Goal: Task Accomplishment & Management: Manage account settings

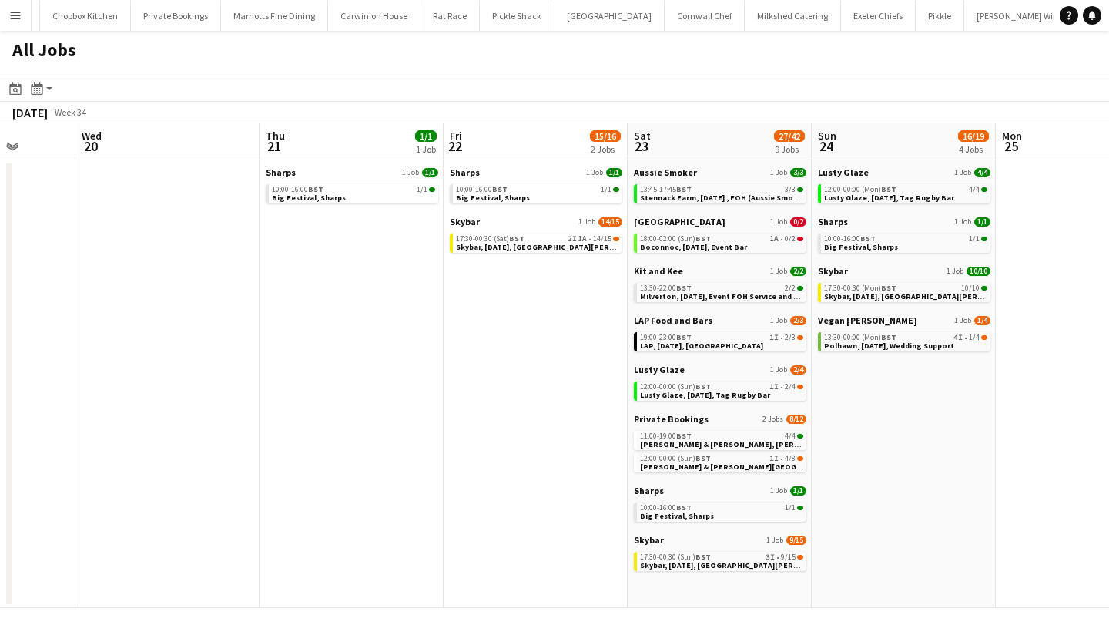
scroll to position [0, 479]
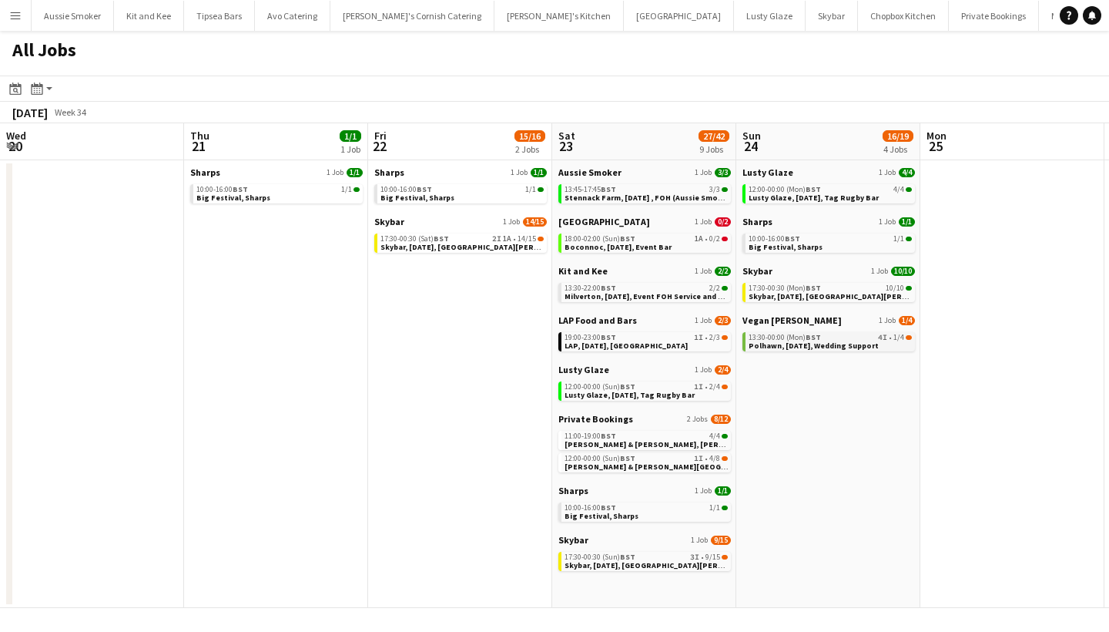
scroll to position [0, 737]
click at [672, 239] on div "18:00-02:00 (Sun) BST 1A • 0/2" at bounding box center [645, 239] width 163 height 8
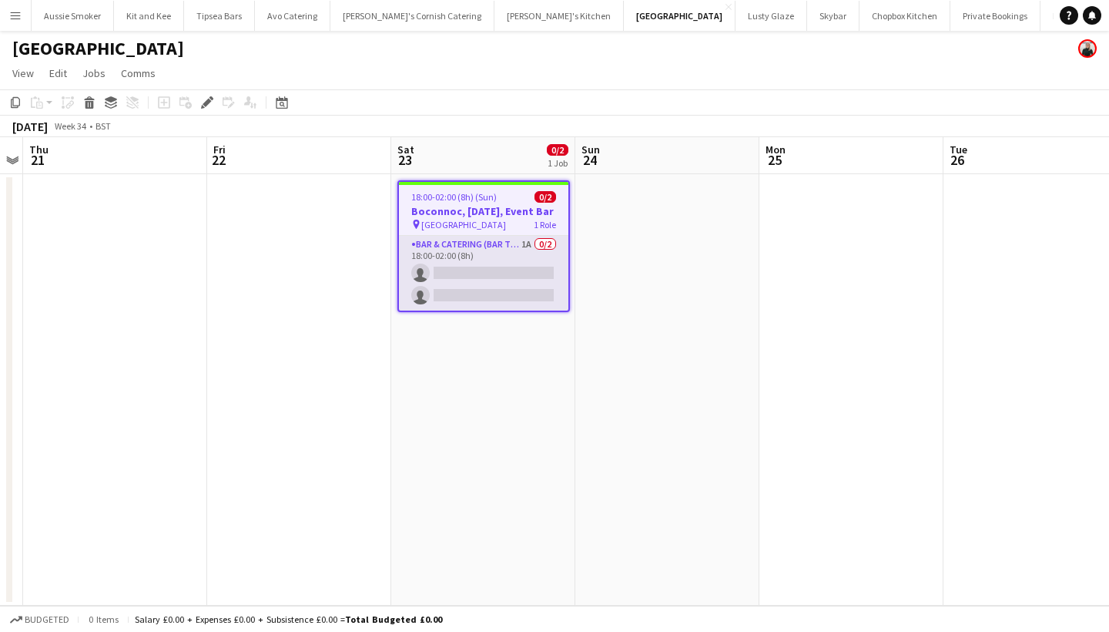
click at [494, 300] on app-card-role "Bar & Catering (Bar Tender) 1A 0/2 18:00-02:00 (8h) single-neutral-actions sing…" at bounding box center [483, 273] width 169 height 75
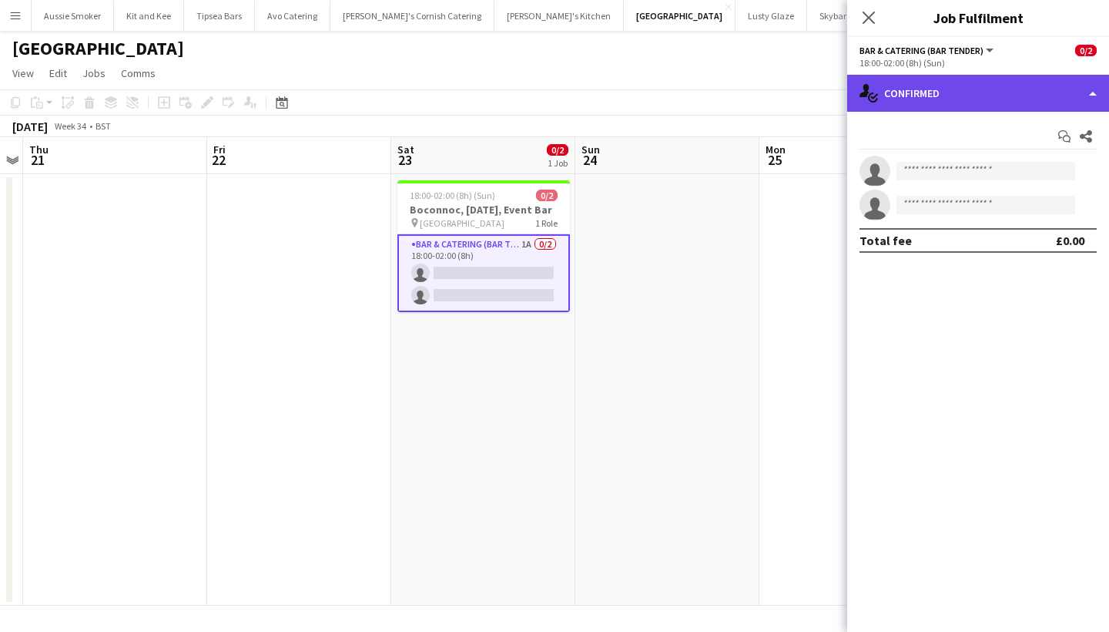
click at [1013, 92] on div "single-neutral-actions-check-2 Confirmed" at bounding box center [978, 93] width 262 height 37
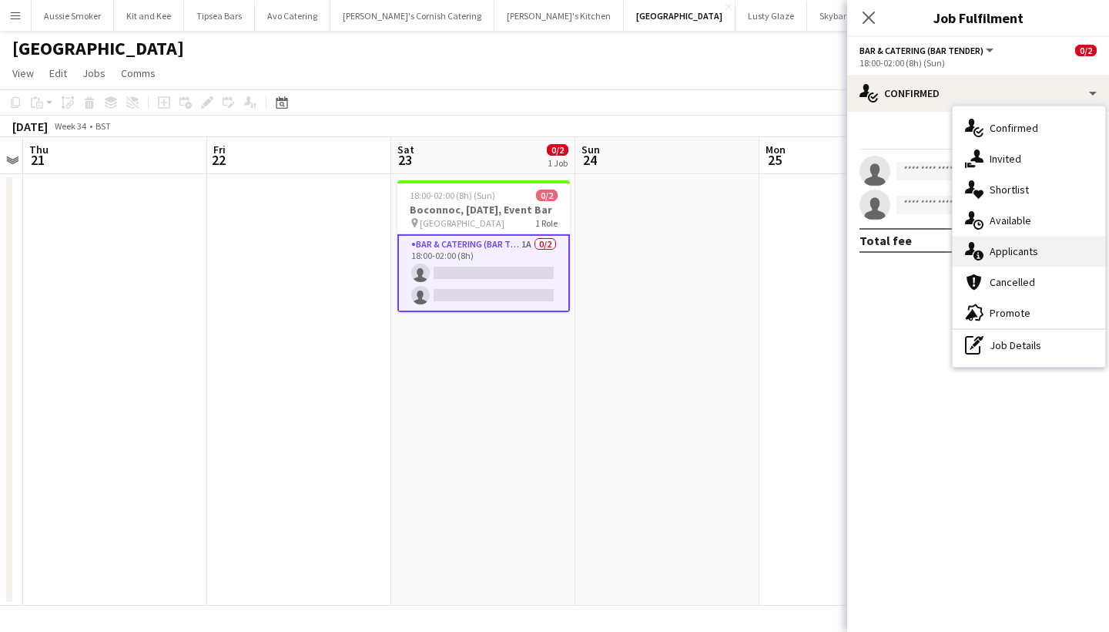
click at [1013, 240] on div "single-neutral-actions-information Applicants" at bounding box center [1029, 251] width 153 height 31
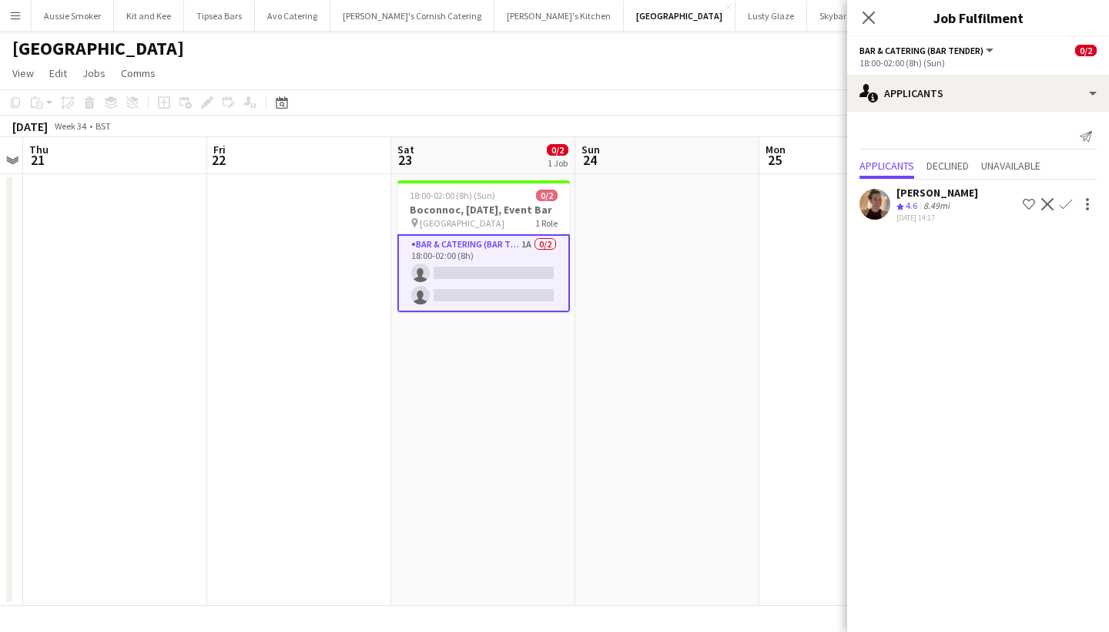
click at [1061, 203] on app-icon "Confirm" at bounding box center [1066, 204] width 12 height 12
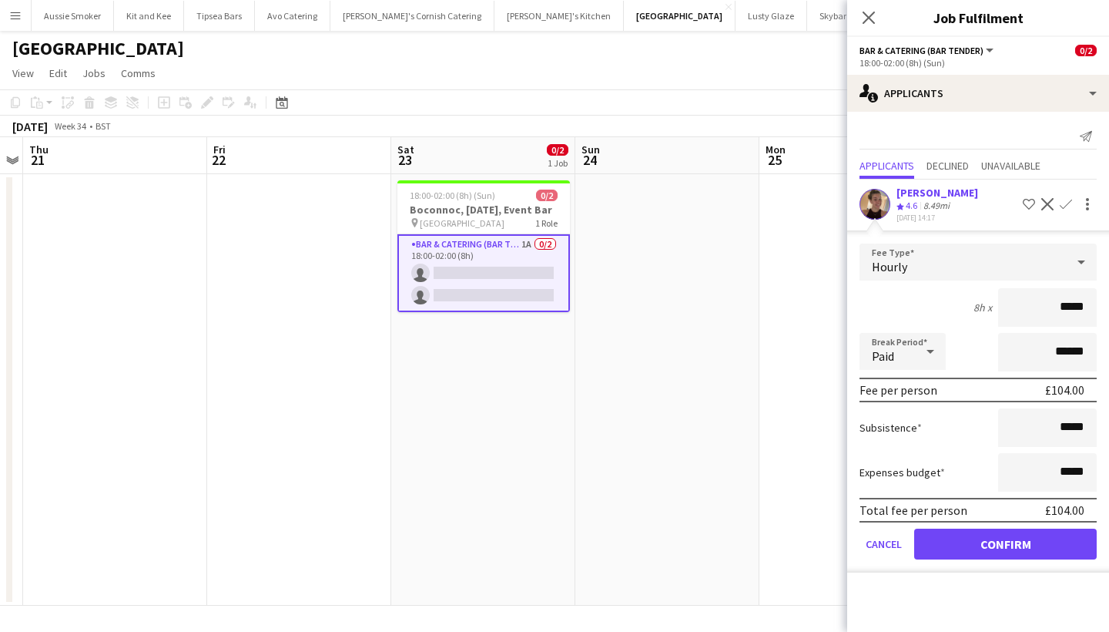
type input "******"
click at [997, 548] on button "Confirm" at bounding box center [1005, 543] width 183 height 31
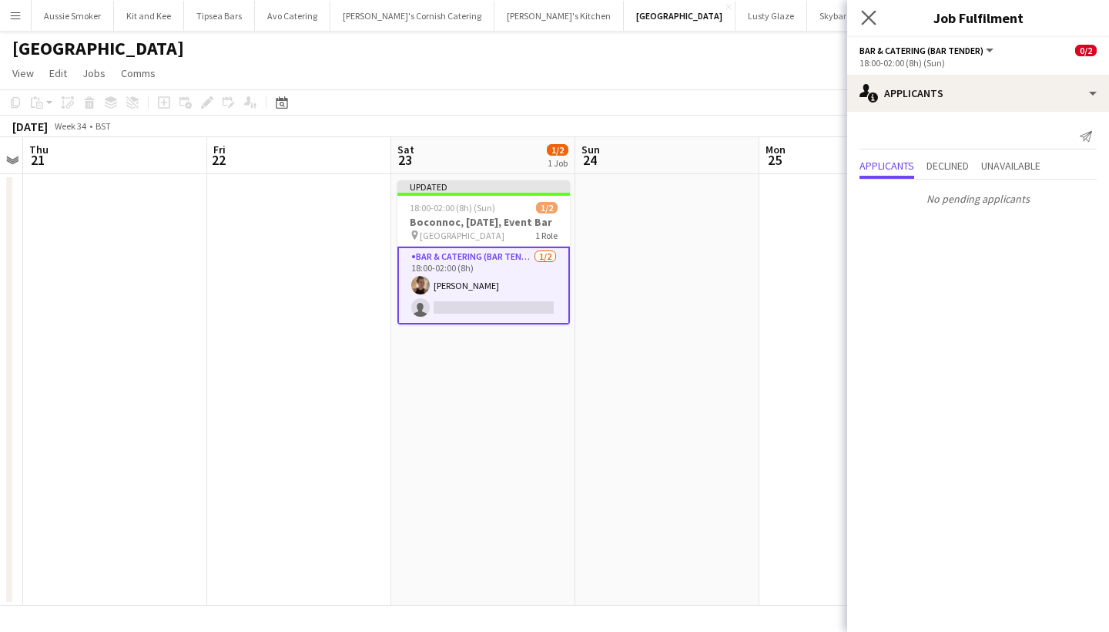
click at [877, 20] on app-icon "Close pop-in" at bounding box center [869, 18] width 22 height 22
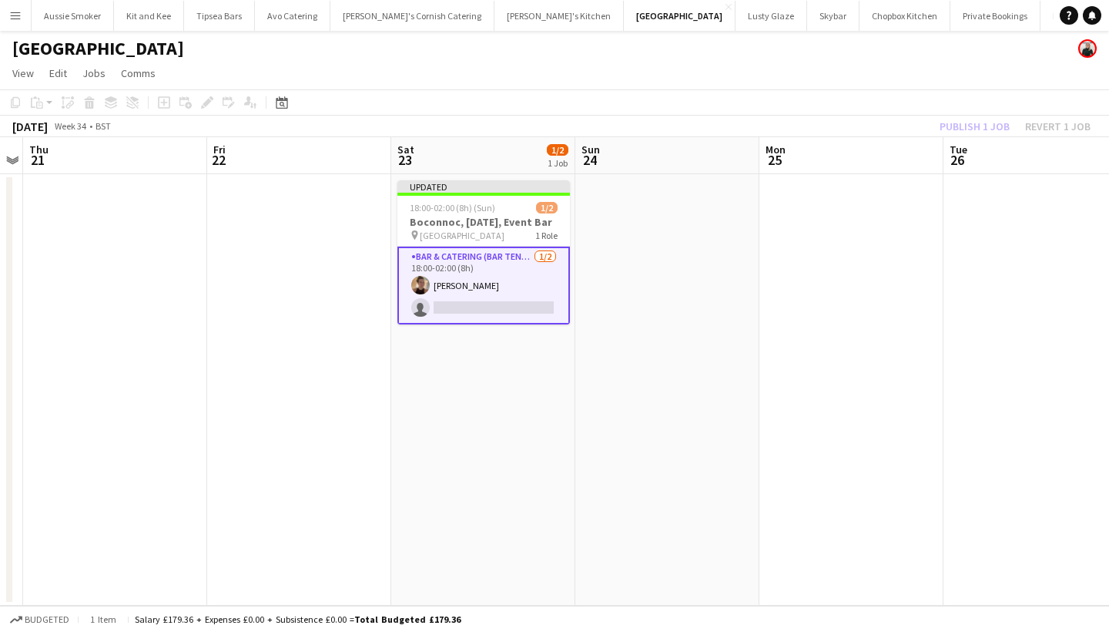
click at [960, 125] on div "Publish 1 job Revert 1 job" at bounding box center [1015, 126] width 188 height 20
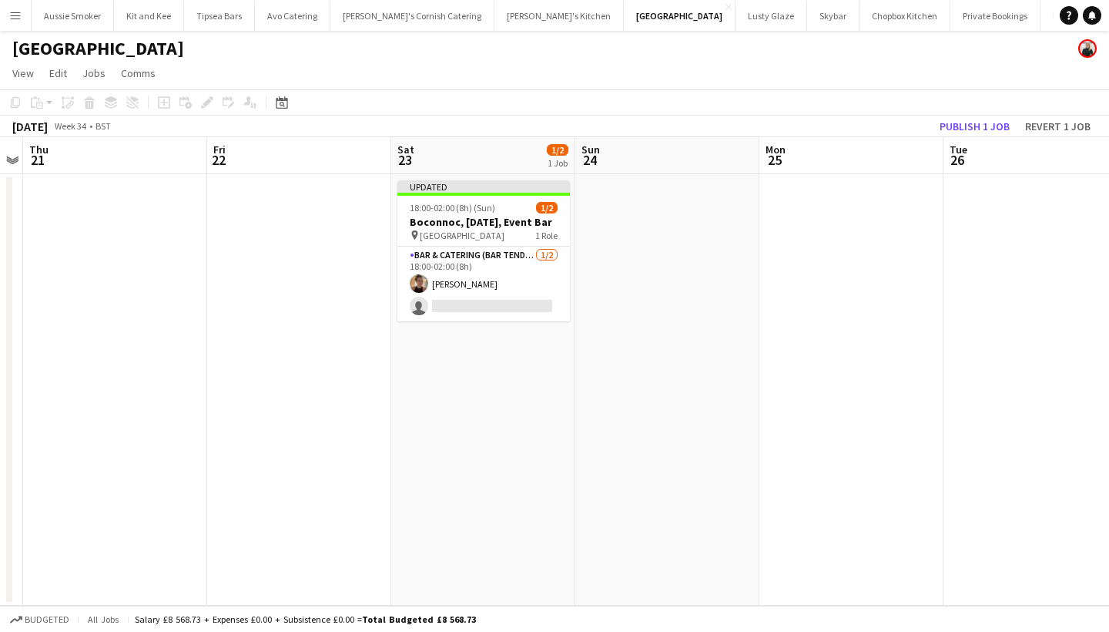
click at [960, 125] on button "Publish 1 job" at bounding box center [974, 126] width 82 height 20
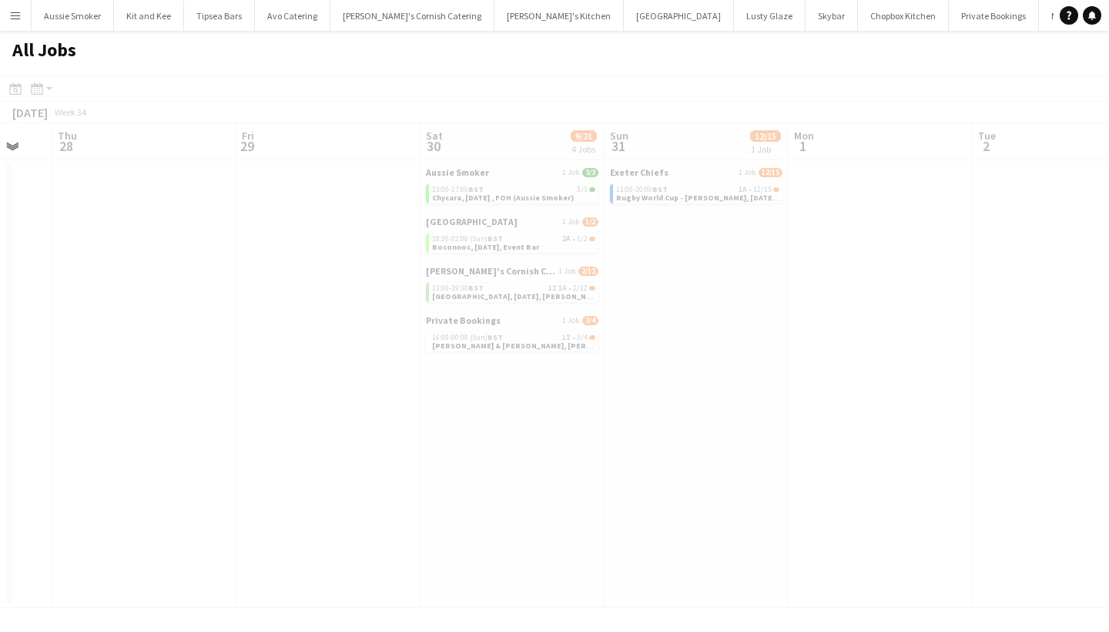
scroll to position [0, 538]
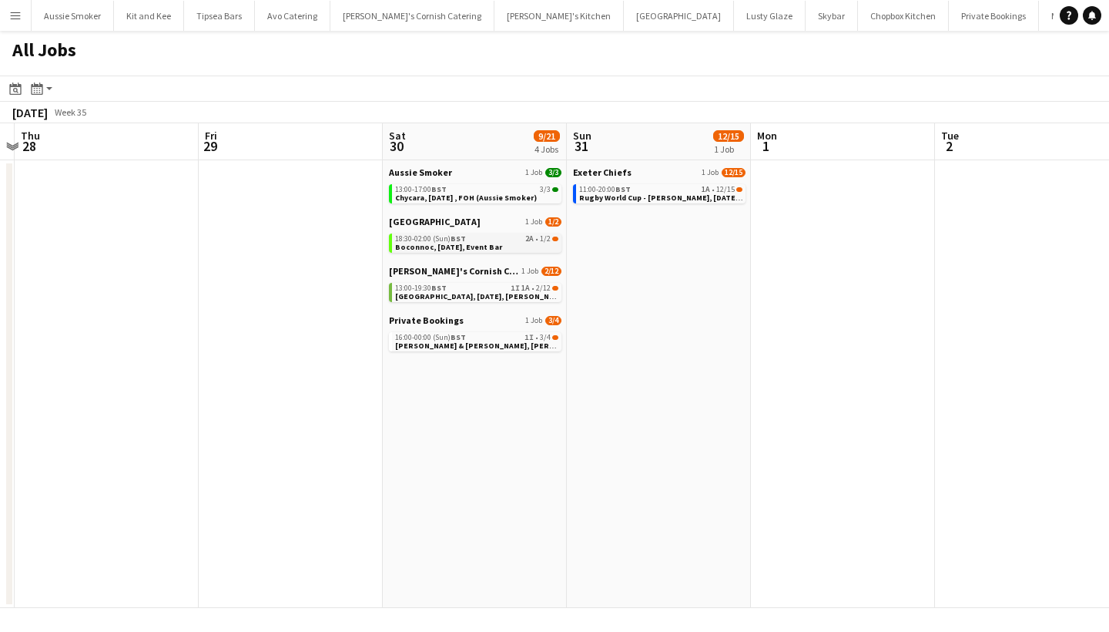
click at [465, 243] on span "Boconnoc, 30th August, Event Bar" at bounding box center [448, 247] width 107 height 10
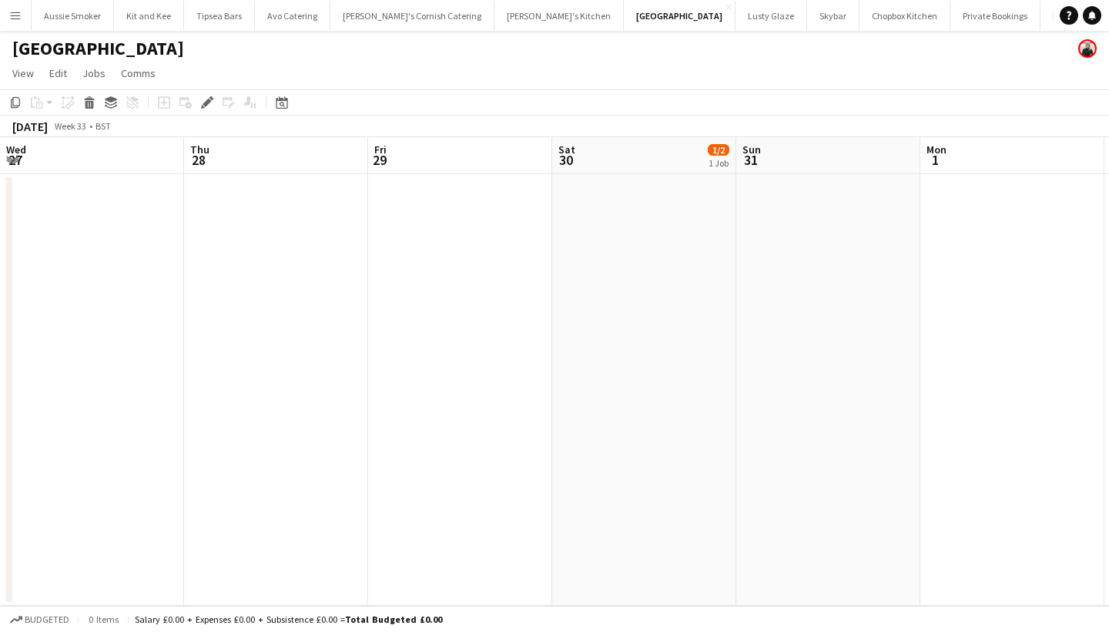
scroll to position [0, 529]
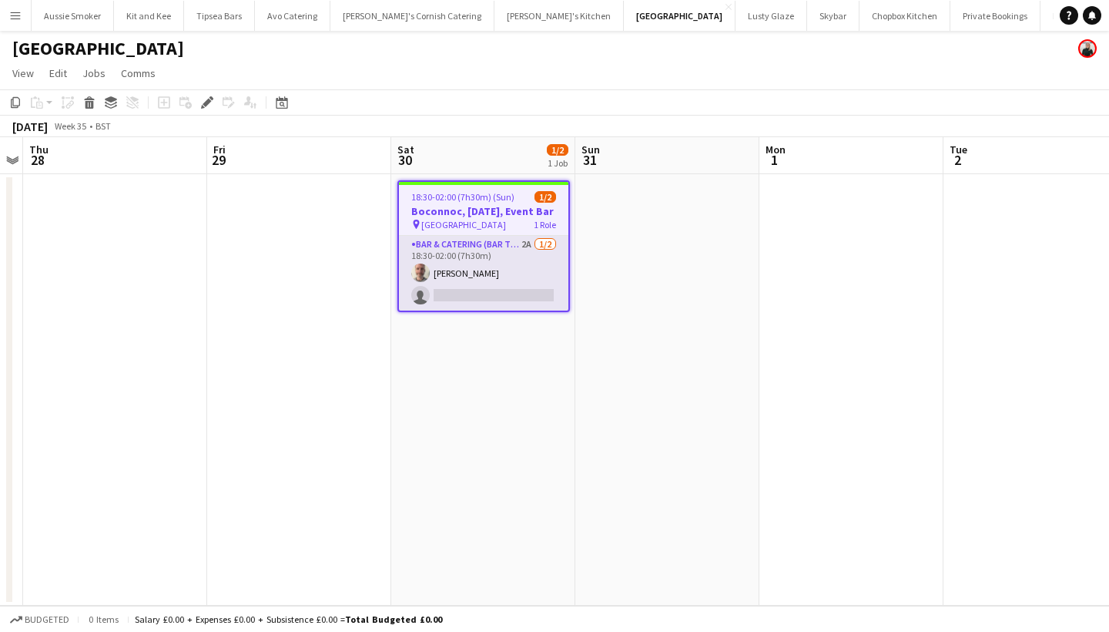
click at [515, 296] on app-card-role "Bar & Catering (Bar Tender) 2A [DATE] 18:30-02:00 (7h30m) [PERSON_NAME] single-…" at bounding box center [483, 273] width 169 height 75
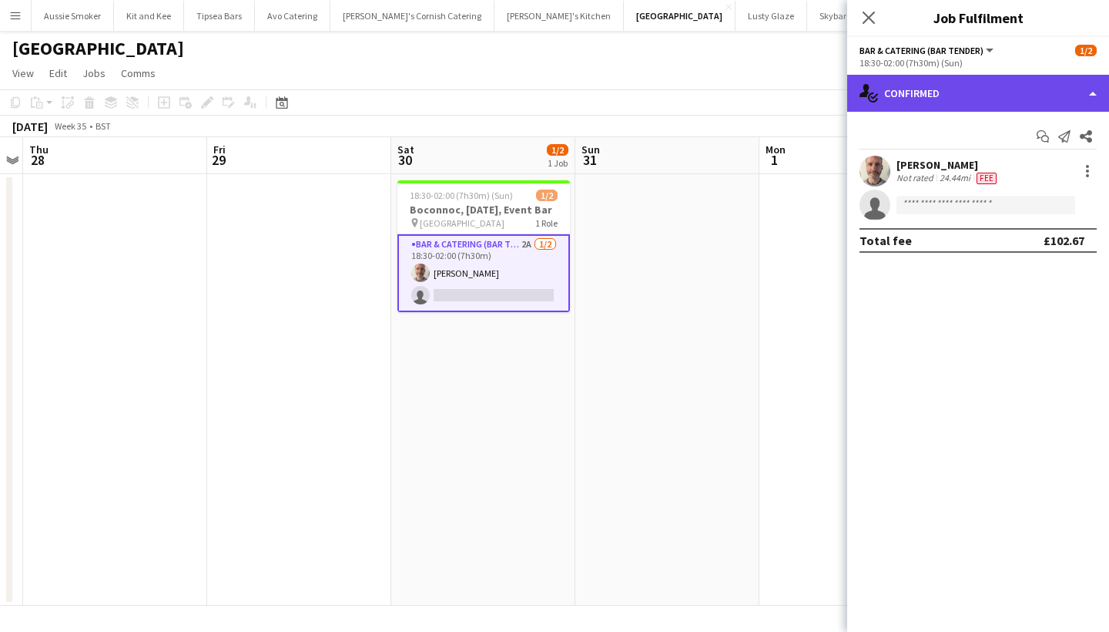
click at [969, 99] on div "single-neutral-actions-check-2 Confirmed" at bounding box center [978, 93] width 262 height 37
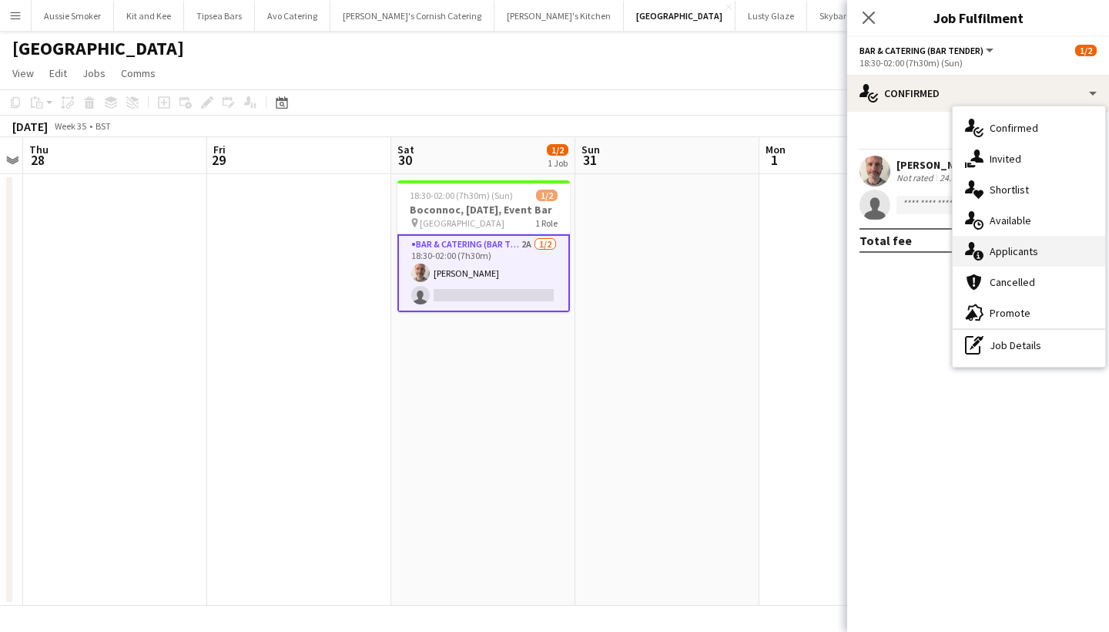
click at [1007, 252] on div "single-neutral-actions-information Applicants" at bounding box center [1029, 251] width 153 height 31
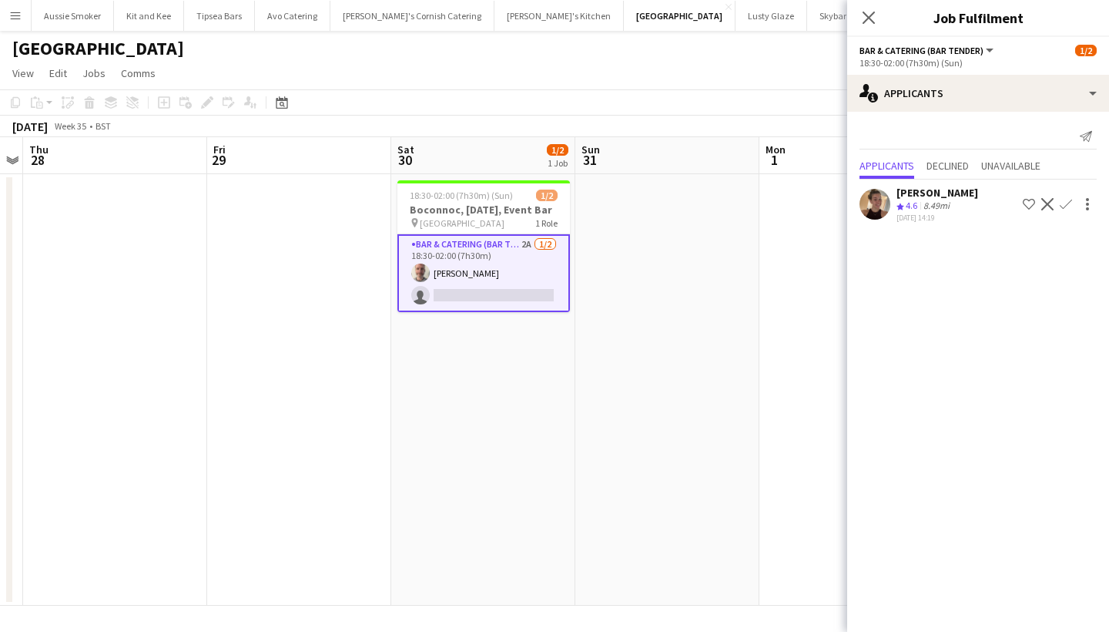
click at [1061, 205] on app-icon "Confirm" at bounding box center [1066, 204] width 12 height 12
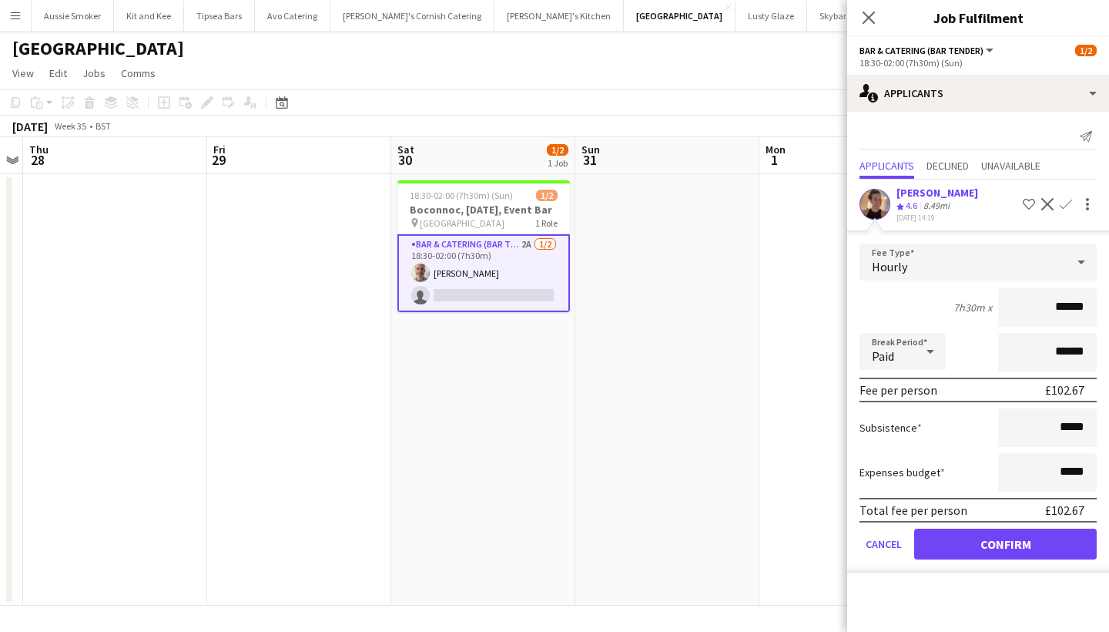
type input "******"
click at [1011, 543] on button "Confirm" at bounding box center [1005, 543] width 183 height 31
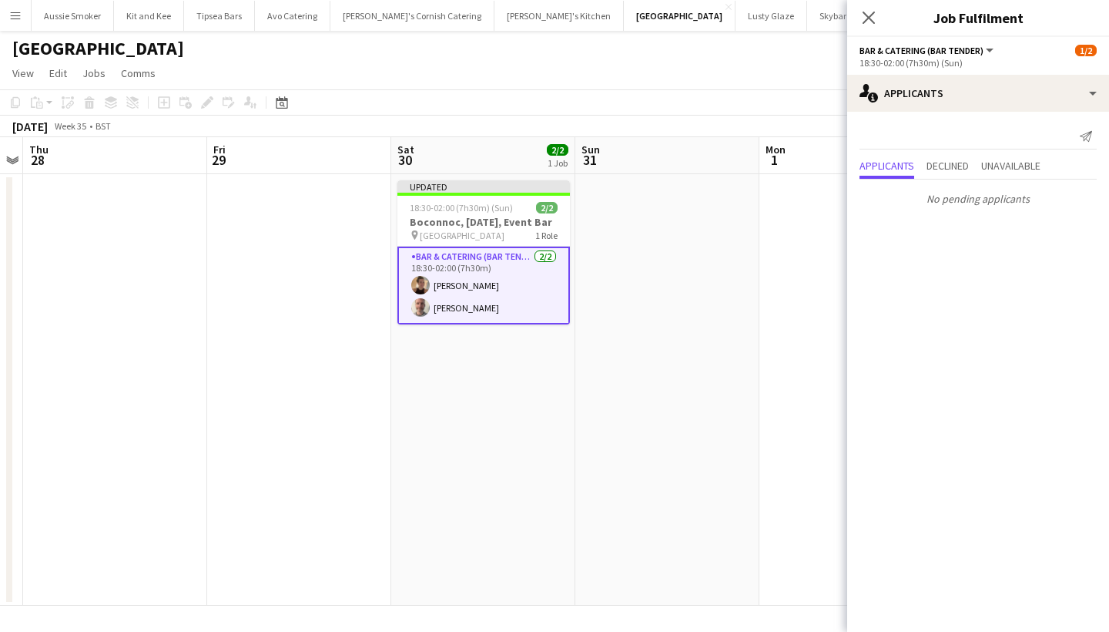
click at [857, 19] on div "Close pop-in" at bounding box center [868, 17] width 43 height 35
click at [866, 19] on icon at bounding box center [868, 17] width 15 height 15
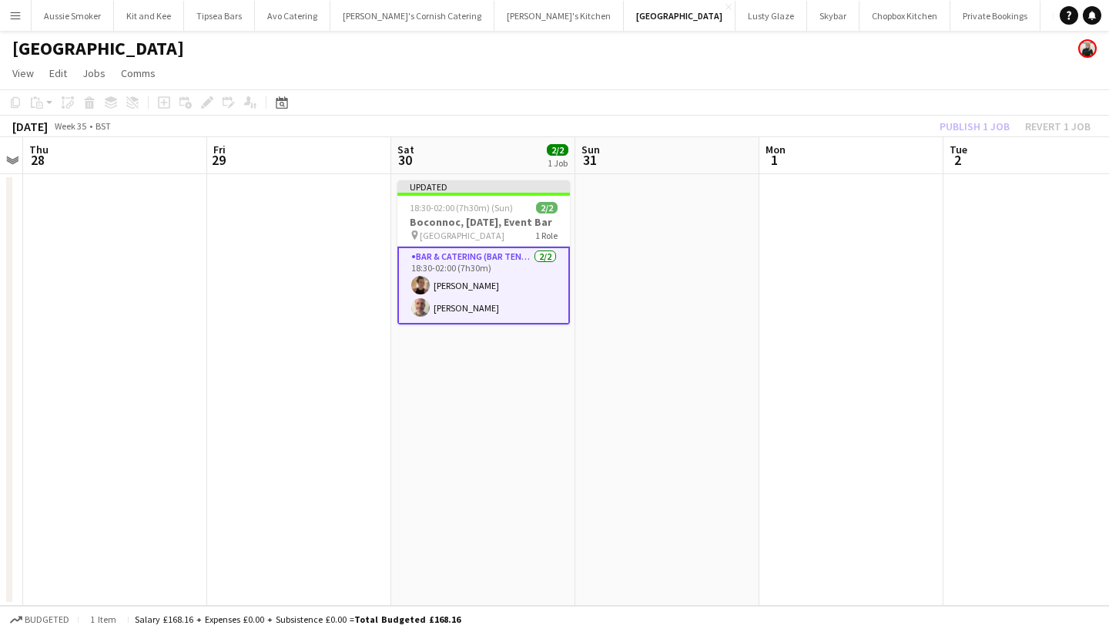
click at [974, 120] on div "Publish 1 job Revert 1 job" at bounding box center [1015, 126] width 188 height 20
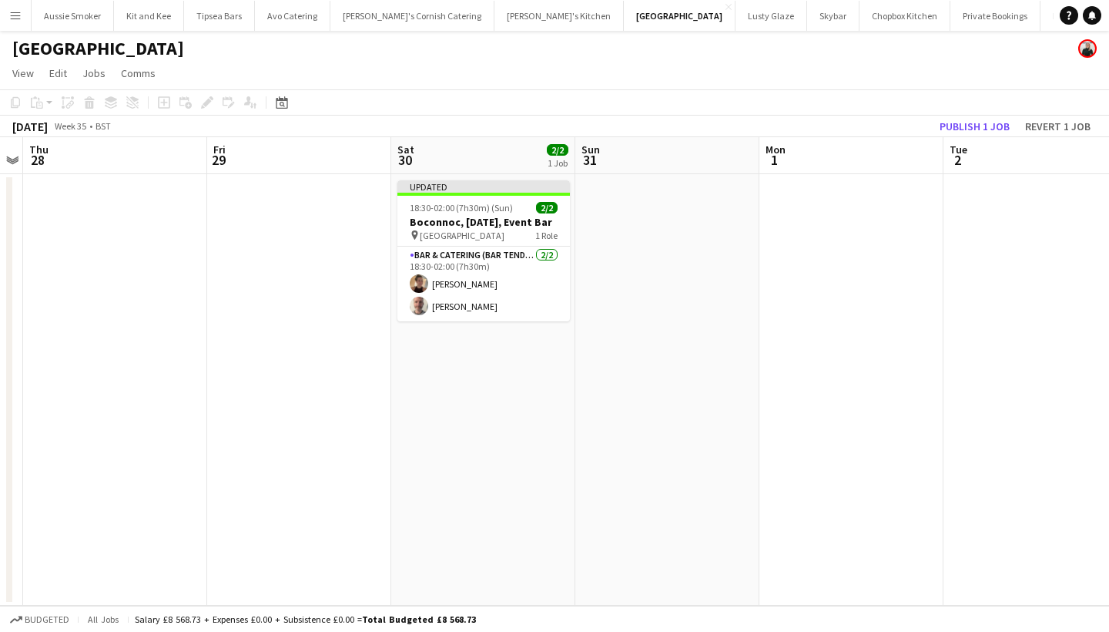
click at [974, 120] on button "Publish 1 job" at bounding box center [974, 126] width 82 height 20
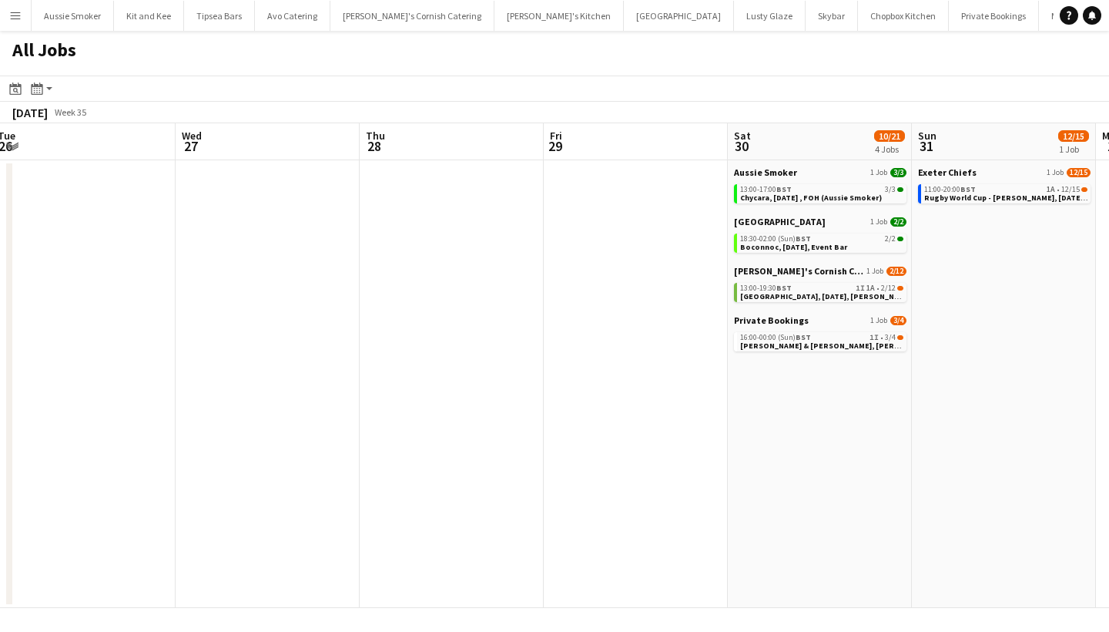
scroll to position [0, 441]
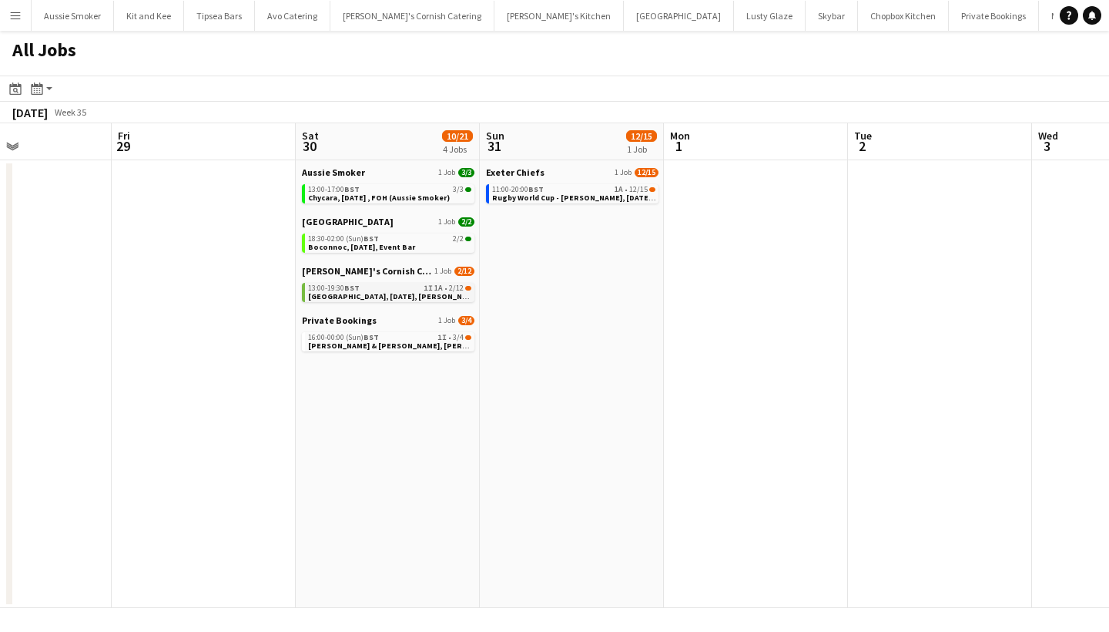
click at [418, 297] on span "Wadebridge, 30th August, Kerra's Catering" at bounding box center [414, 296] width 213 height 10
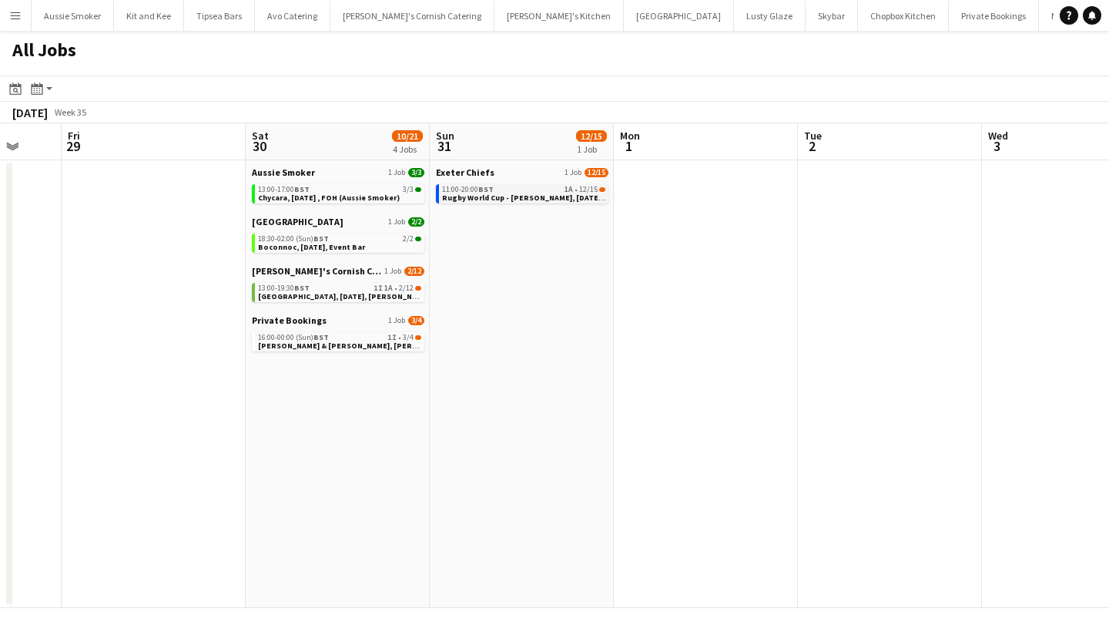
scroll to position [0, 491]
click at [538, 193] on span "Rugby World Cup - Sandy Park, 31st August, Match Day Bar" at bounding box center [549, 198] width 216 height 10
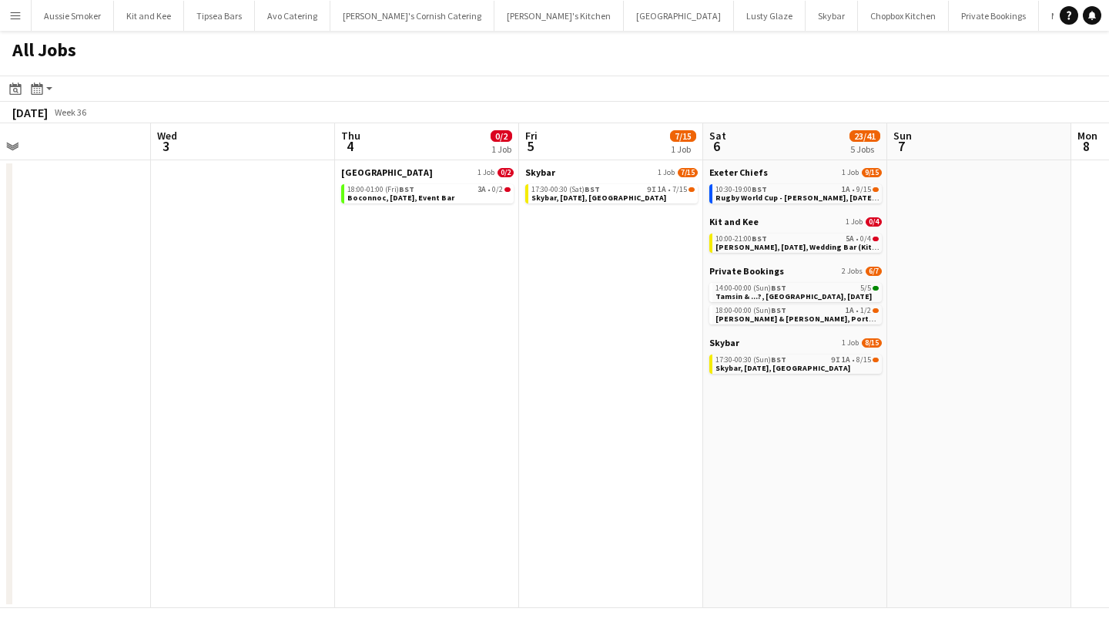
scroll to position [0, 602]
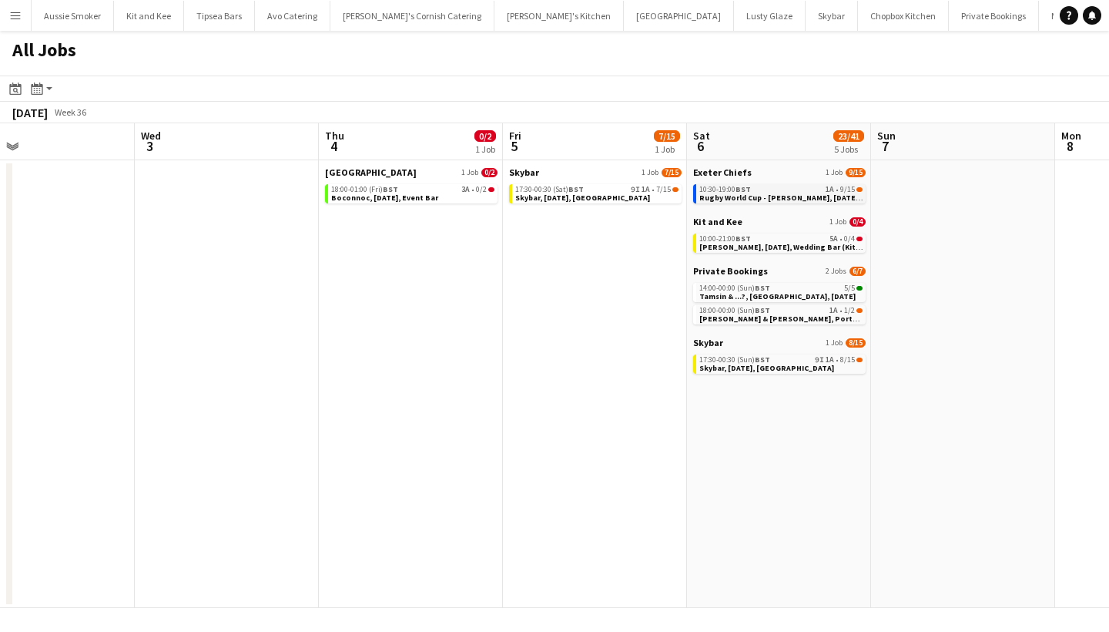
click at [733, 196] on span "Rugby World Cup - Sandy Park, 6th September, Match Day Bar" at bounding box center [807, 198] width 216 height 10
click at [786, 315] on span "Kate & Chris, Porthpean House, 6th September" at bounding box center [814, 318] width 230 height 10
click at [783, 315] on span "Kate & Chris, Porthpean House, 6th September" at bounding box center [814, 318] width 230 height 10
click at [789, 245] on span "[PERSON_NAME], [DATE], Wedding Bar (Kit & Kee)" at bounding box center [790, 247] width 182 height 10
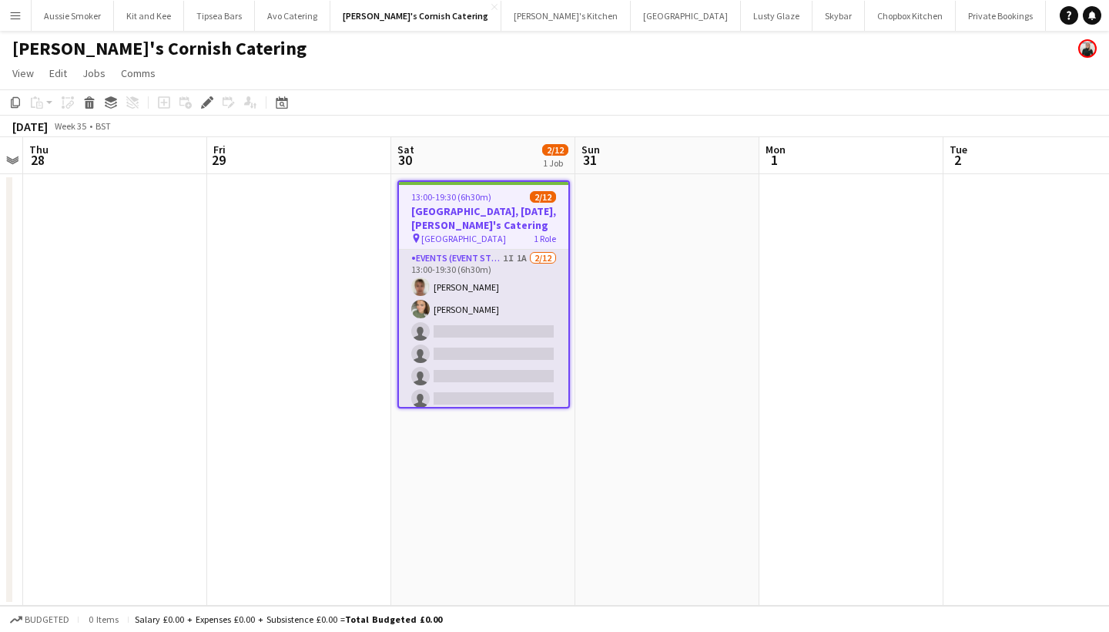
click at [518, 327] on app-card-role "Events (Event Staff) 1I 1A 2/12 13:00-19:30 (6h30m) Debbie Stevens Molly Hazleh…" at bounding box center [483, 399] width 169 height 298
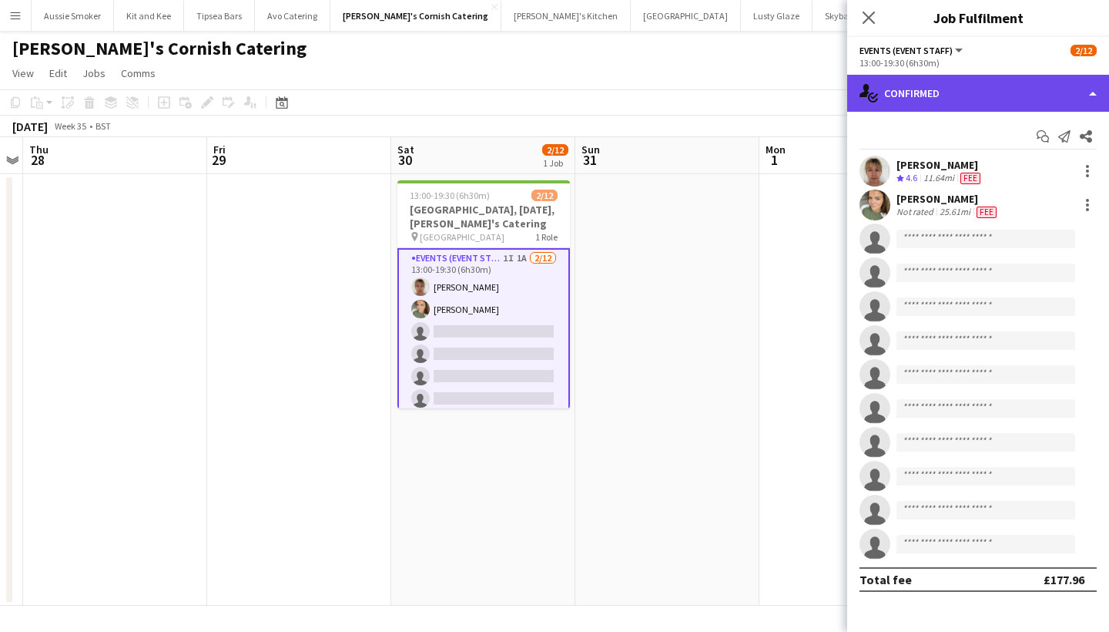
click at [899, 85] on div "single-neutral-actions-check-2 Confirmed" at bounding box center [978, 93] width 262 height 37
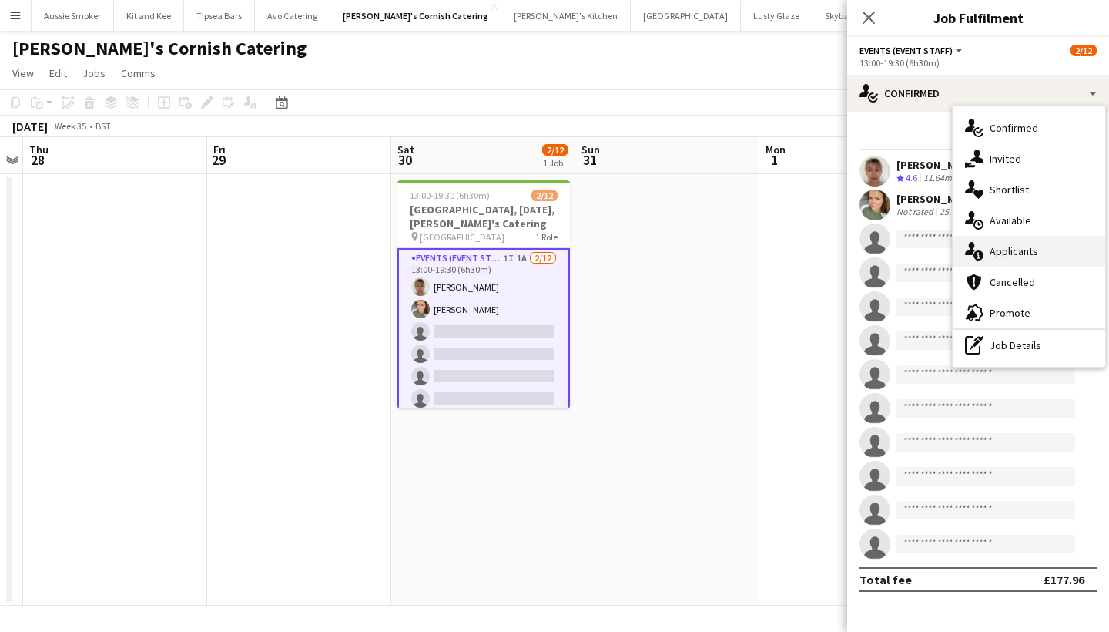
click at [1012, 256] on div "single-neutral-actions-information Applicants" at bounding box center [1029, 251] width 153 height 31
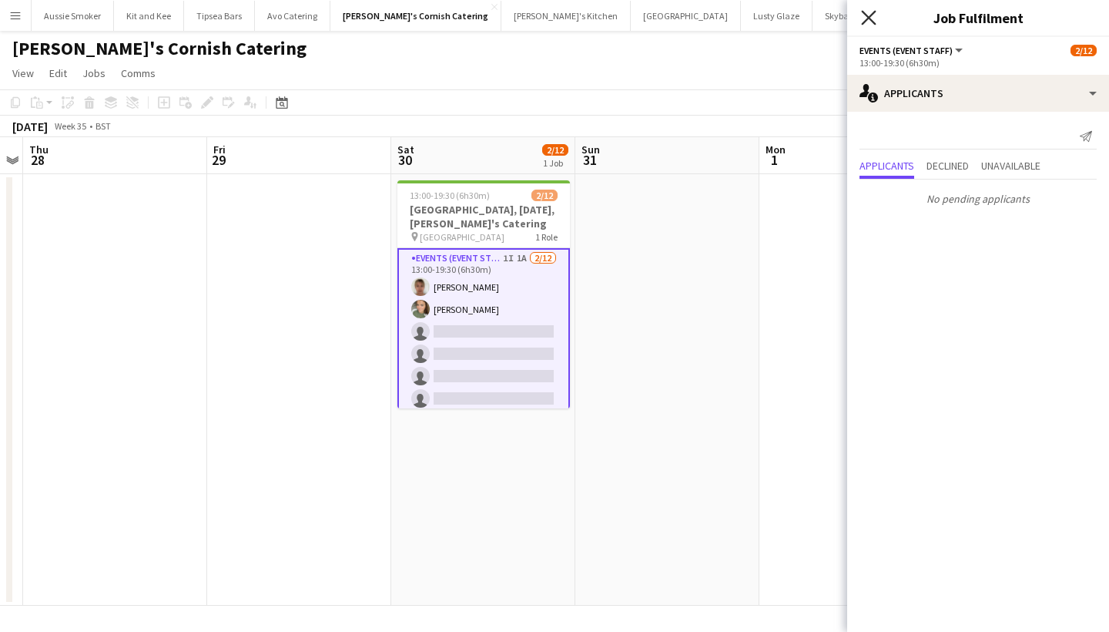
click at [870, 16] on icon at bounding box center [868, 17] width 15 height 15
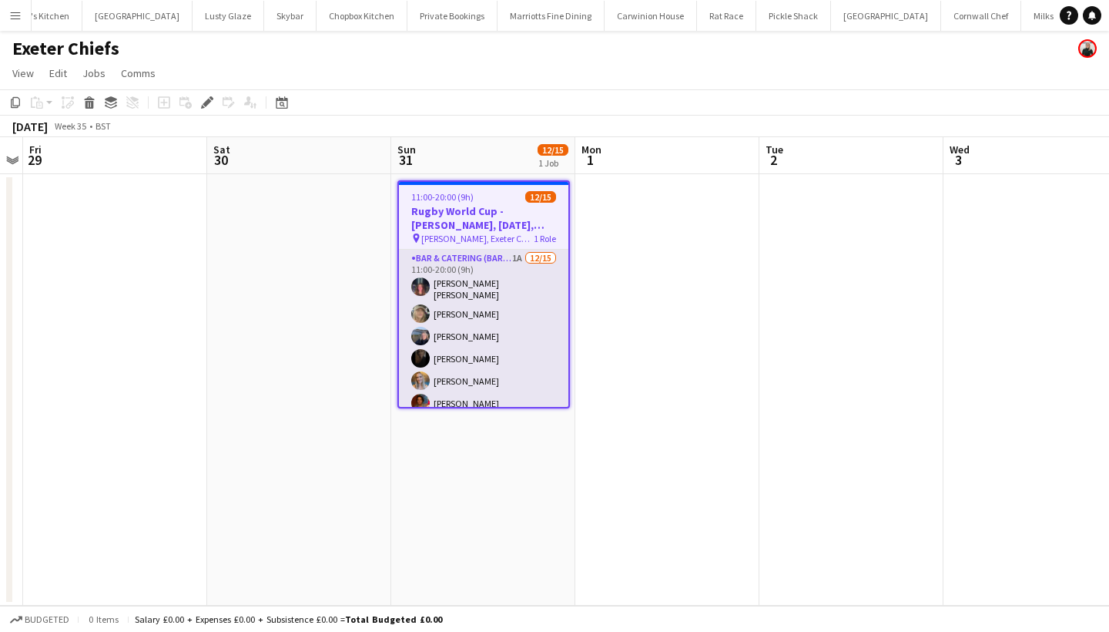
click at [517, 335] on app-card-role "Bar & Catering (Bar Tender) 1A 12/15 11:00-20:00 (9h) Molly Villanova Jones Imo…" at bounding box center [483, 435] width 169 height 370
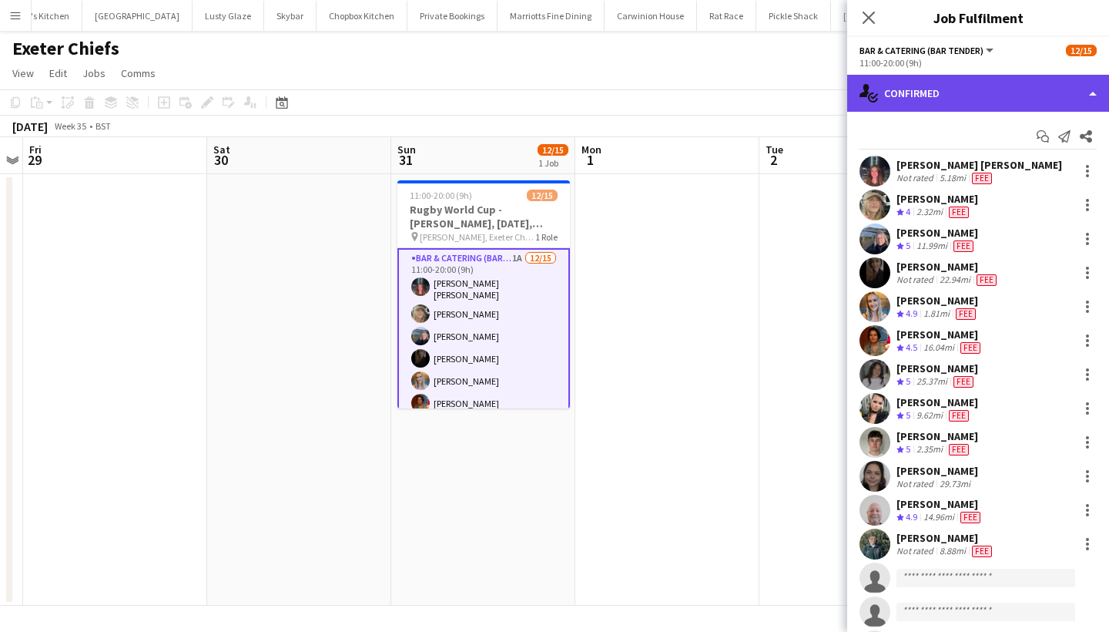
click at [950, 103] on div "single-neutral-actions-check-2 Confirmed" at bounding box center [978, 93] width 262 height 37
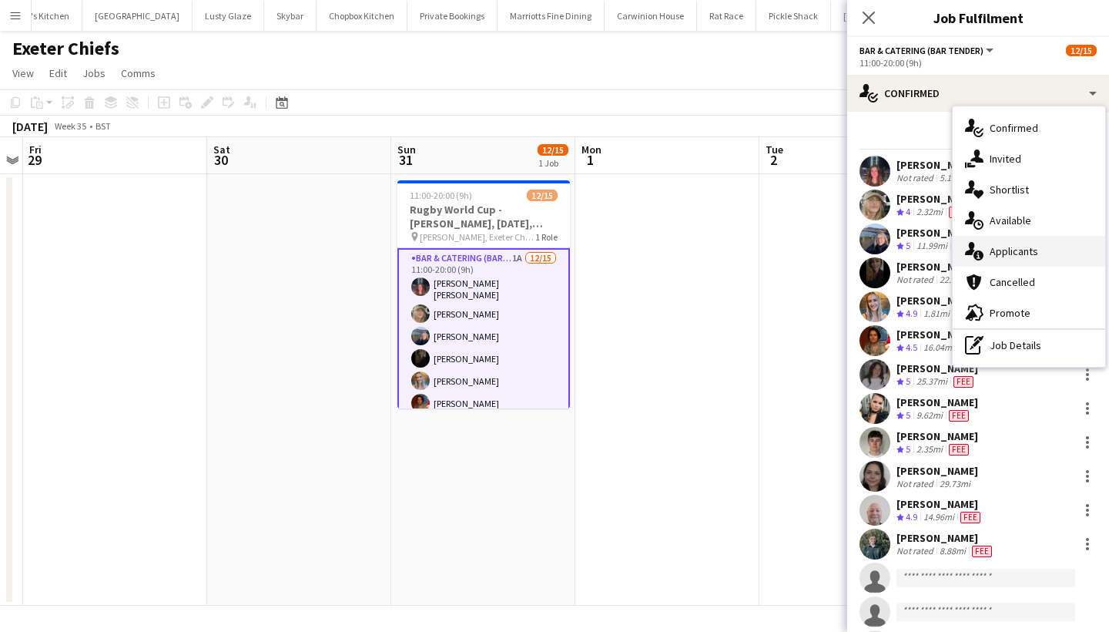
click at [1017, 260] on div "single-neutral-actions-information Applicants" at bounding box center [1029, 251] width 153 height 31
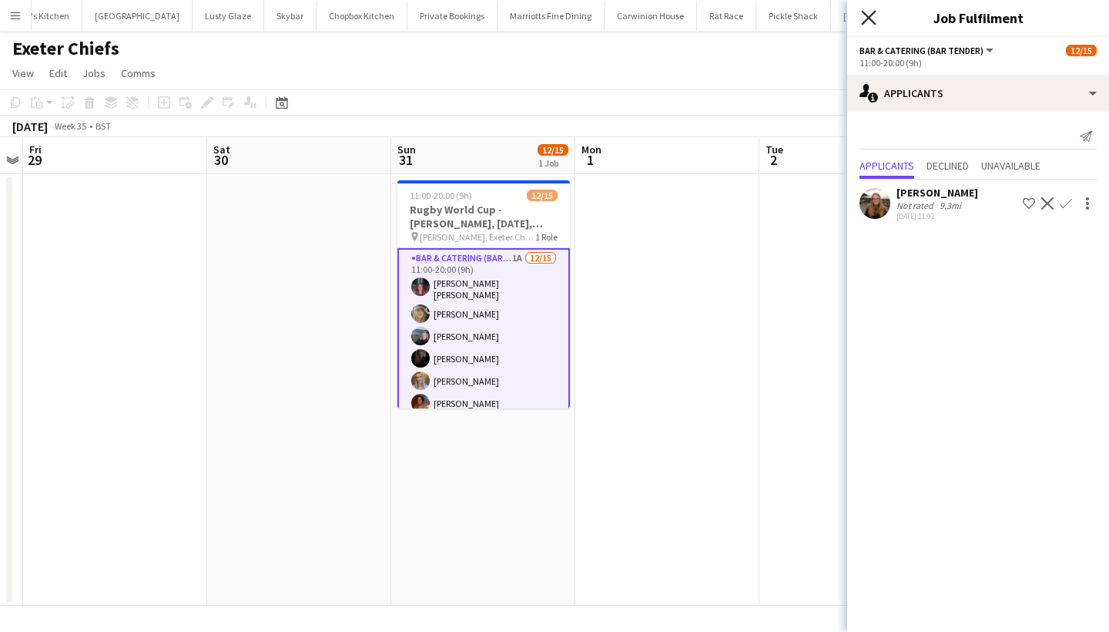
click at [867, 18] on icon "Close pop-in" at bounding box center [868, 17] width 15 height 15
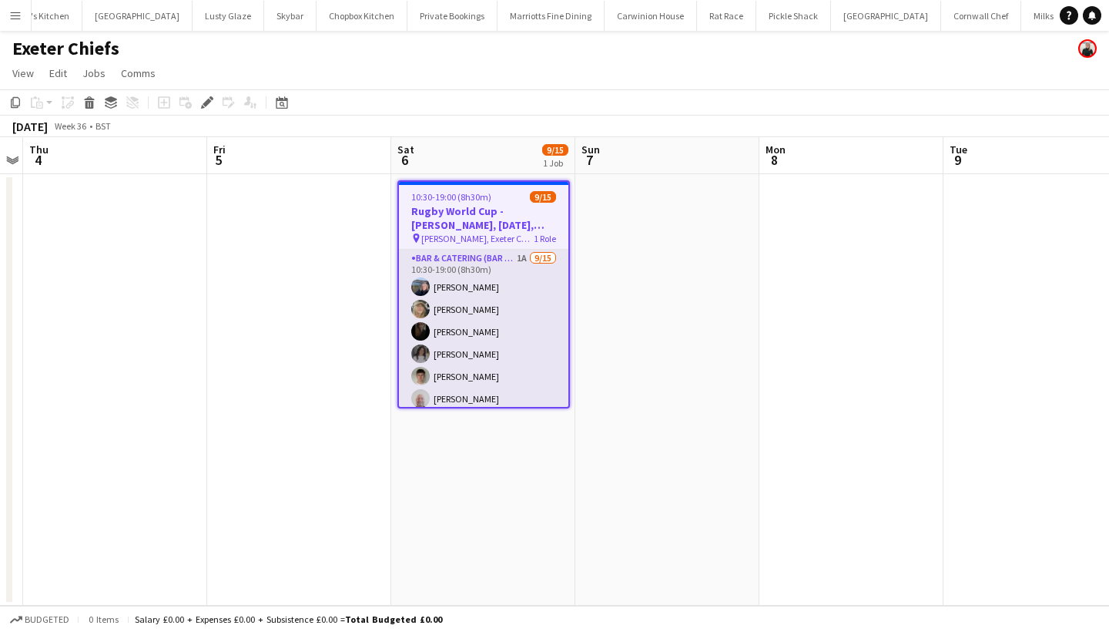
click at [476, 349] on app-card-role "Bar & Catering (Bar Tender) 1A [DATE] 10:30-19:00 (8h30m) [PERSON_NAME] [PERSON…" at bounding box center [483, 432] width 169 height 365
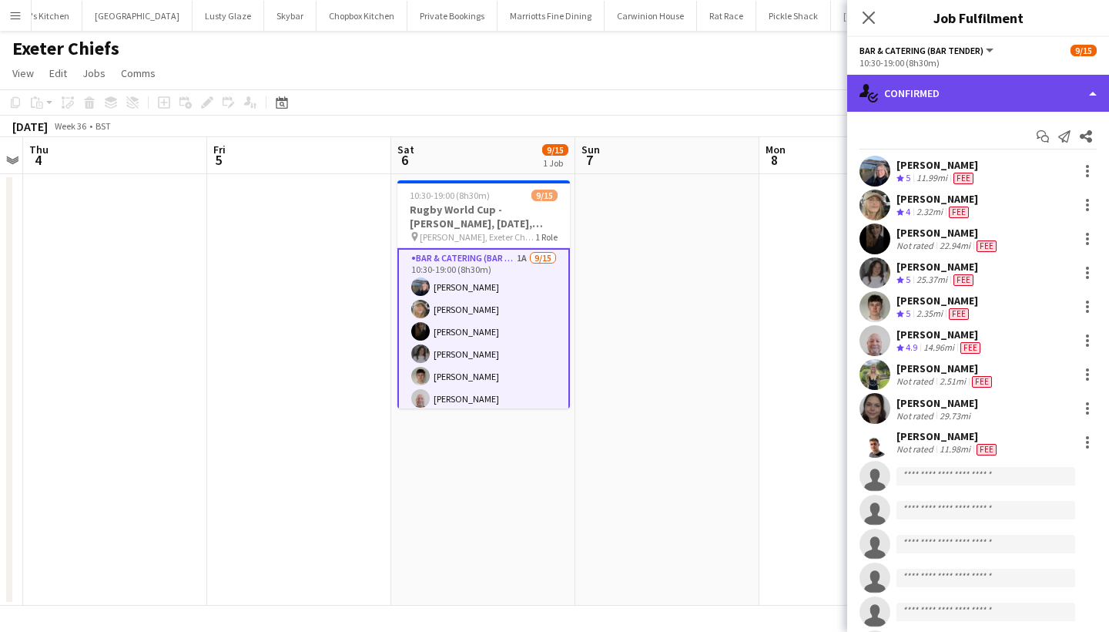
click at [921, 100] on div "single-neutral-actions-check-2 Confirmed" at bounding box center [978, 93] width 262 height 37
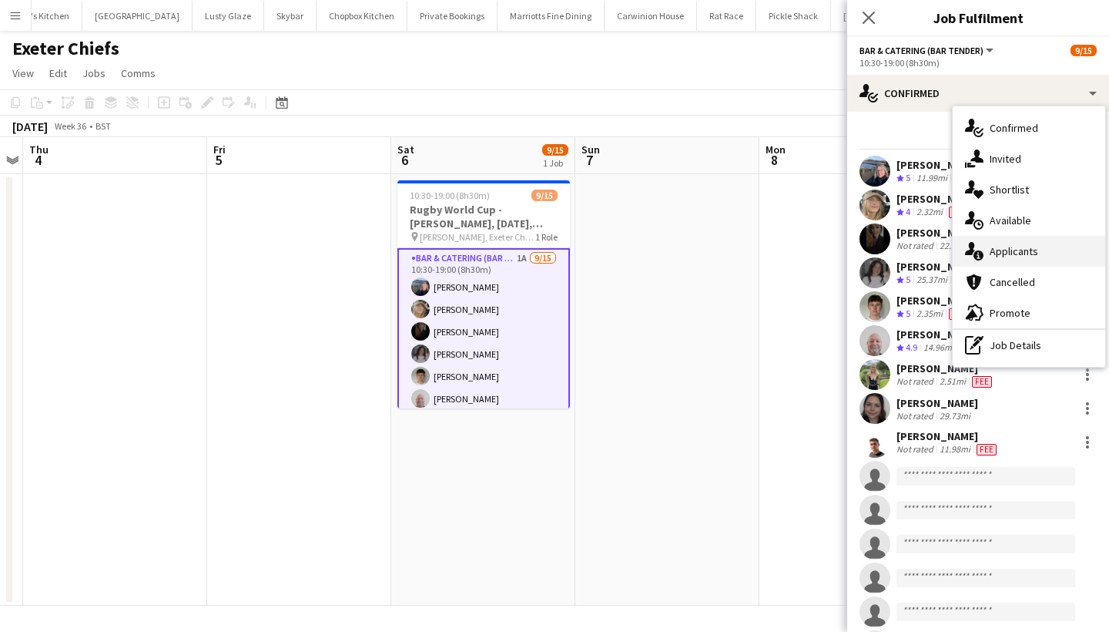
click at [1014, 256] on div "single-neutral-actions-information Applicants" at bounding box center [1029, 251] width 153 height 31
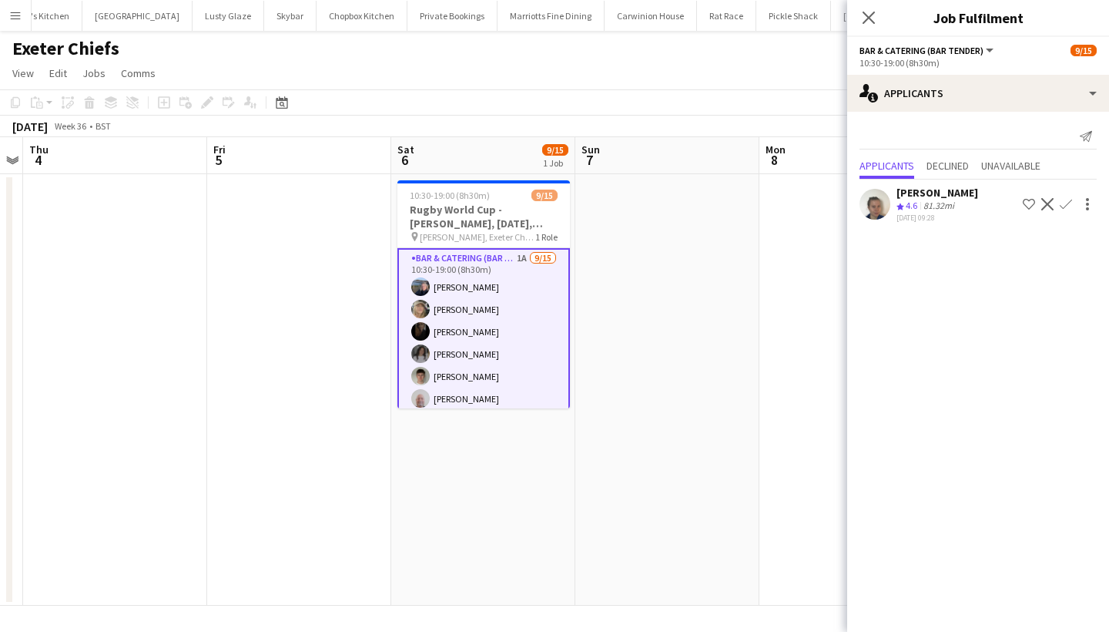
click at [869, 28] on div "Close pop-in" at bounding box center [868, 17] width 43 height 35
click at [863, 18] on icon "Close pop-in" at bounding box center [868, 17] width 15 height 15
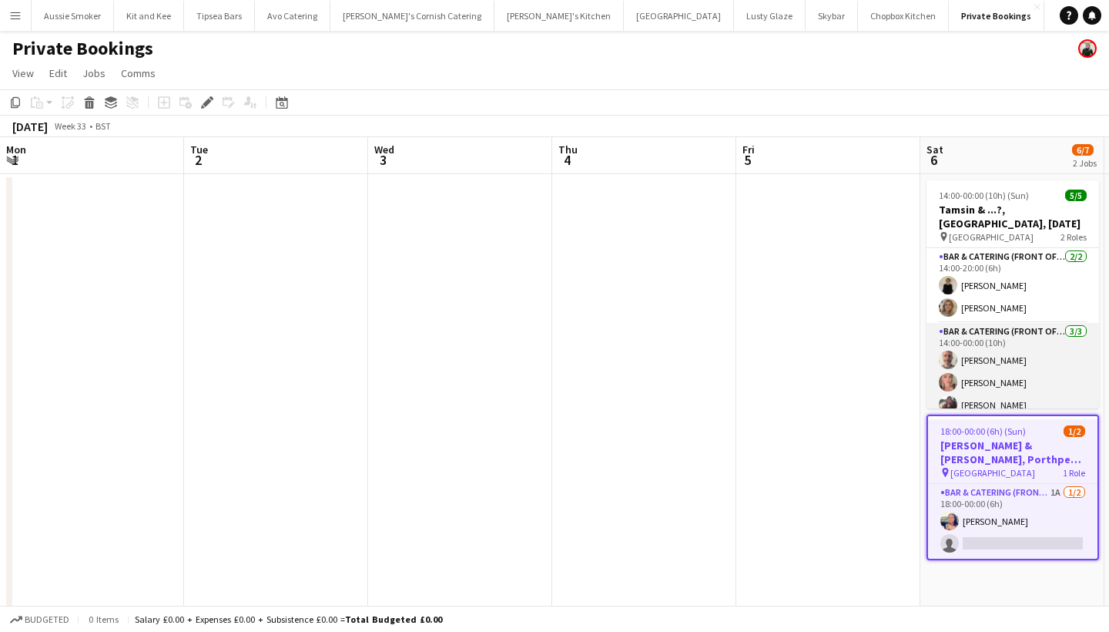
scroll to position [0, 529]
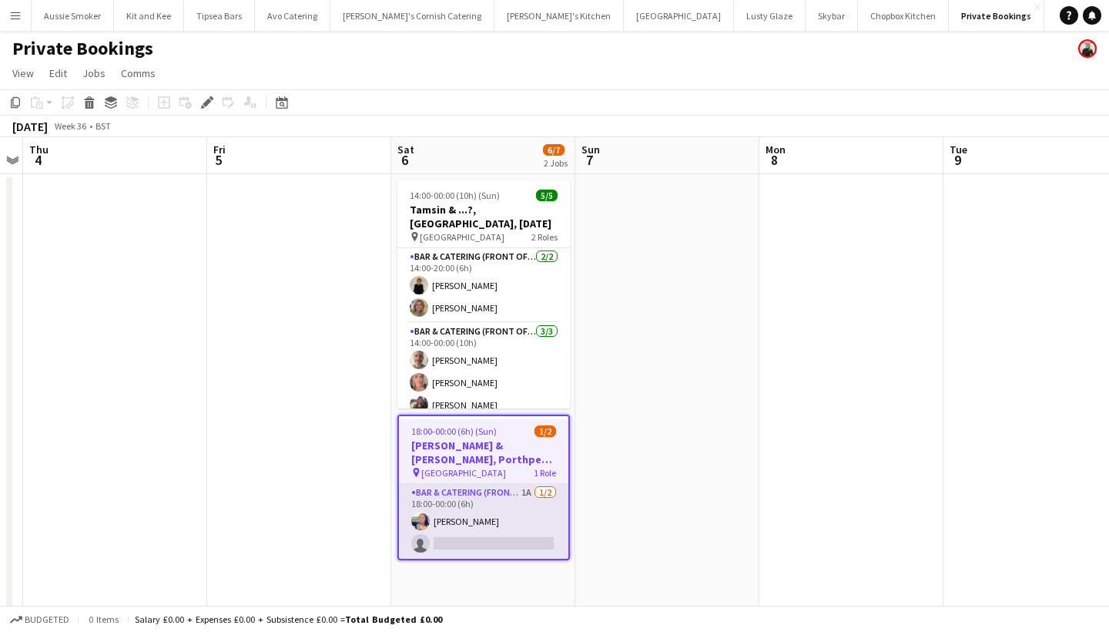
click at [471, 503] on app-card-role "Bar & Catering (Front of House) 1A [DATE] 18:00-00:00 (6h) [PERSON_NAME] single…" at bounding box center [483, 521] width 169 height 75
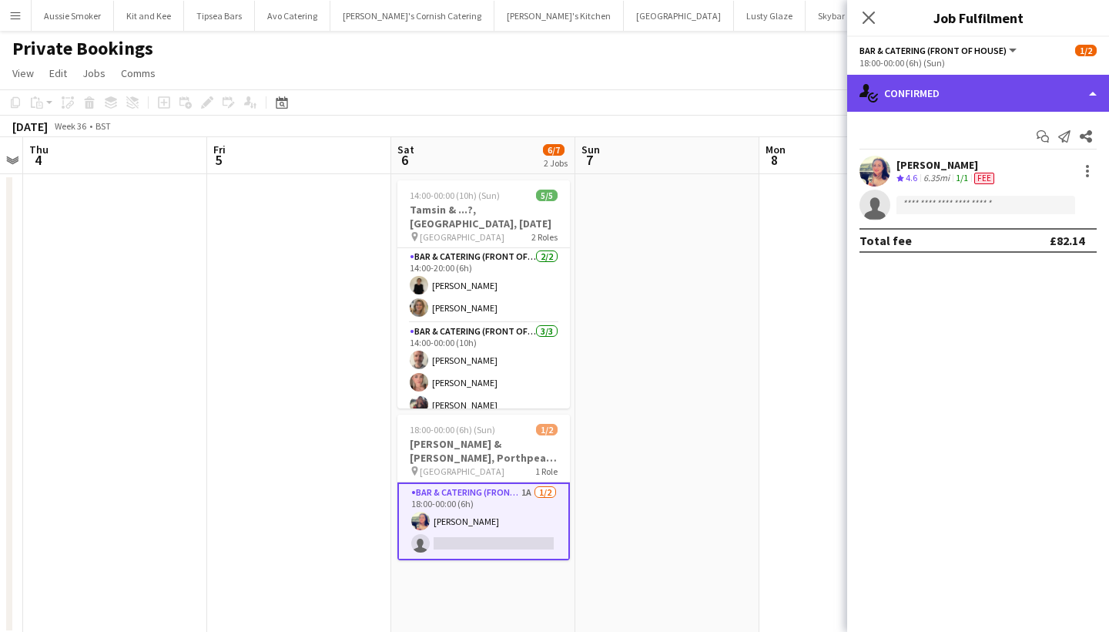
click at [950, 99] on div "single-neutral-actions-check-2 Confirmed" at bounding box center [978, 93] width 262 height 37
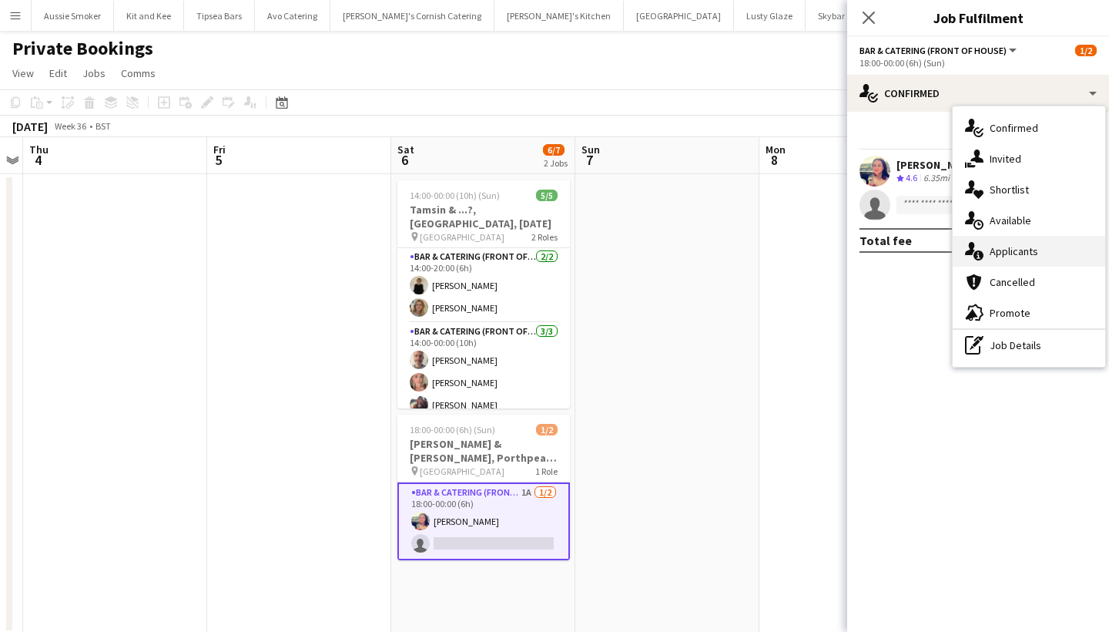
click at [1015, 244] on div "single-neutral-actions-information Applicants" at bounding box center [1029, 251] width 153 height 31
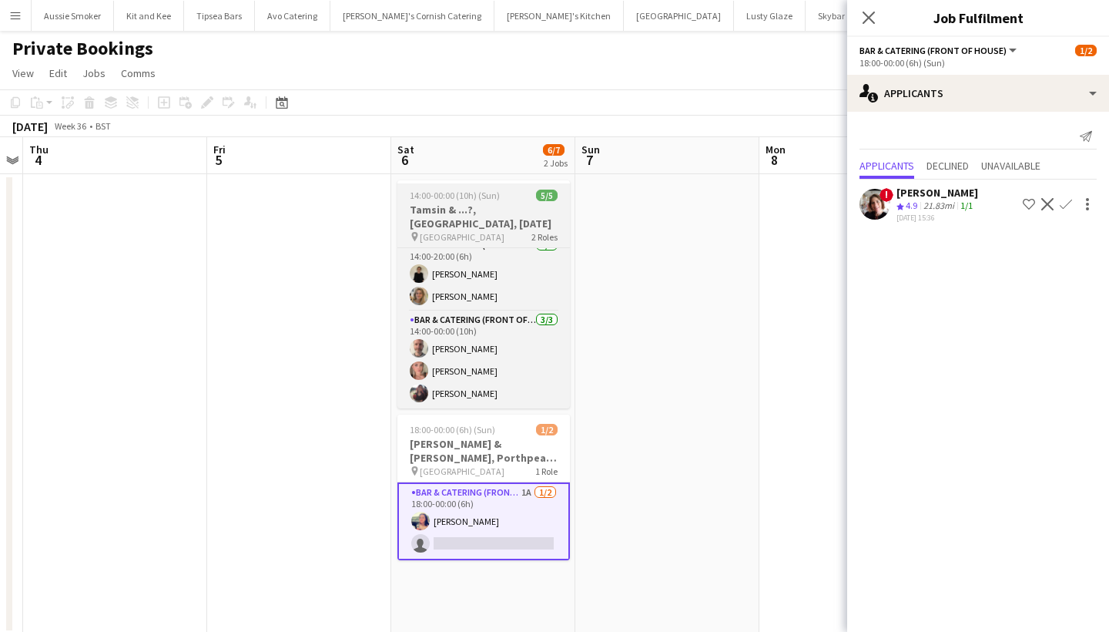
scroll to position [12, 0]
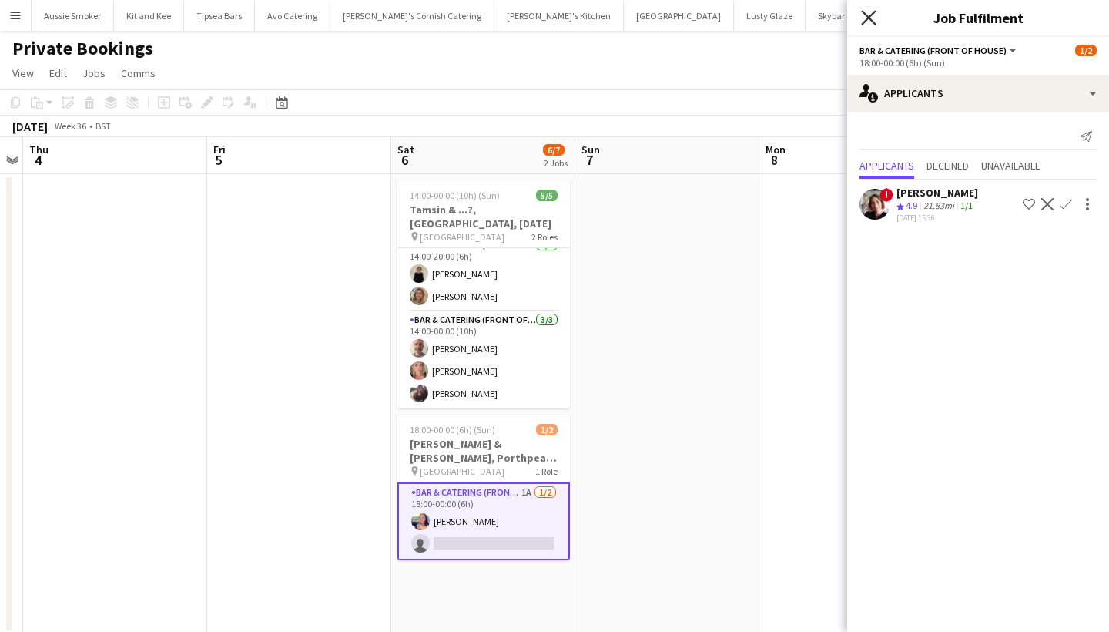
click at [864, 13] on icon at bounding box center [868, 17] width 15 height 15
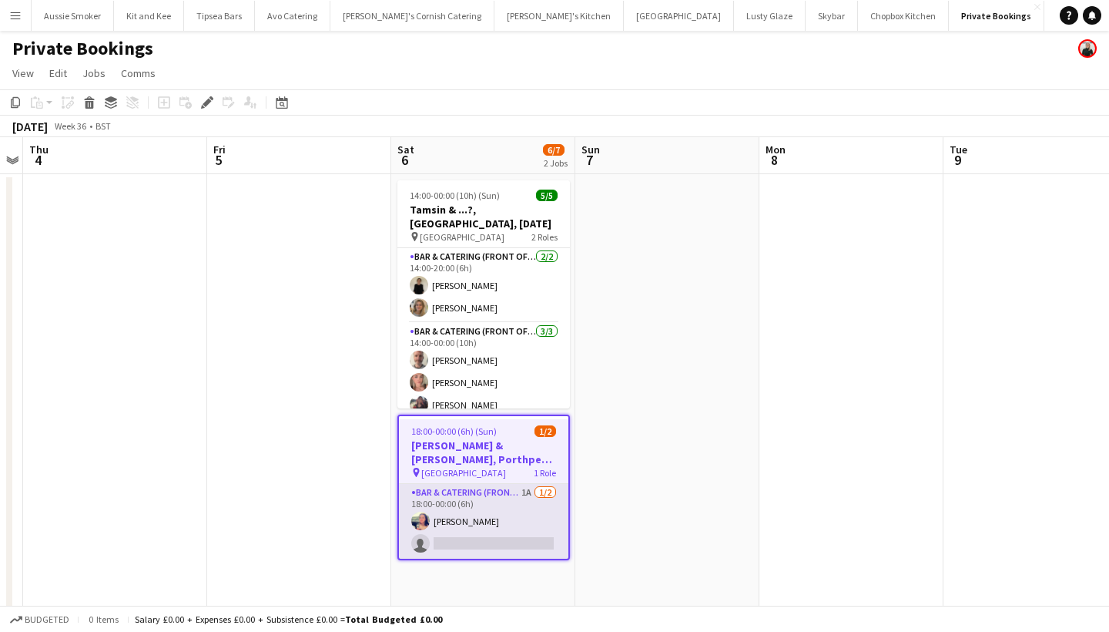
click at [486, 508] on app-card-role "Bar & Catering (Front of House) 1A 1/2 18:00-00:00 (6h) Sarah Hemstead single-n…" at bounding box center [483, 521] width 169 height 75
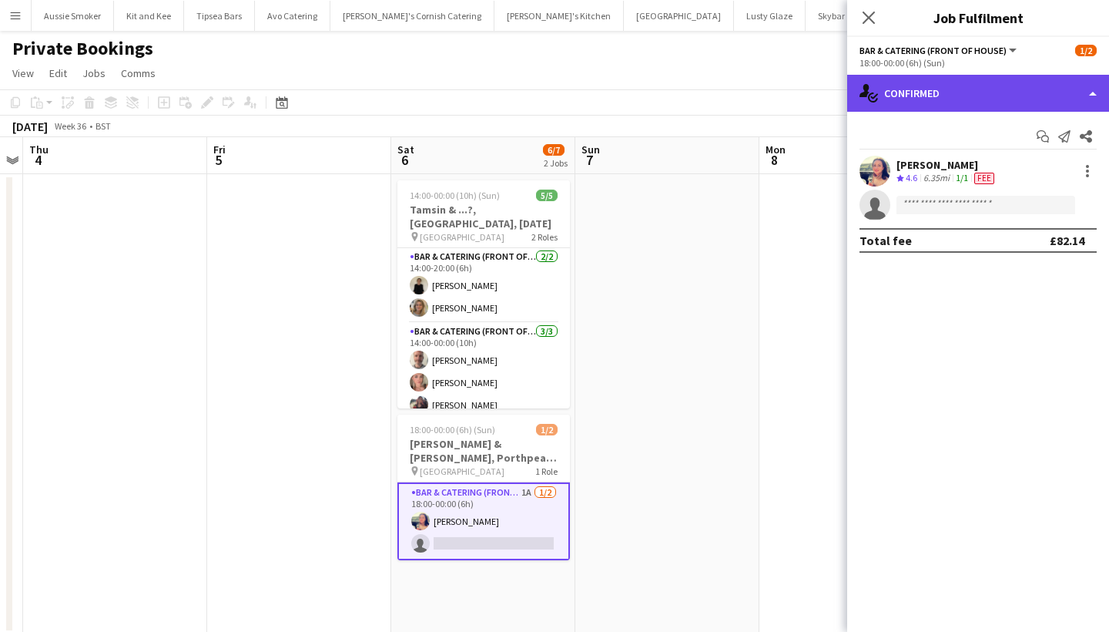
click at [947, 103] on div "single-neutral-actions-check-2 Confirmed" at bounding box center [978, 93] width 262 height 37
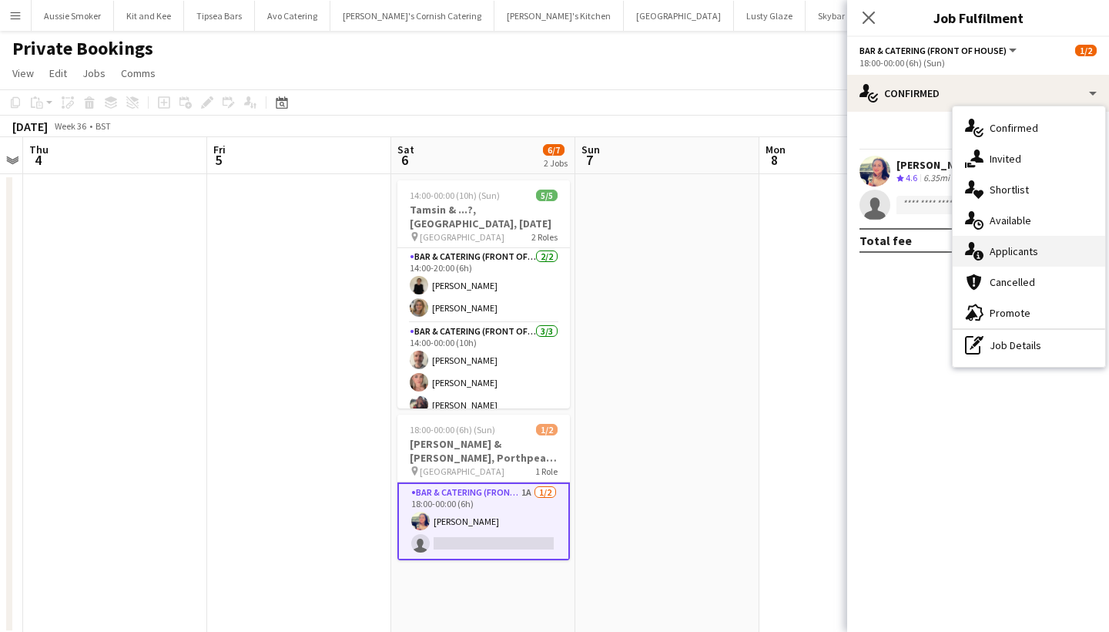
click at [1007, 242] on div "single-neutral-actions-information Applicants" at bounding box center [1029, 251] width 153 height 31
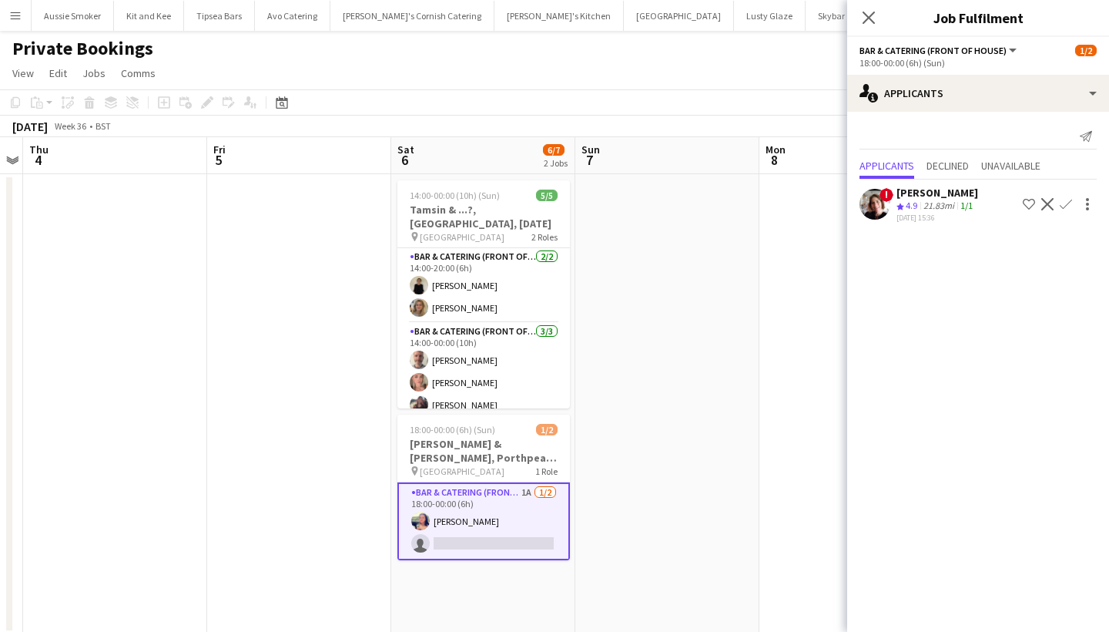
click at [1066, 200] on app-icon "Confirm" at bounding box center [1066, 204] width 12 height 12
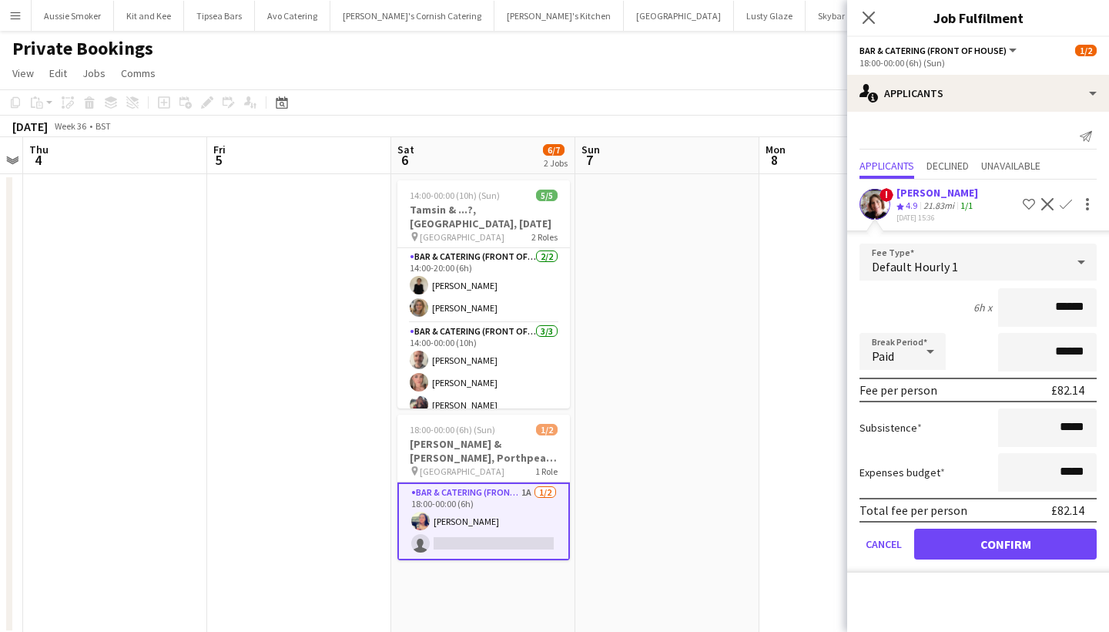
type input "******"
click at [1022, 549] on button "Confirm" at bounding box center [1005, 543] width 183 height 31
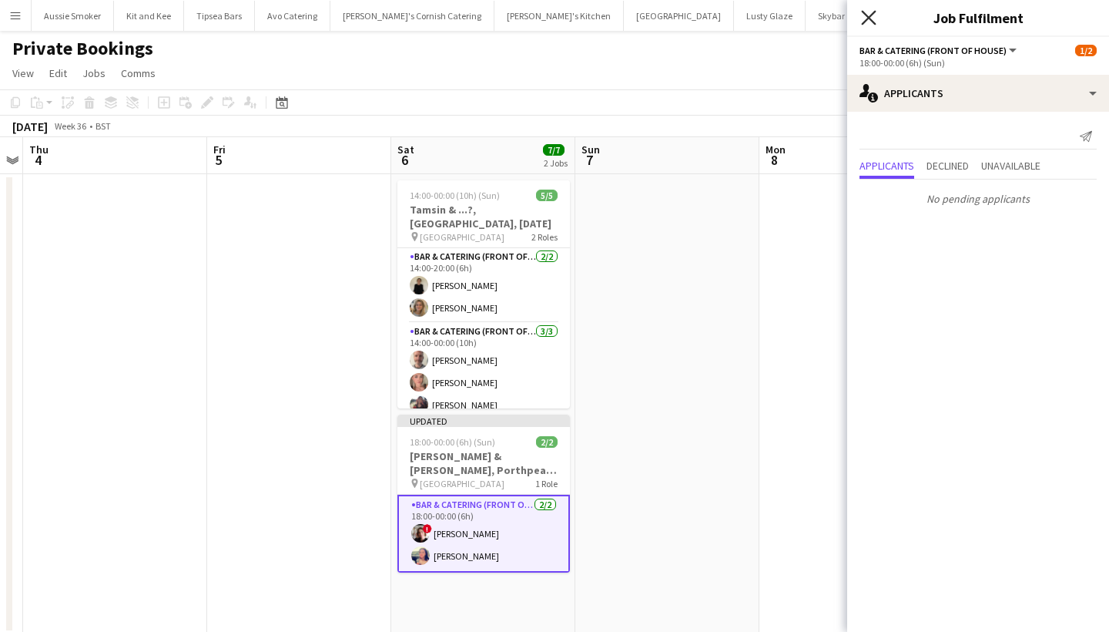
click at [863, 16] on icon "Close pop-in" at bounding box center [868, 17] width 15 height 15
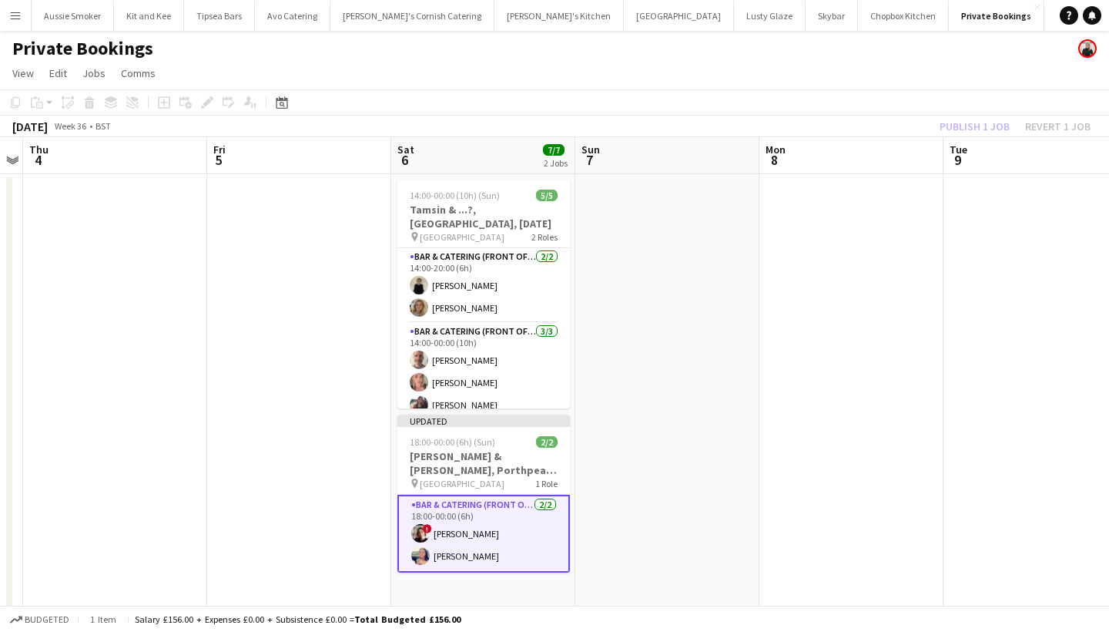
click at [989, 122] on div "Publish 1 job Revert 1 job" at bounding box center [1015, 126] width 188 height 20
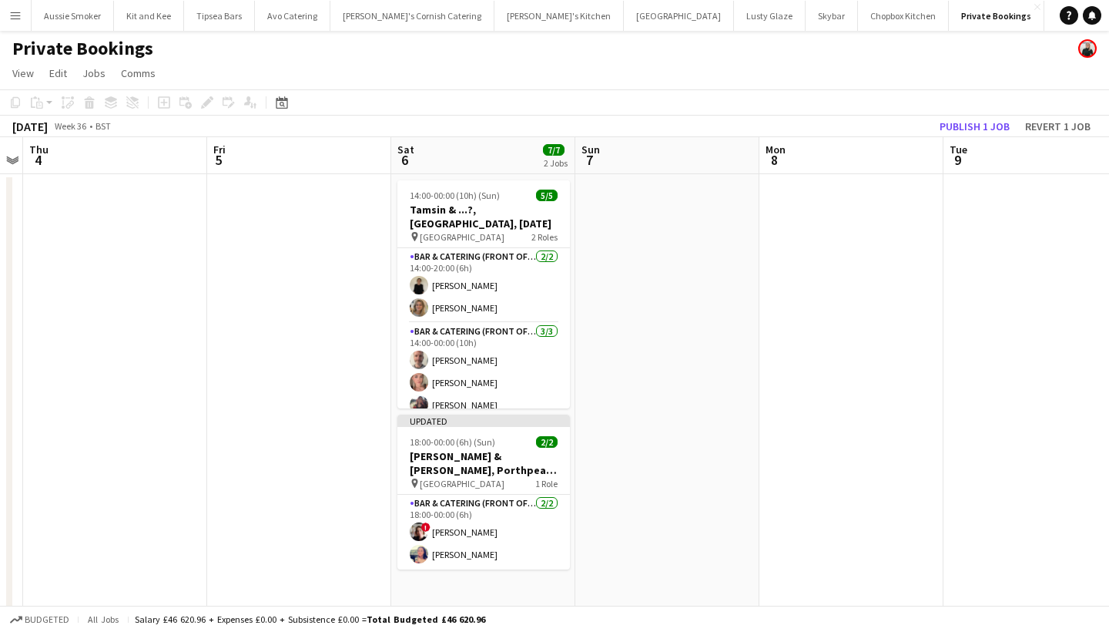
click at [989, 122] on button "Publish 1 job" at bounding box center [974, 126] width 82 height 20
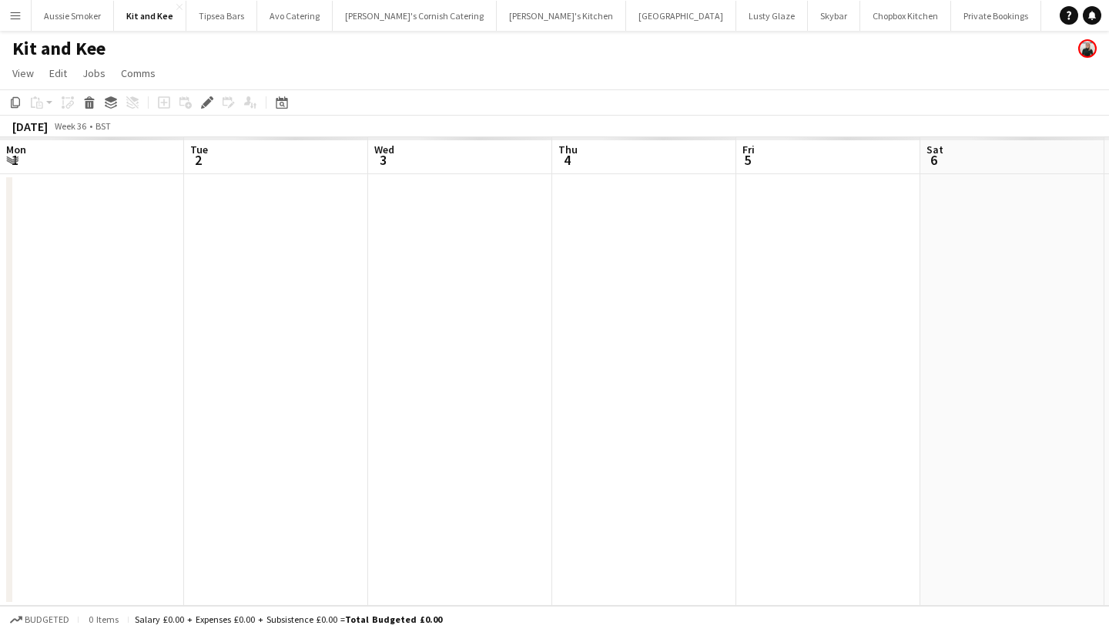
scroll to position [0, 529]
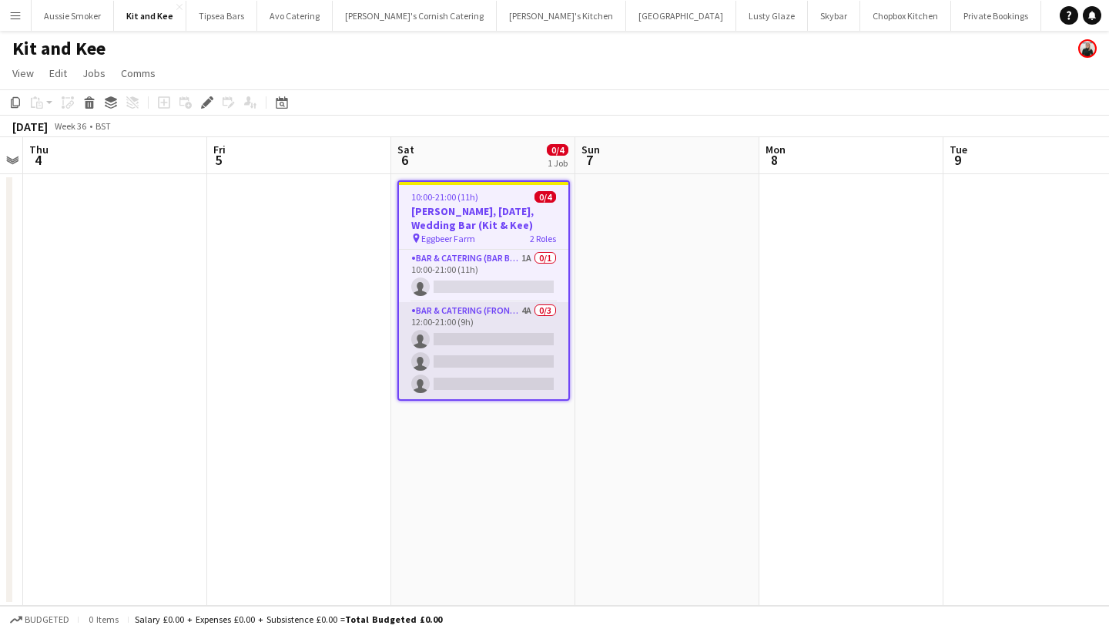
click at [491, 333] on app-card-role "Bar & Catering (Front of House) 4A 0/3 12:00-21:00 (9h) single-neutral-actions …" at bounding box center [483, 350] width 169 height 97
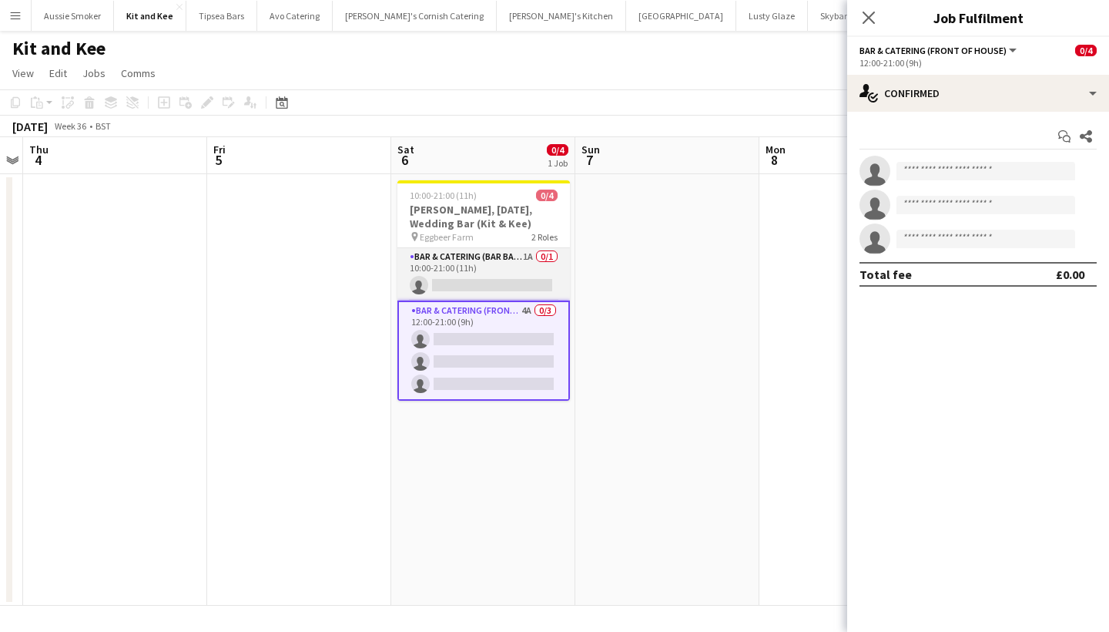
click at [511, 271] on app-card-role "Bar & Catering (Bar Back) 1A 0/1 10:00-21:00 (11h) single-neutral-actions" at bounding box center [483, 274] width 173 height 52
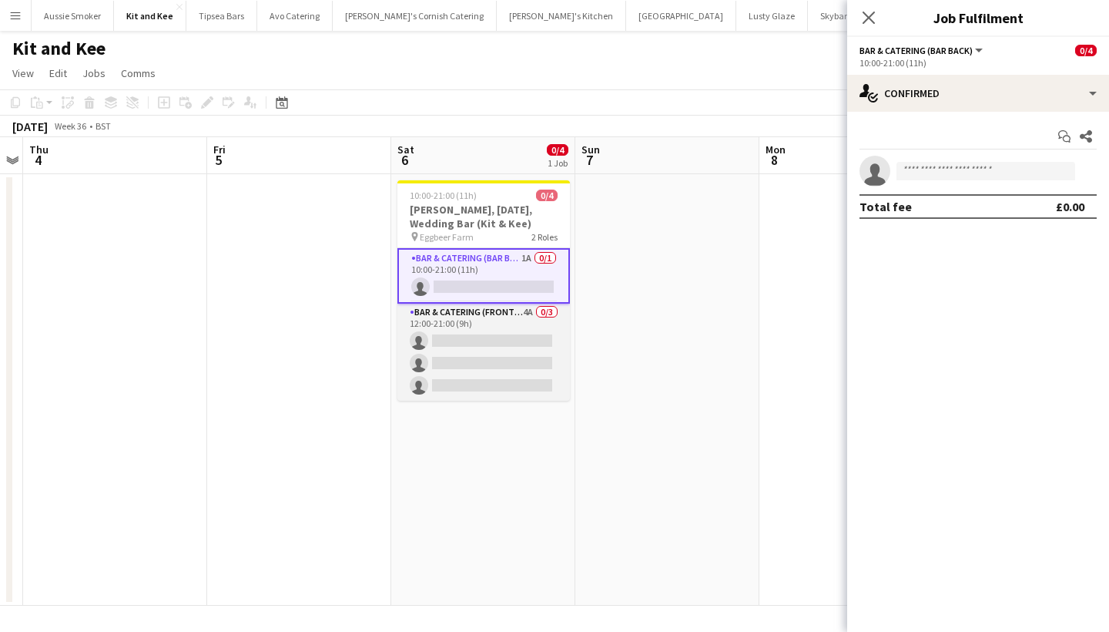
click at [481, 334] on app-card-role "Bar & Catering (Front of House) 4A 0/3 12:00-21:00 (9h) single-neutral-actions …" at bounding box center [483, 351] width 173 height 97
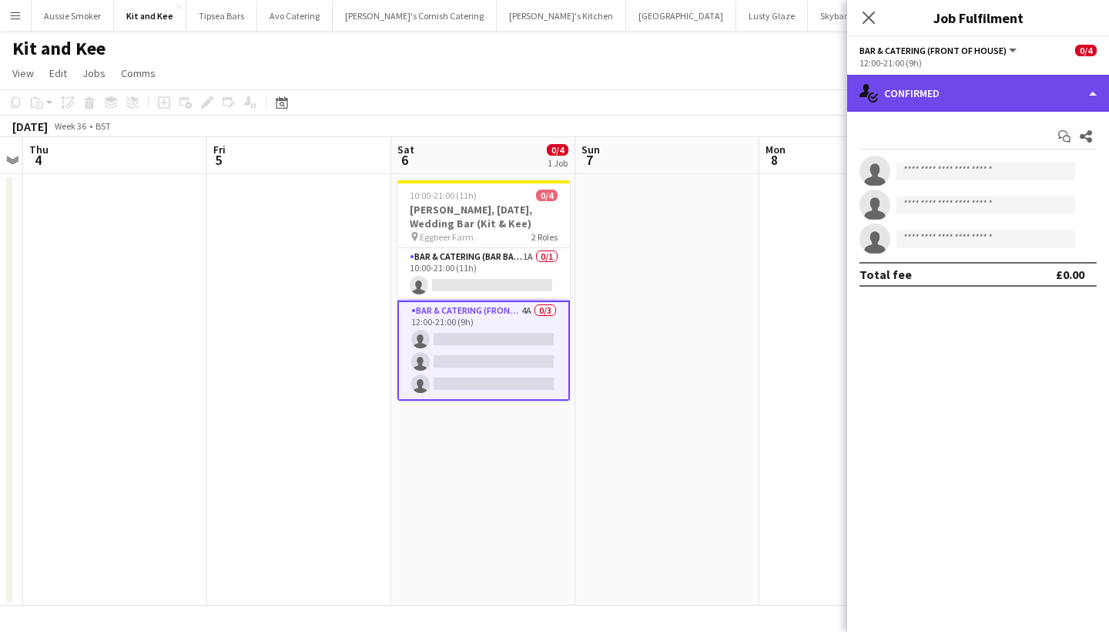
click at [963, 96] on div "single-neutral-actions-check-2 Confirmed" at bounding box center [978, 93] width 262 height 37
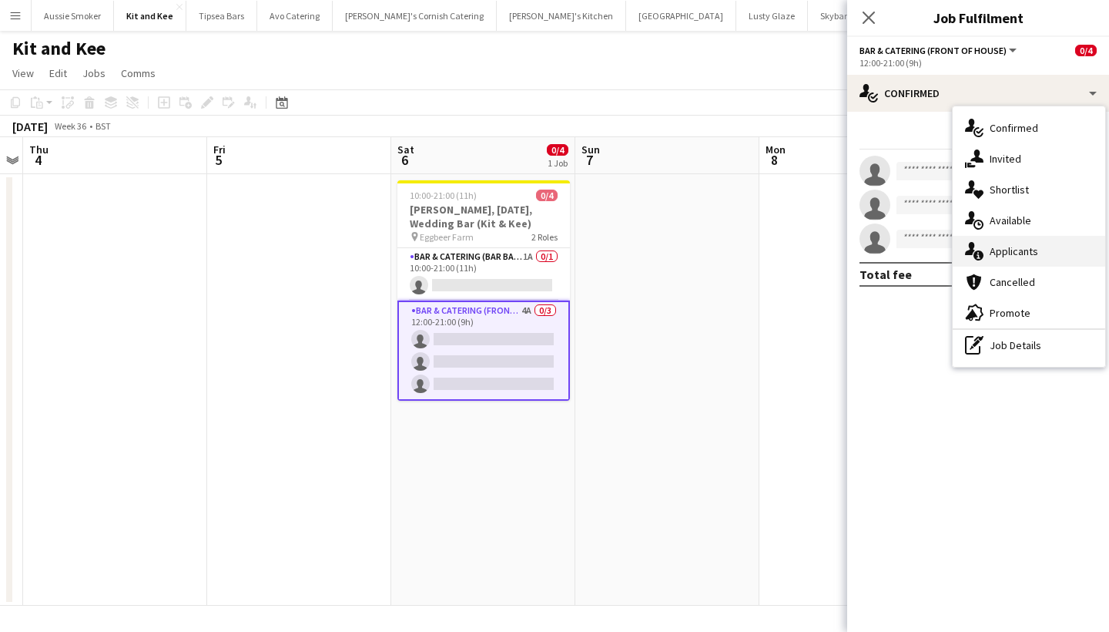
click at [1023, 256] on div "single-neutral-actions-information Applicants" at bounding box center [1029, 251] width 153 height 31
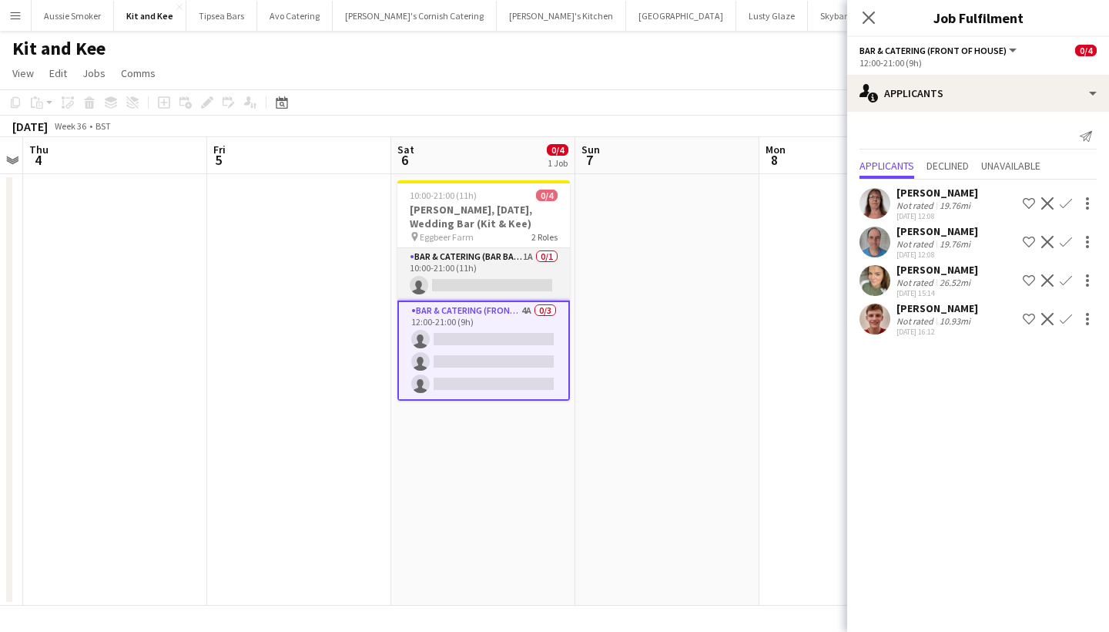
click at [490, 278] on app-card-role "Bar & Catering (Bar Back) 1A 0/1 10:00-21:00 (11h) single-neutral-actions" at bounding box center [483, 274] width 173 height 52
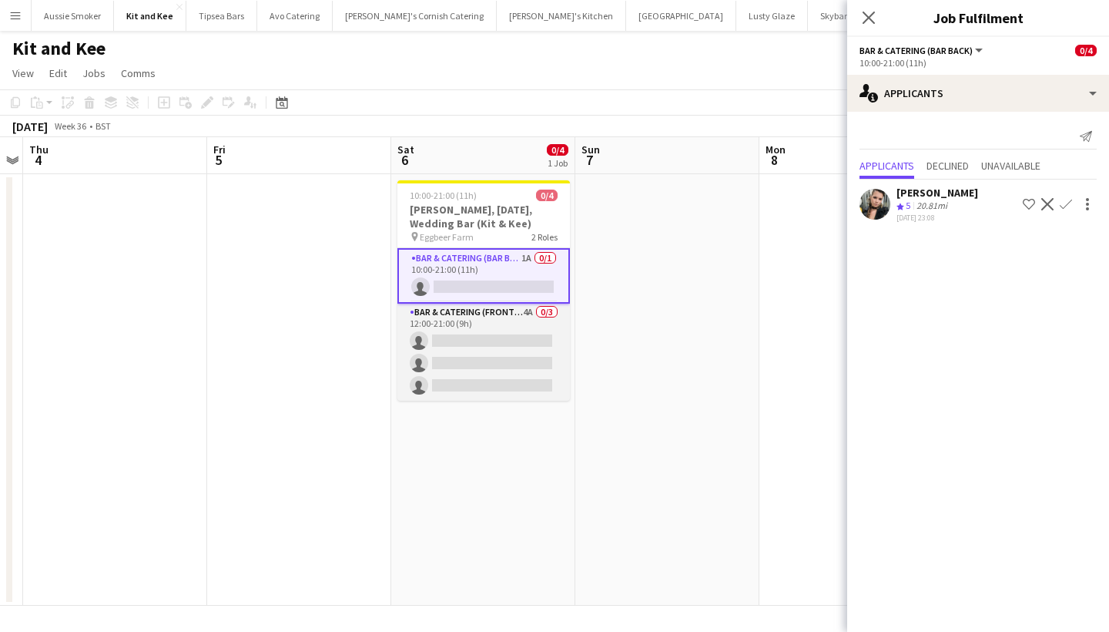
click at [501, 353] on app-card-role "Bar & Catering (Front of House) 4A 0/3 12:00-21:00 (9h) single-neutral-actions …" at bounding box center [483, 351] width 173 height 97
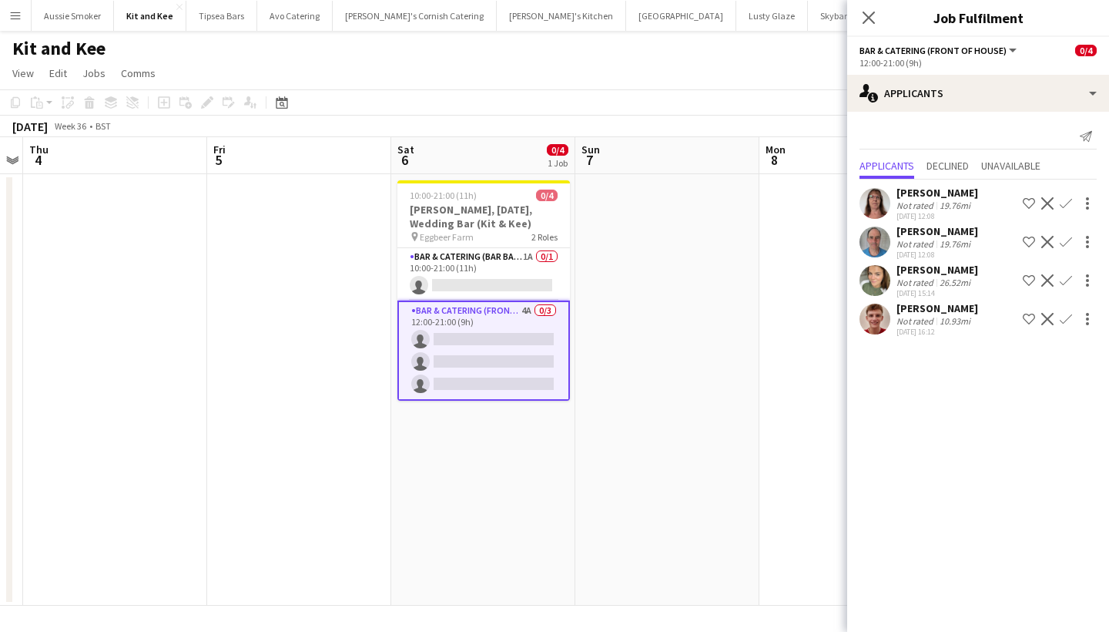
click at [1064, 207] on app-icon "Confirm" at bounding box center [1066, 203] width 12 height 12
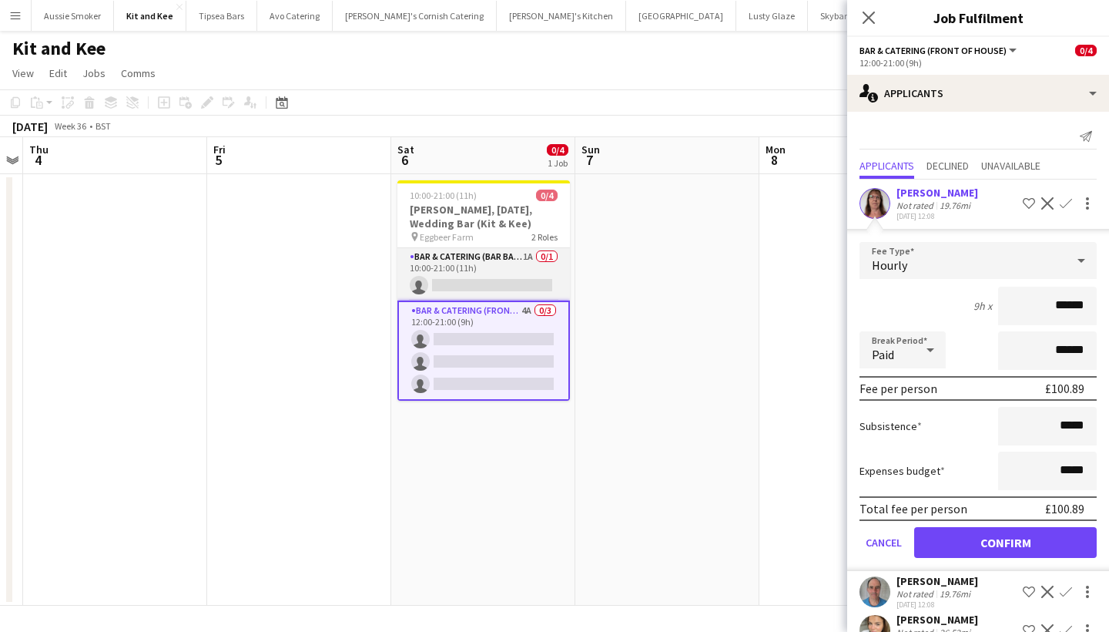
click at [482, 264] on app-card-role "Bar & Catering (Bar Back) 1A 0/1 10:00-21:00 (11h) single-neutral-actions" at bounding box center [483, 274] width 173 height 52
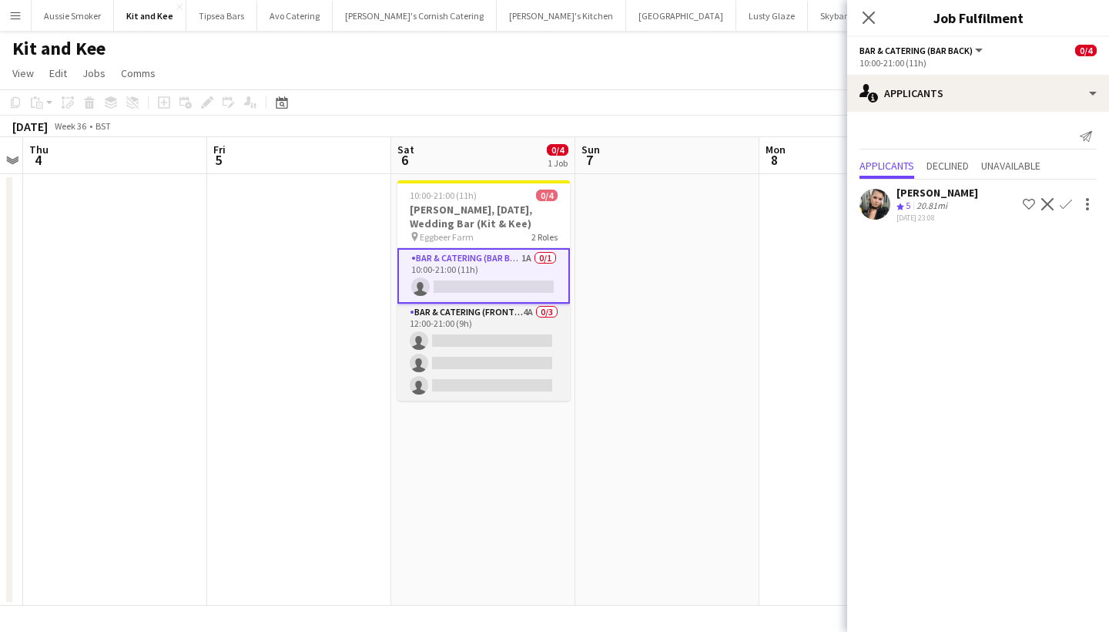
click at [483, 343] on app-card-role "Bar & Catering (Front of House) 4A 0/3 12:00-21:00 (9h) single-neutral-actions …" at bounding box center [483, 351] width 173 height 97
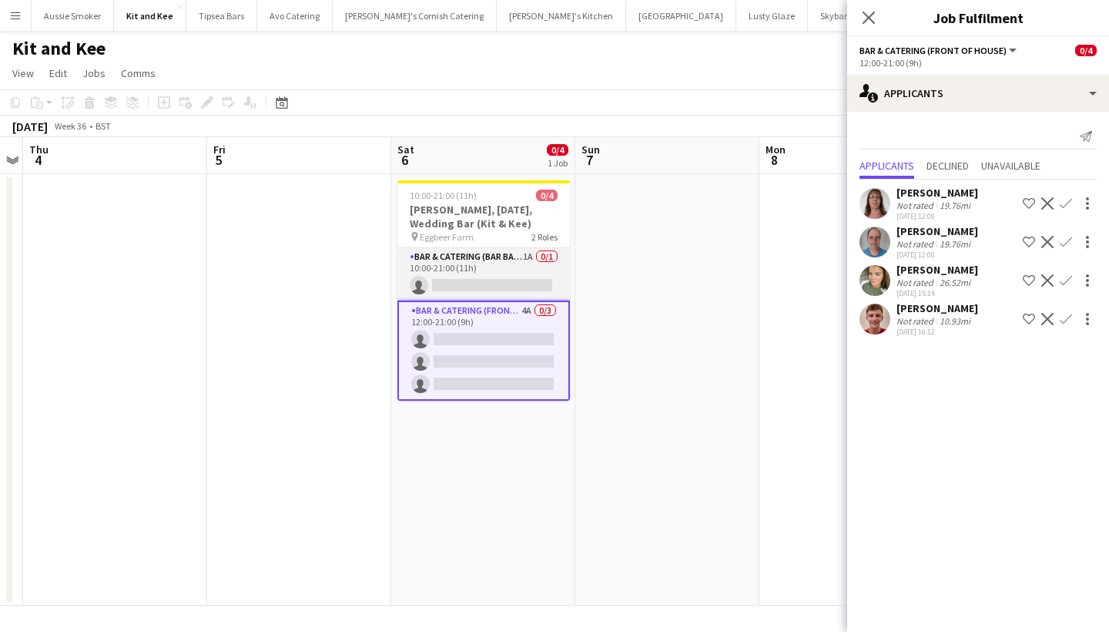
click at [495, 280] on app-card-role "Bar & Catering (Bar Back) 1A 0/1 10:00-21:00 (11h) single-neutral-actions" at bounding box center [483, 274] width 173 height 52
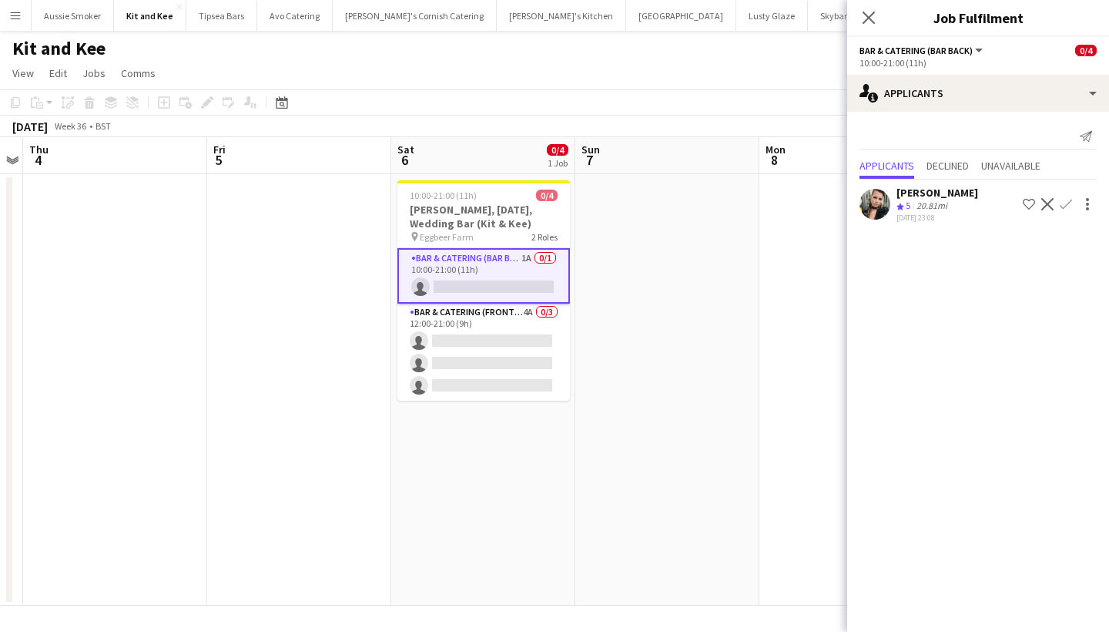
click at [1068, 200] on app-icon "Confirm" at bounding box center [1066, 204] width 12 height 12
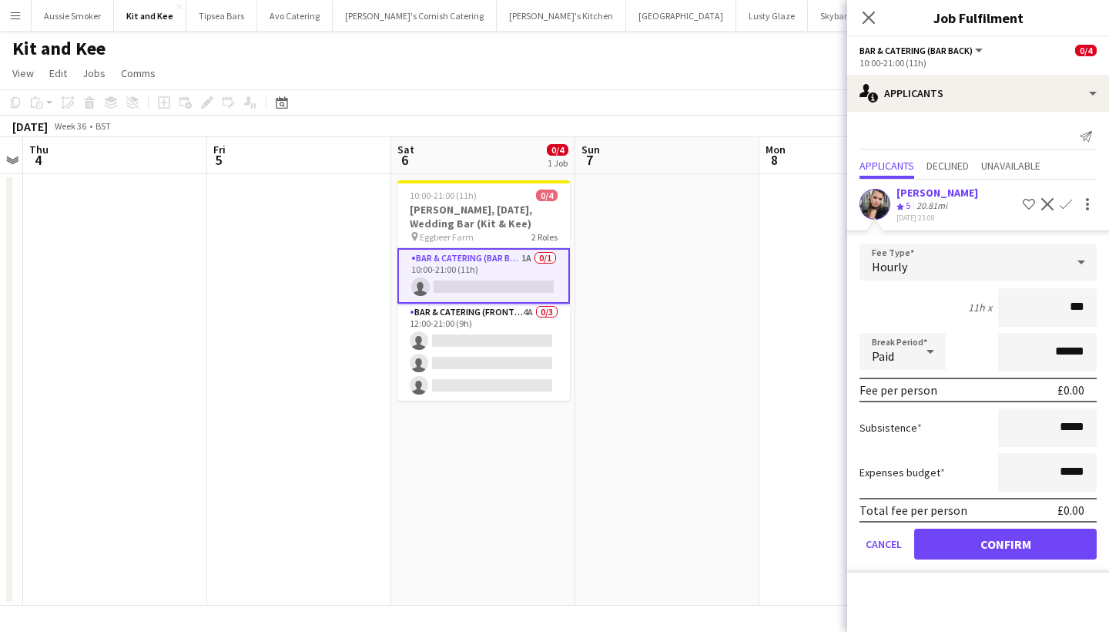
type input "**"
type input "******"
click at [1010, 537] on button "Confirm" at bounding box center [1005, 543] width 183 height 31
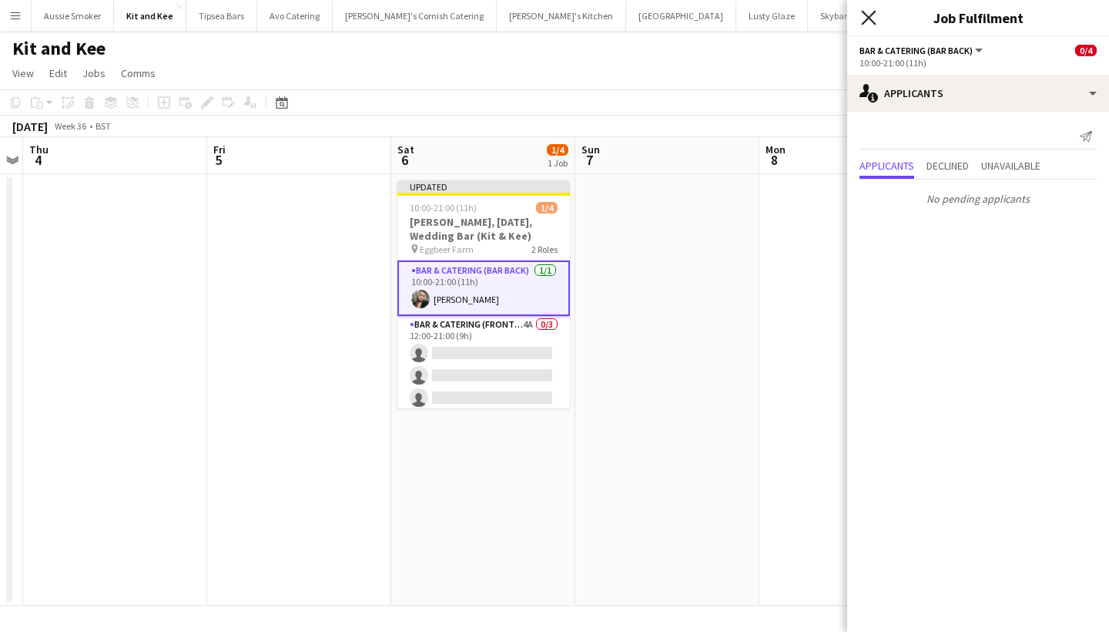
click at [866, 18] on icon "Close pop-in" at bounding box center [868, 17] width 15 height 15
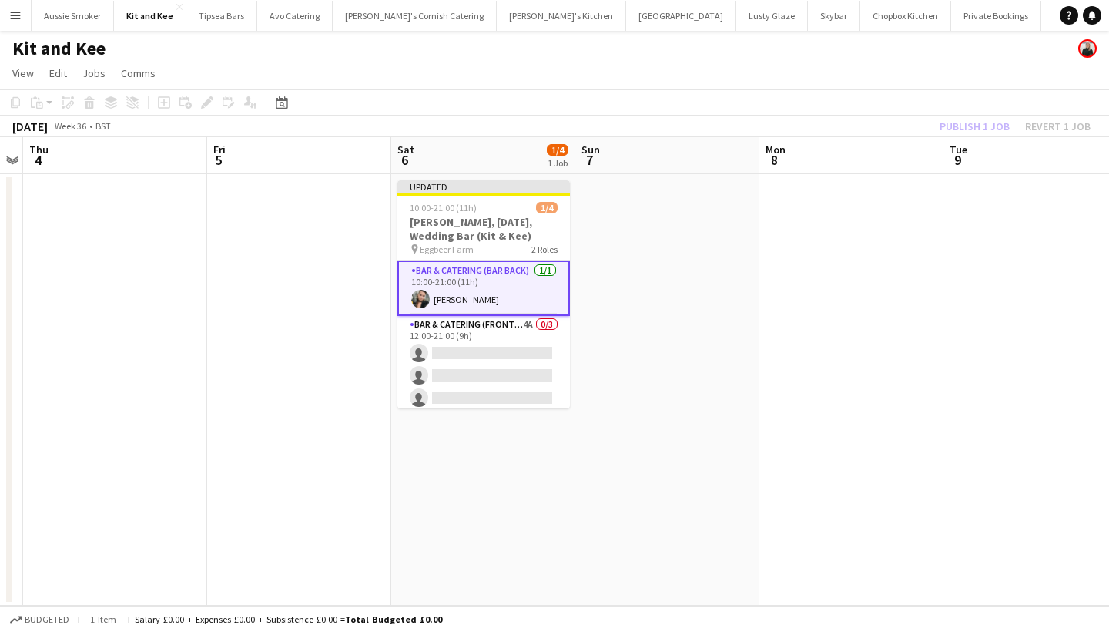
click at [970, 126] on div "Publish 1 job Revert 1 job" at bounding box center [1015, 126] width 188 height 20
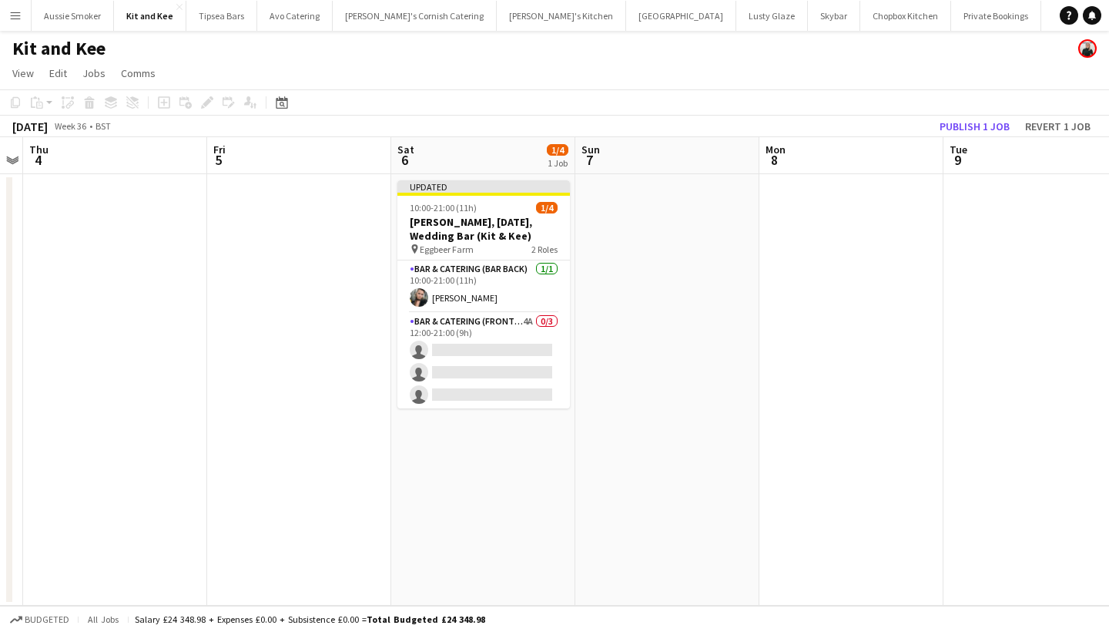
click at [970, 126] on button "Publish 1 job" at bounding box center [974, 126] width 82 height 20
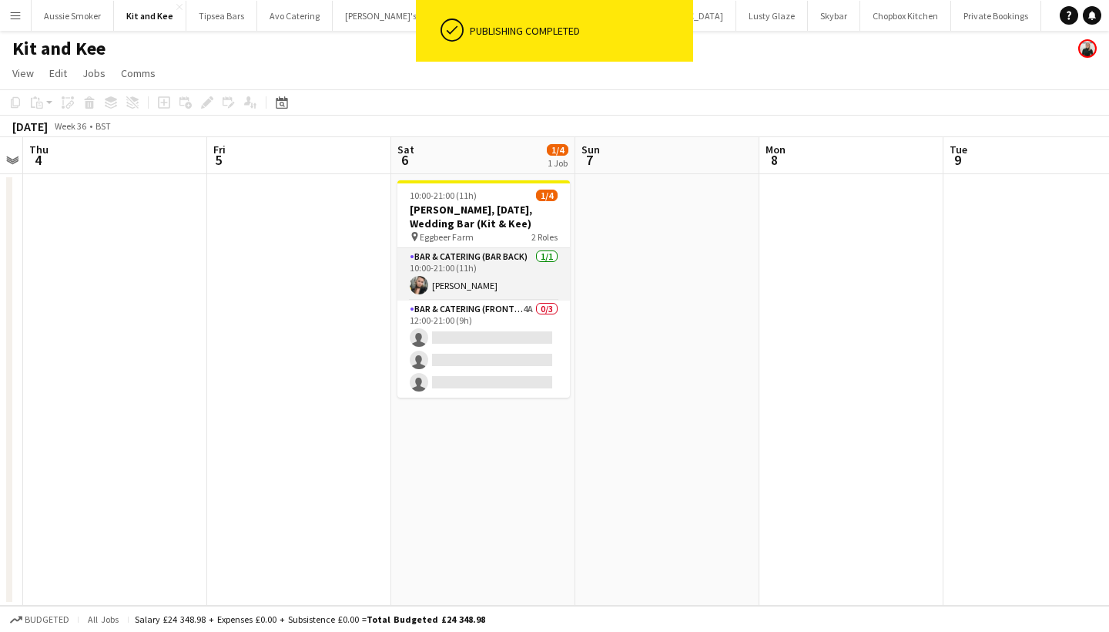
click at [492, 286] on app-card-role "Bar & Catering (Bar Back) 1/1 10:00-21:00 (11h) Lucy Forbes" at bounding box center [483, 274] width 173 height 52
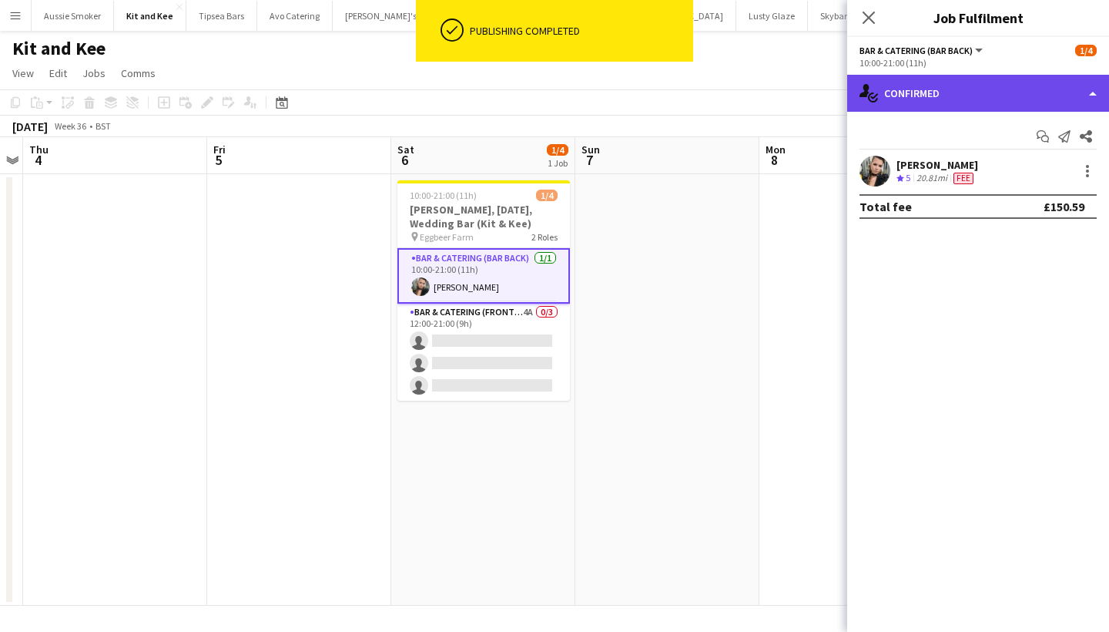
click at [937, 90] on div "single-neutral-actions-check-2 Confirmed" at bounding box center [978, 93] width 262 height 37
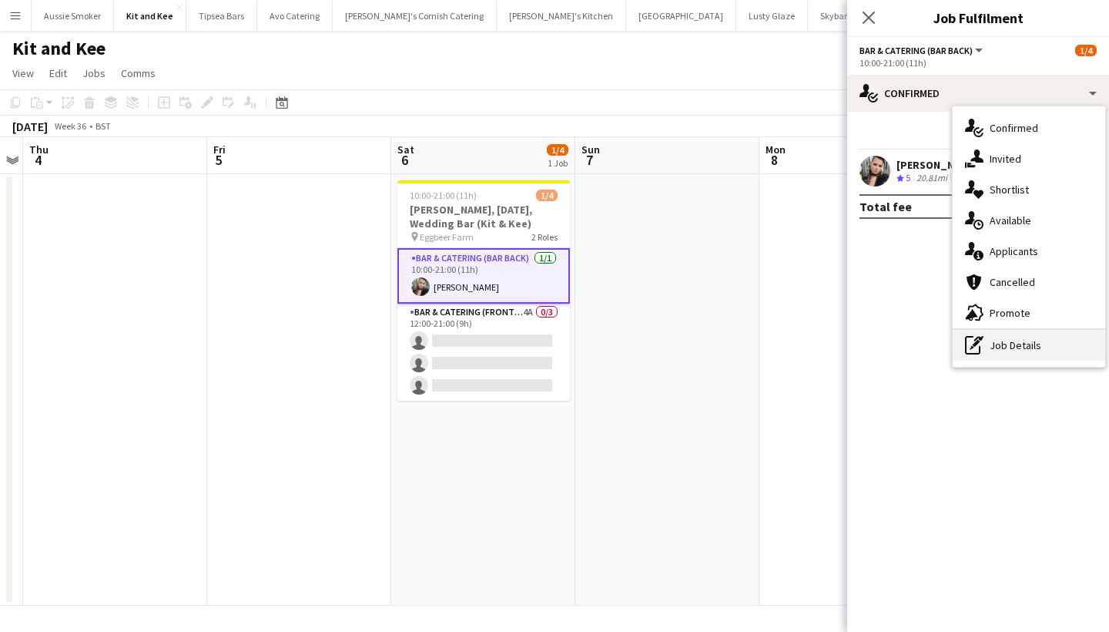
click at [1013, 338] on div "pen-write Job Details" at bounding box center [1029, 345] width 153 height 31
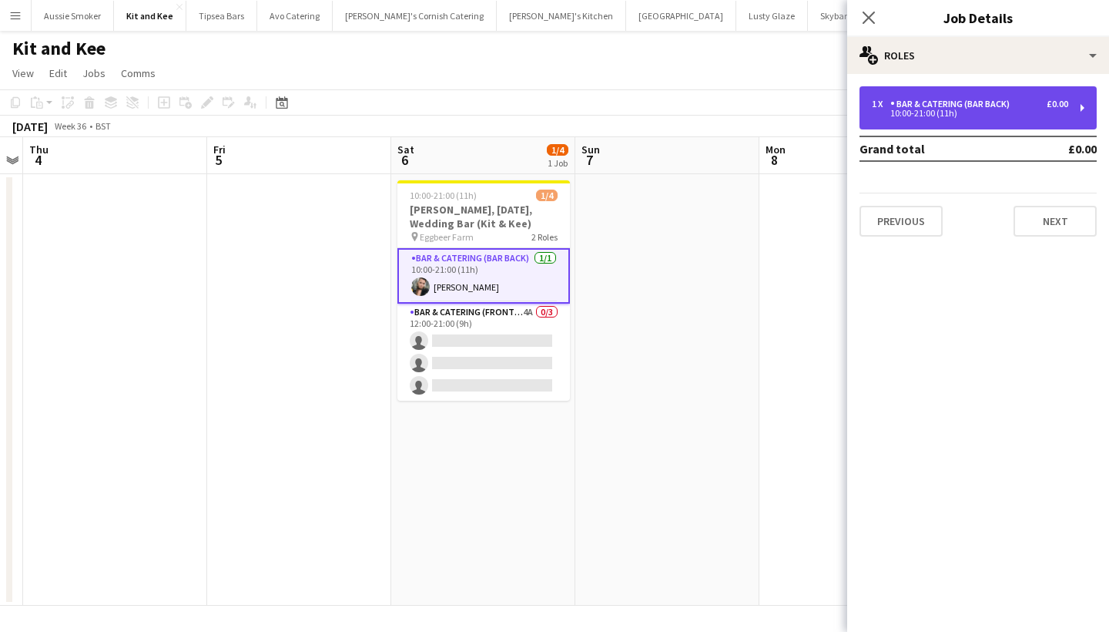
click at [952, 101] on div "Bar & Catering (Bar Back)" at bounding box center [953, 104] width 126 height 11
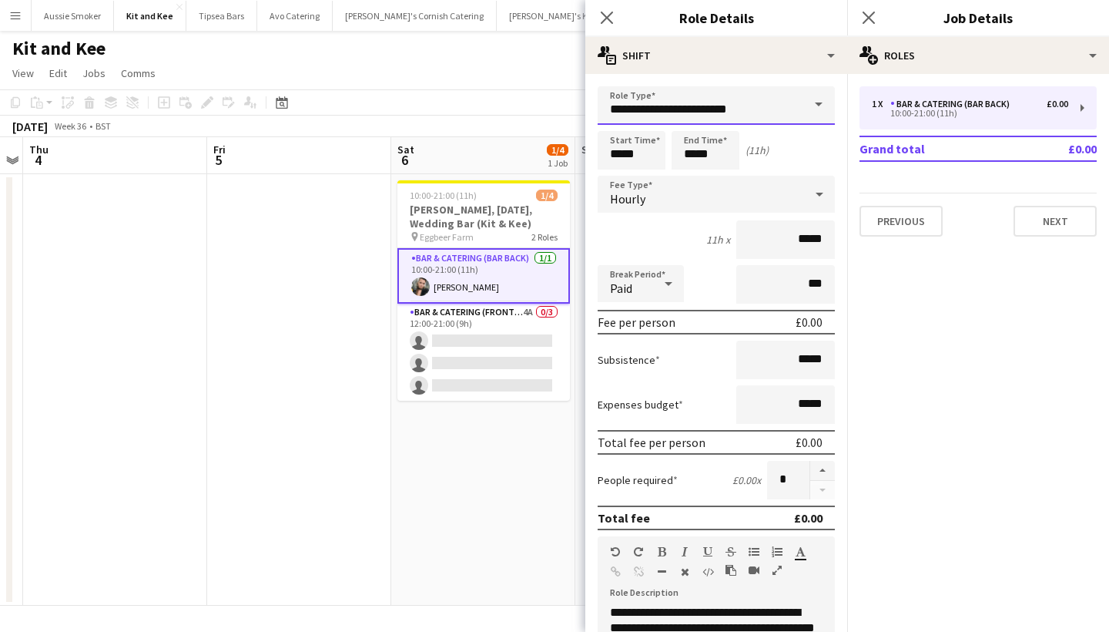
click at [774, 105] on input "**********" at bounding box center [716, 105] width 237 height 39
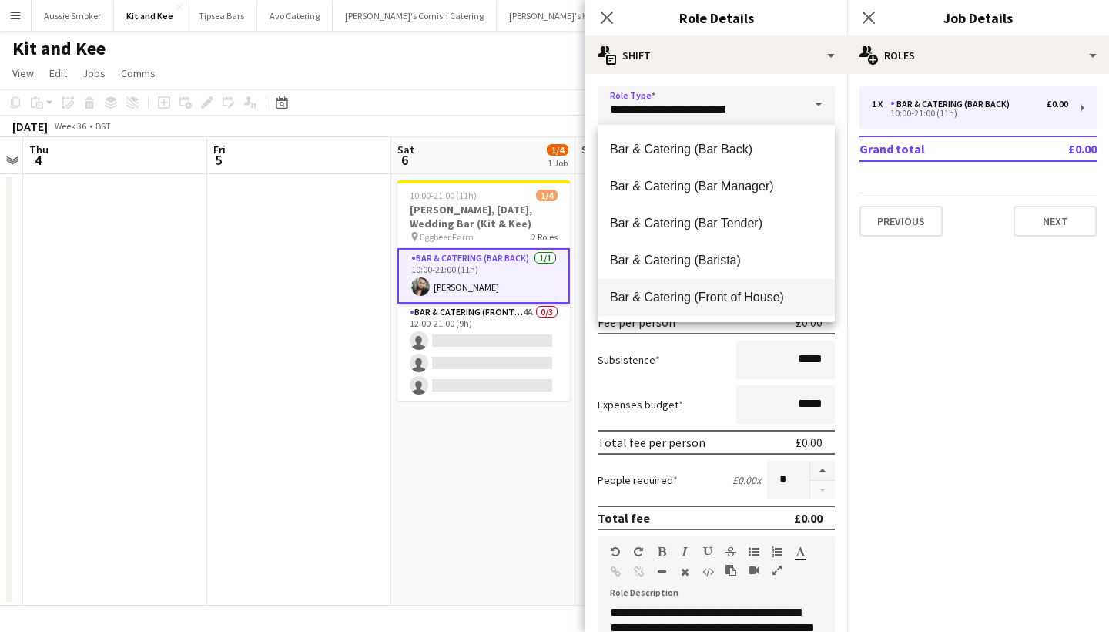
click at [722, 291] on span "Bar & Catering (Front of House)" at bounding box center [716, 297] width 213 height 15
type input "**********"
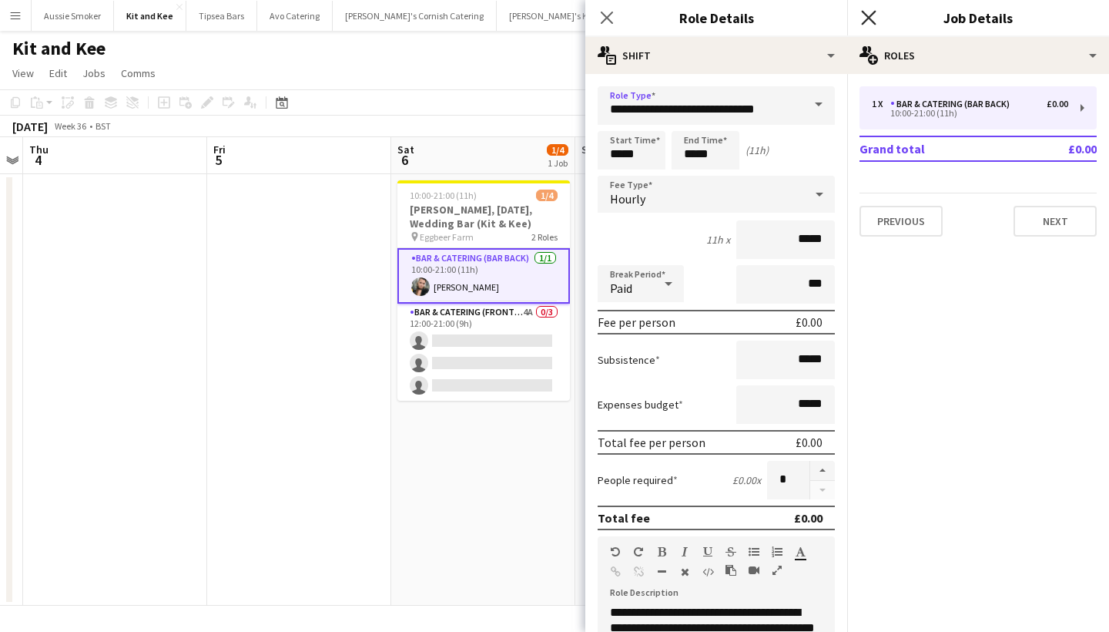
click at [867, 16] on icon at bounding box center [868, 17] width 15 height 15
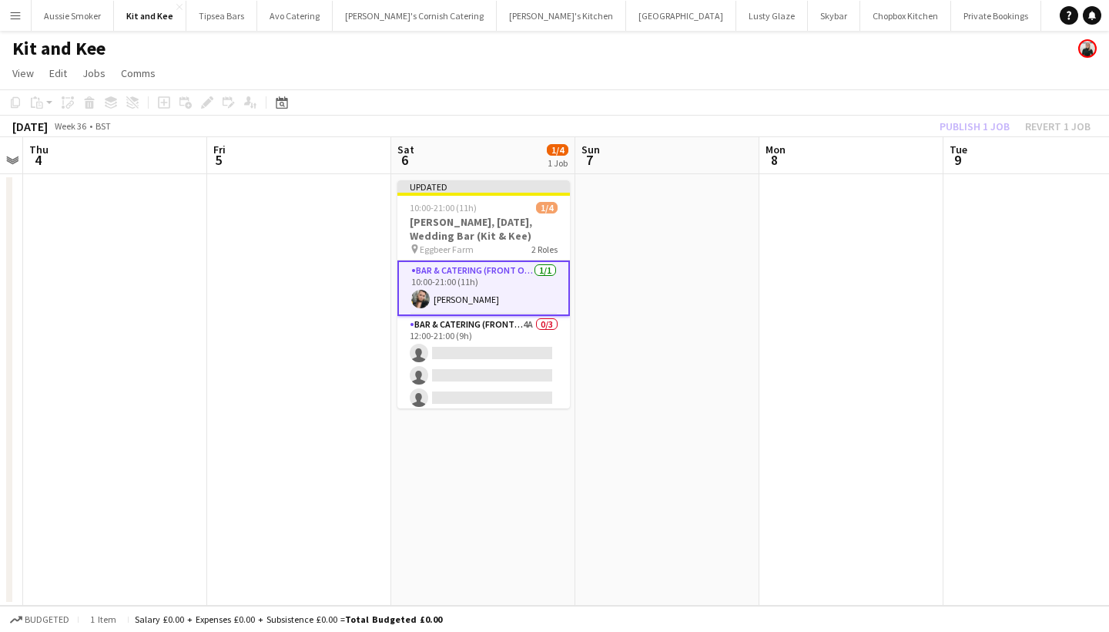
click at [976, 126] on div "Publish 1 job Revert 1 job" at bounding box center [1015, 126] width 188 height 20
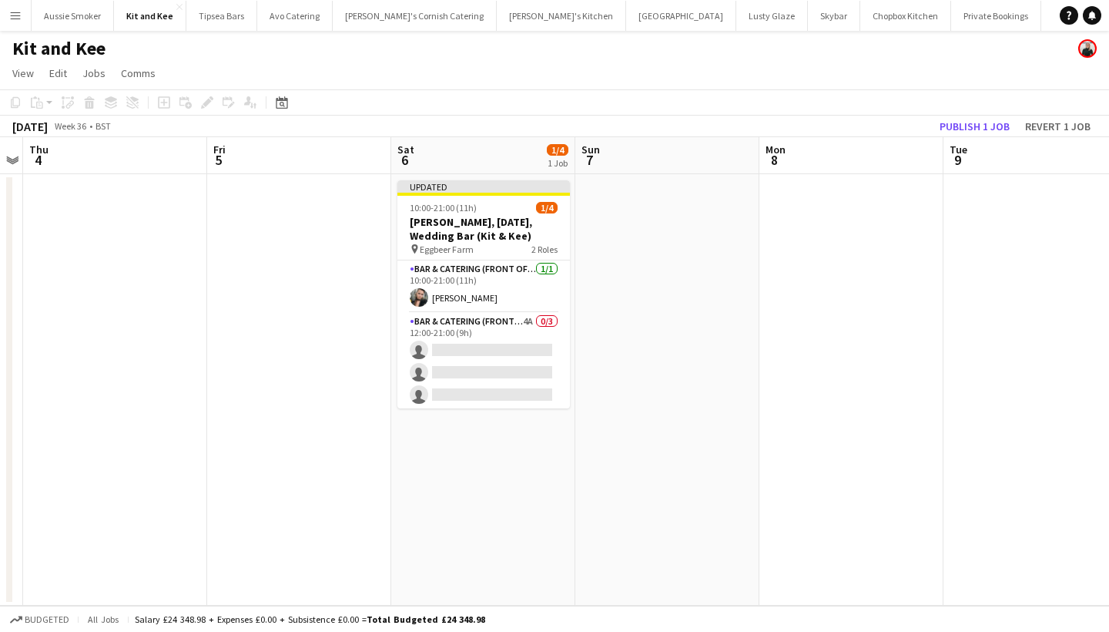
click at [976, 126] on button "Publish 1 job" at bounding box center [974, 126] width 82 height 20
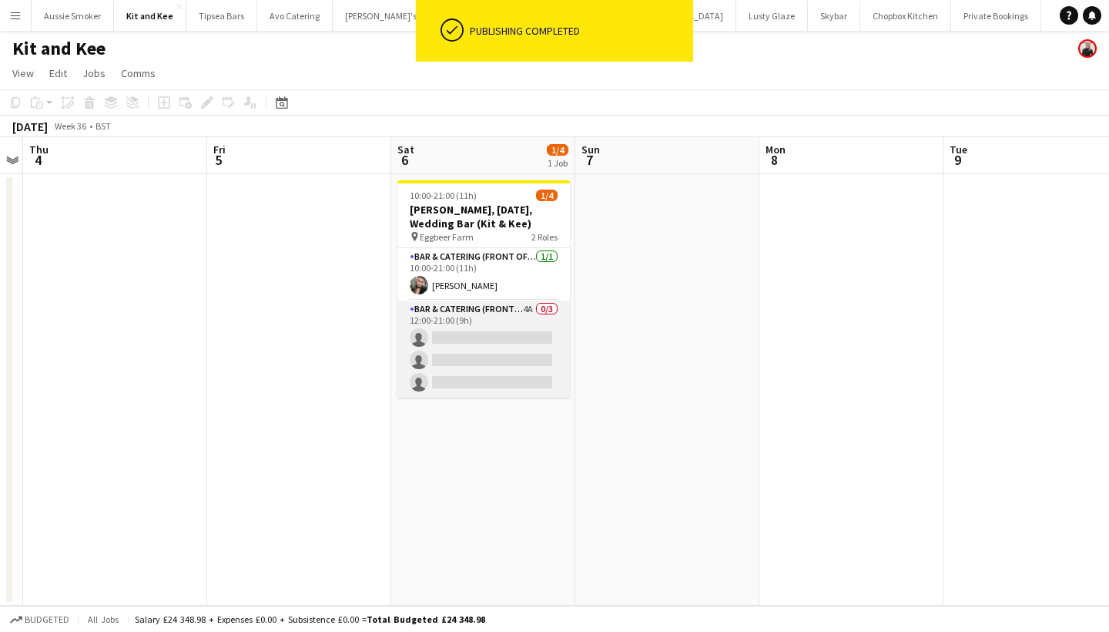
click at [491, 364] on app-card-role "Bar & Catering (Front of House) 4A 0/3 12:00-21:00 (9h) single-neutral-actions …" at bounding box center [483, 348] width 173 height 97
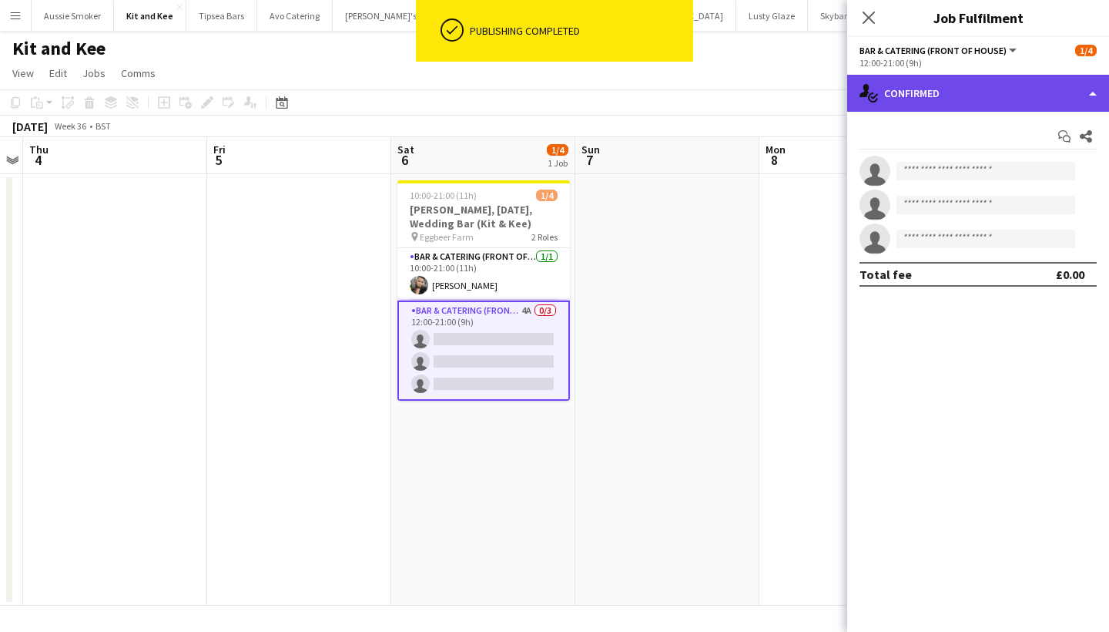
click at [1004, 96] on div "single-neutral-actions-check-2 Confirmed" at bounding box center [978, 93] width 262 height 37
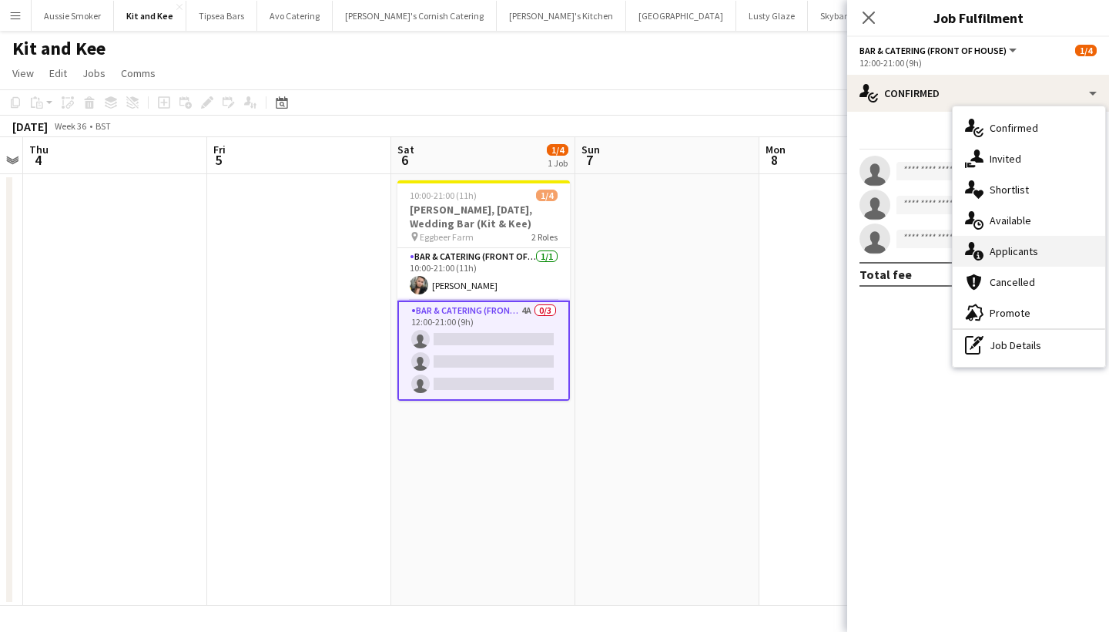
click at [1026, 255] on div "single-neutral-actions-information Applicants" at bounding box center [1029, 251] width 153 height 31
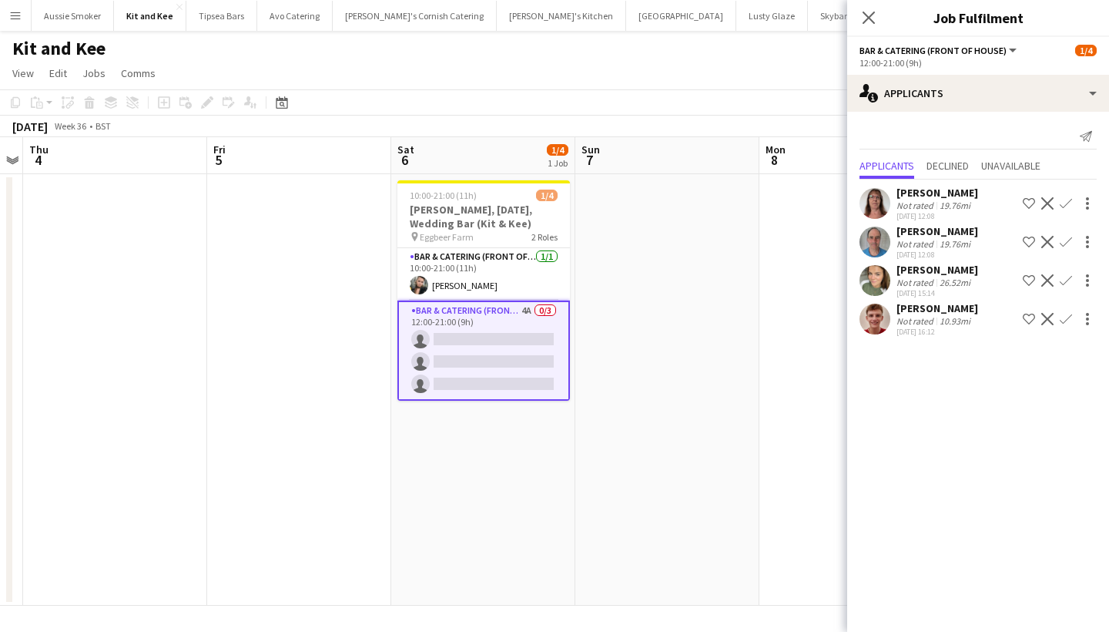
click at [1064, 196] on button "Confirm" at bounding box center [1066, 203] width 18 height 18
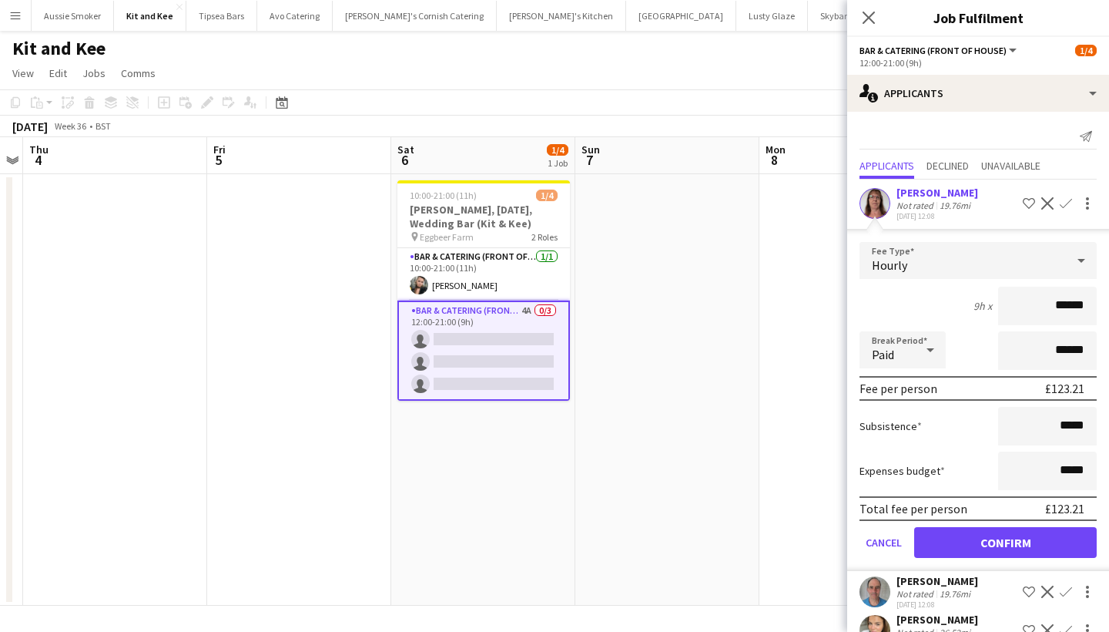
type input "******"
click at [1017, 537] on button "Confirm" at bounding box center [1005, 542] width 183 height 31
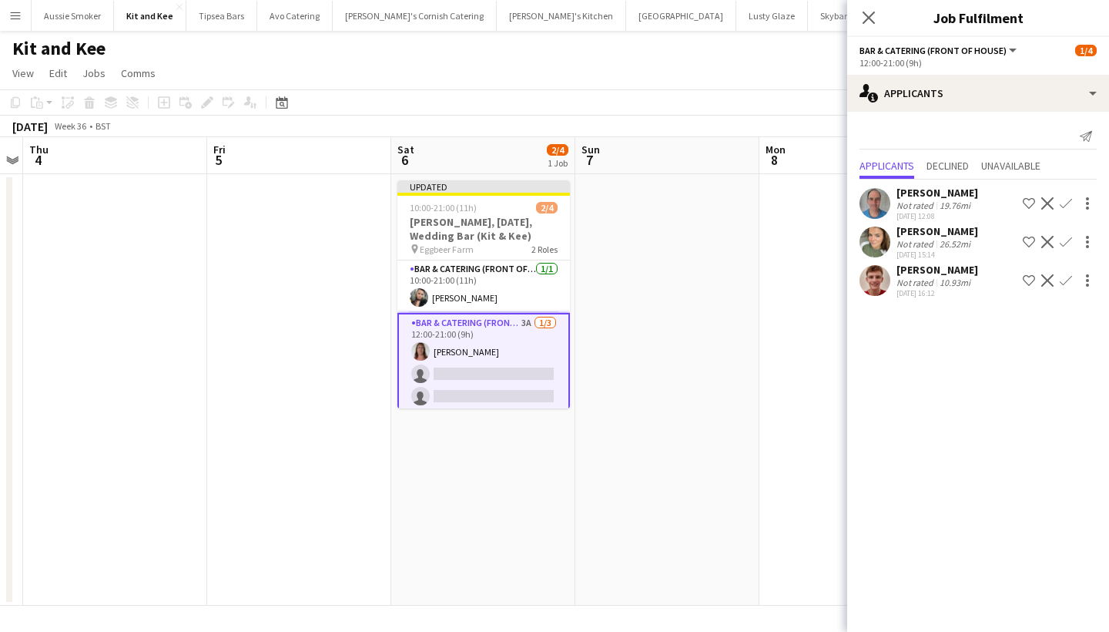
click at [1069, 201] on app-icon "Confirm" at bounding box center [1066, 203] width 12 height 12
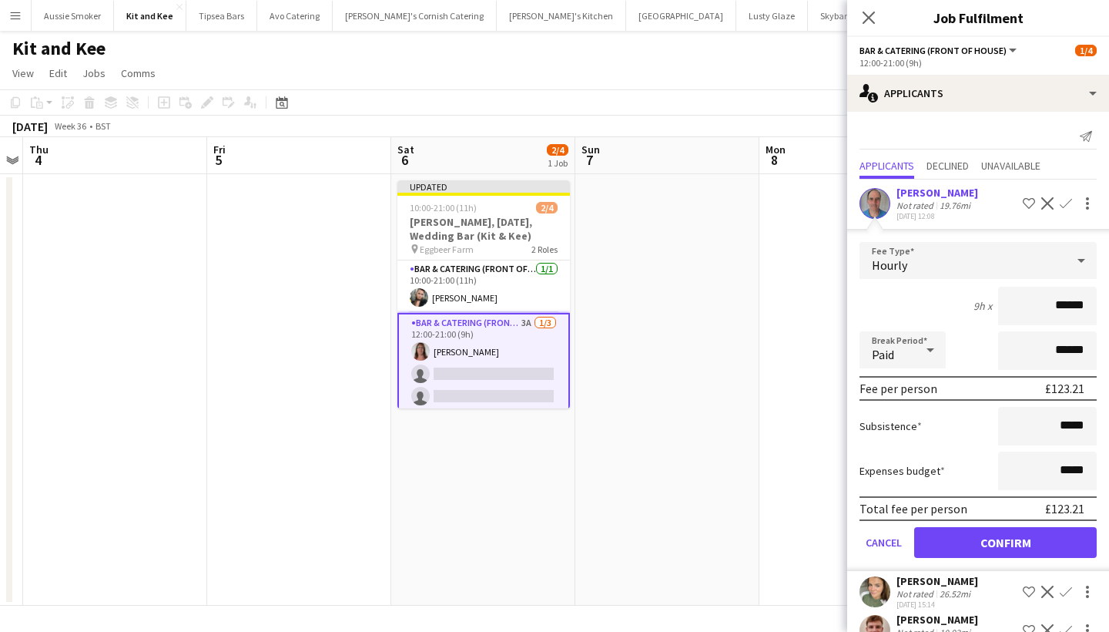
type input "******"
click at [995, 537] on button "Confirm" at bounding box center [1005, 542] width 183 height 31
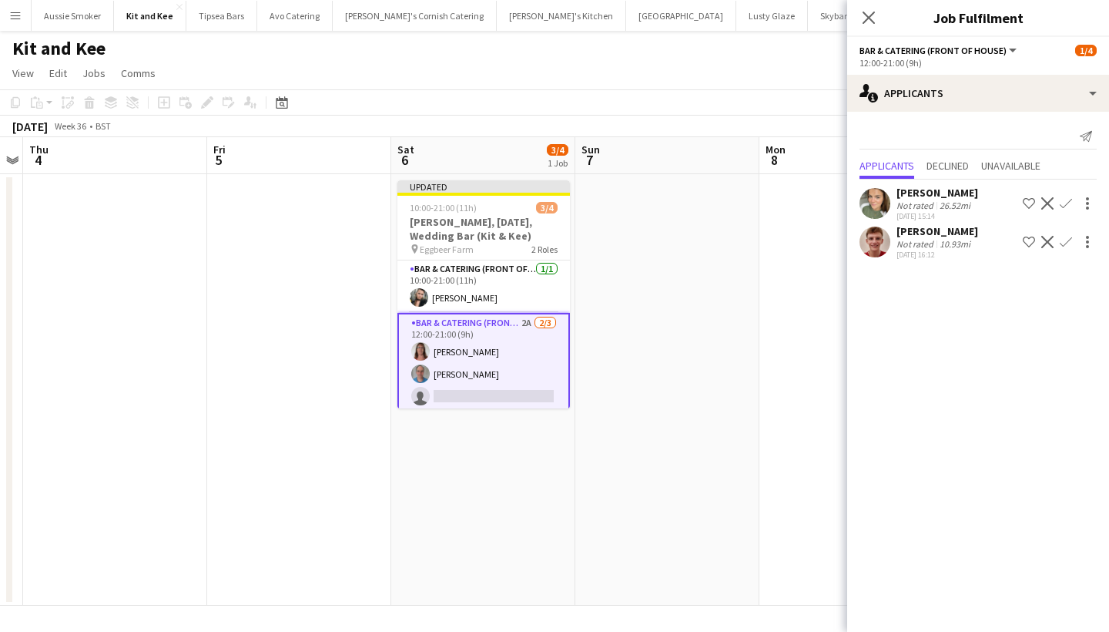
click at [1068, 239] on app-icon "Confirm" at bounding box center [1066, 242] width 12 height 12
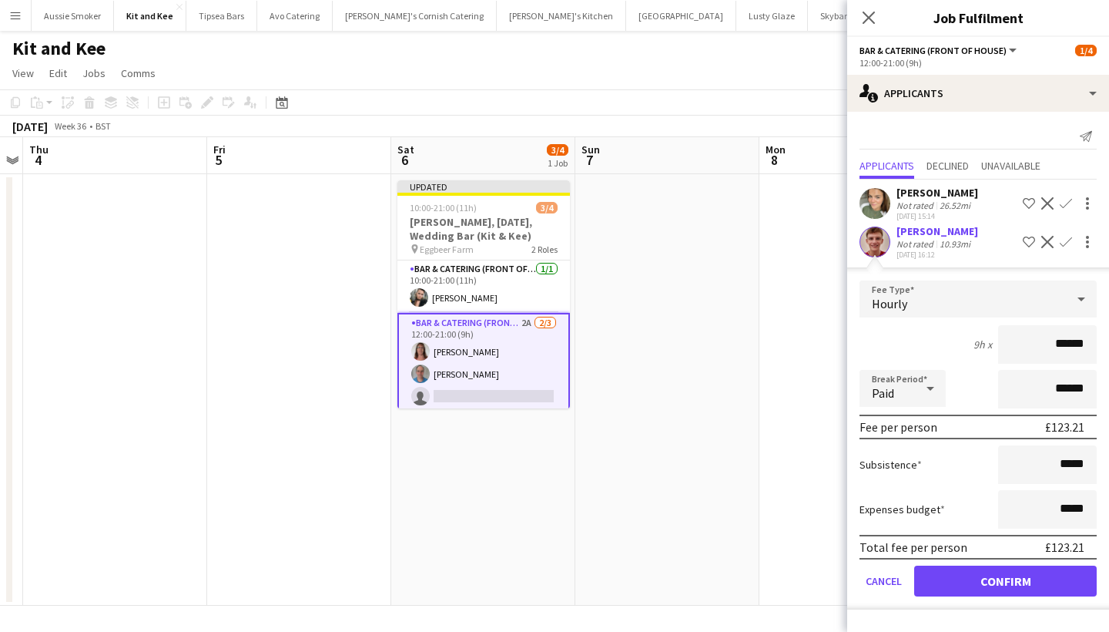
type input "******"
click at [1044, 578] on button "Confirm" at bounding box center [1005, 580] width 183 height 31
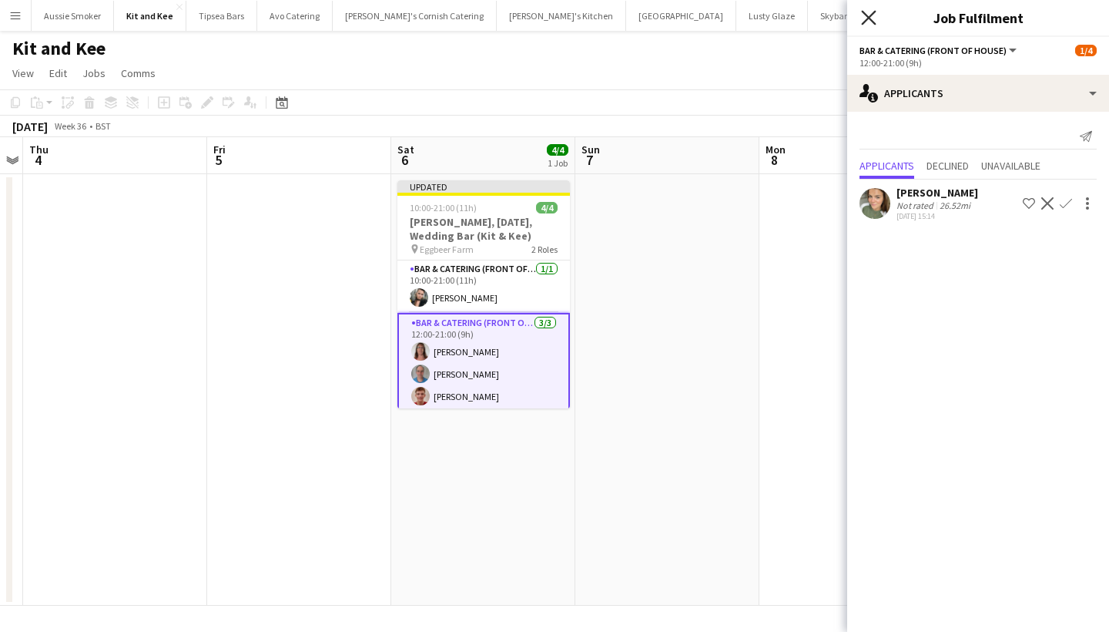
click at [871, 14] on icon "Close pop-in" at bounding box center [868, 17] width 15 height 15
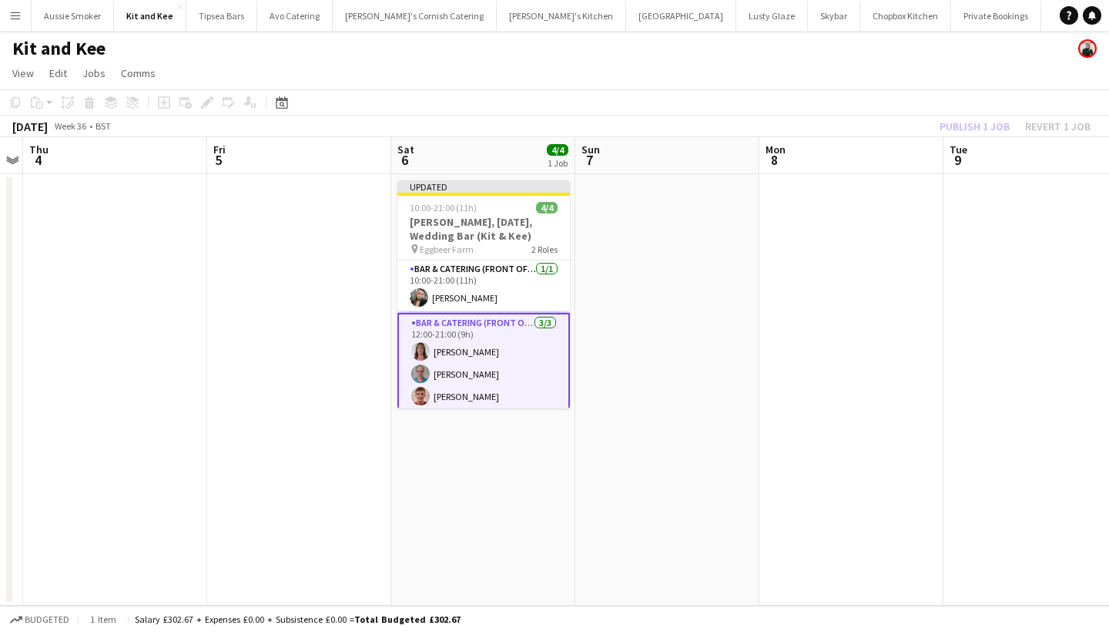
click at [984, 134] on div "Publish 1 job Revert 1 job" at bounding box center [1015, 126] width 188 height 20
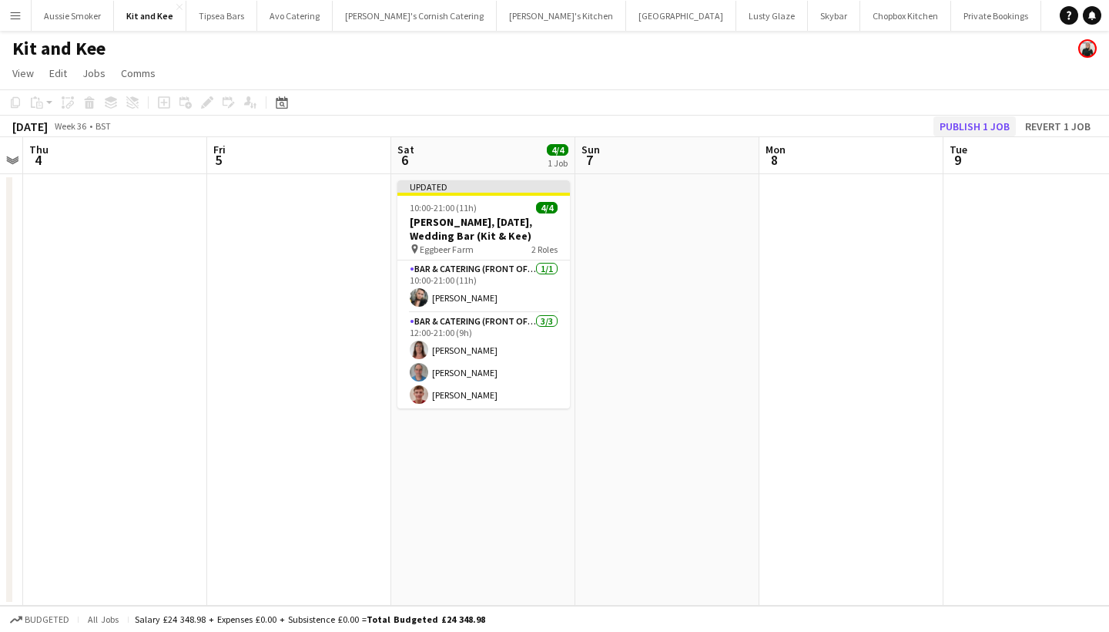
click at [977, 129] on button "Publish 1 job" at bounding box center [974, 126] width 82 height 20
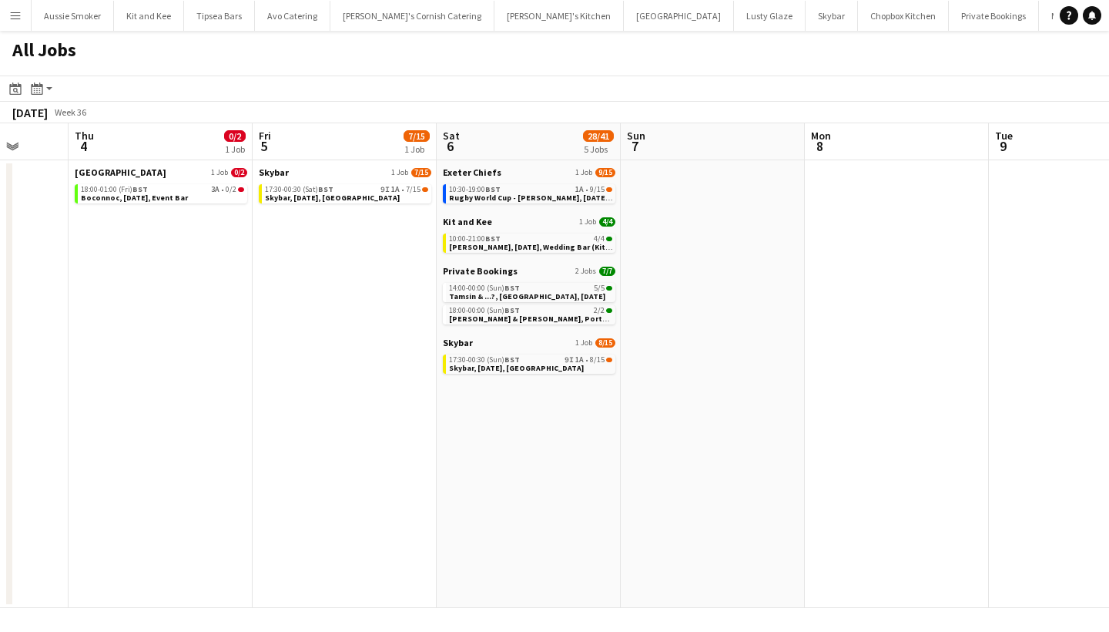
scroll to position [0, 651]
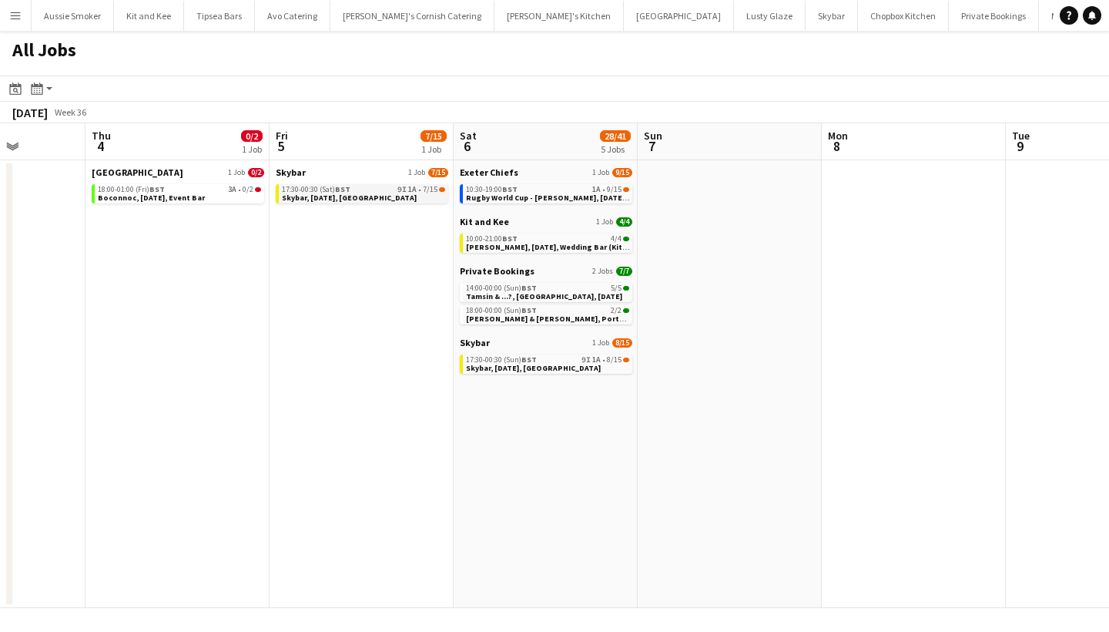
click at [361, 193] on span "Skybar, [DATE], [GEOGRAPHIC_DATA]" at bounding box center [349, 198] width 135 height 10
click at [549, 203] on app-brief-job-card "10:30-19:00 BST 1A • 9/15 Rugby World Cup - [PERSON_NAME], [DATE], Match Day Bar" at bounding box center [546, 193] width 173 height 19
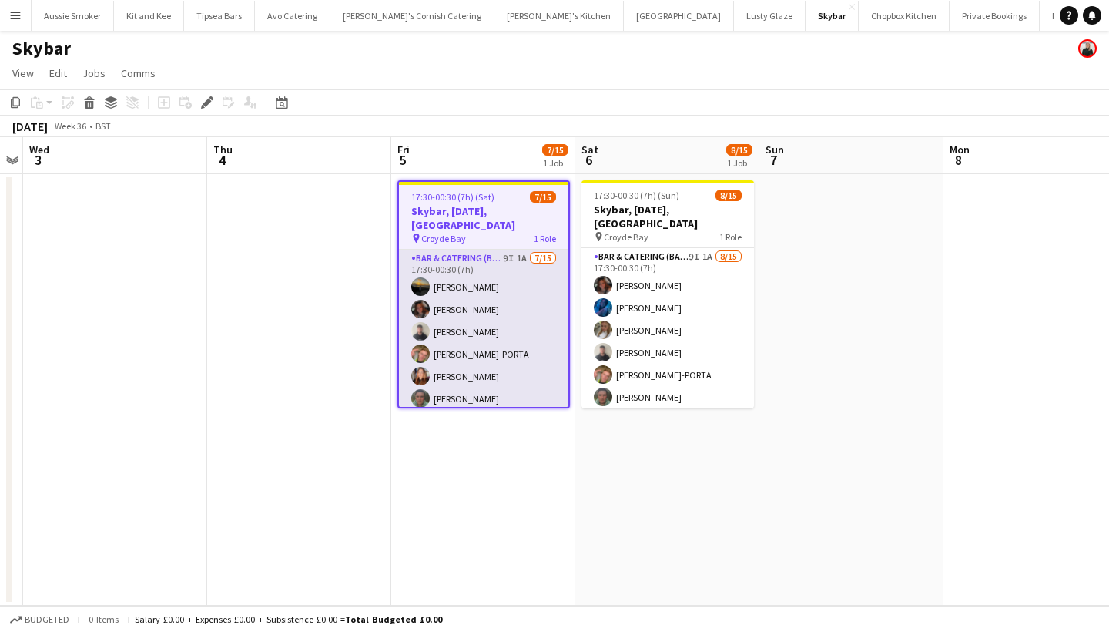
click at [508, 346] on app-card-role "Bar & Catering (Bar Tender) 9I 1A 7/15 17:30-00:30 (7h) Jack Grant Sophie Wilki…" at bounding box center [483, 432] width 169 height 365
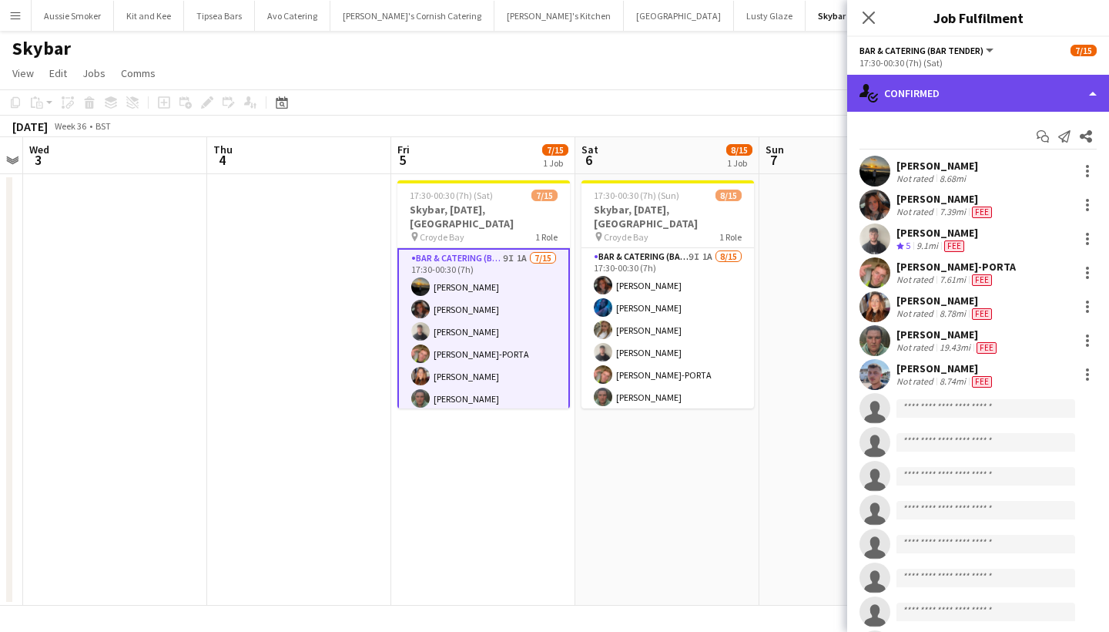
click at [994, 98] on div "single-neutral-actions-check-2 Confirmed" at bounding box center [978, 93] width 262 height 37
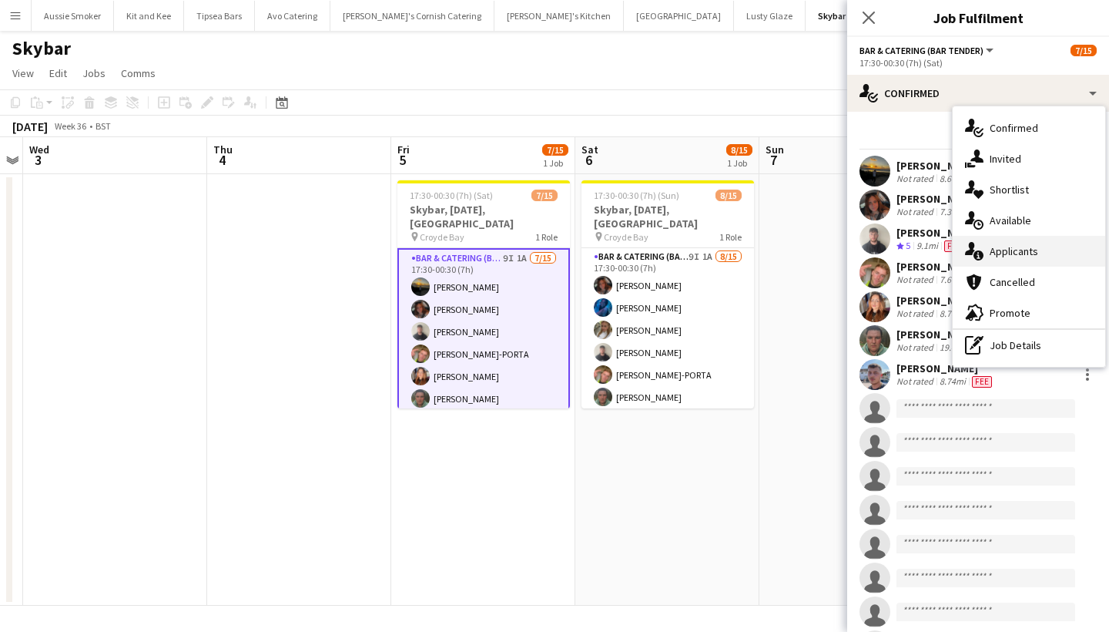
click at [1007, 253] on div "single-neutral-actions-information Applicants" at bounding box center [1029, 251] width 153 height 31
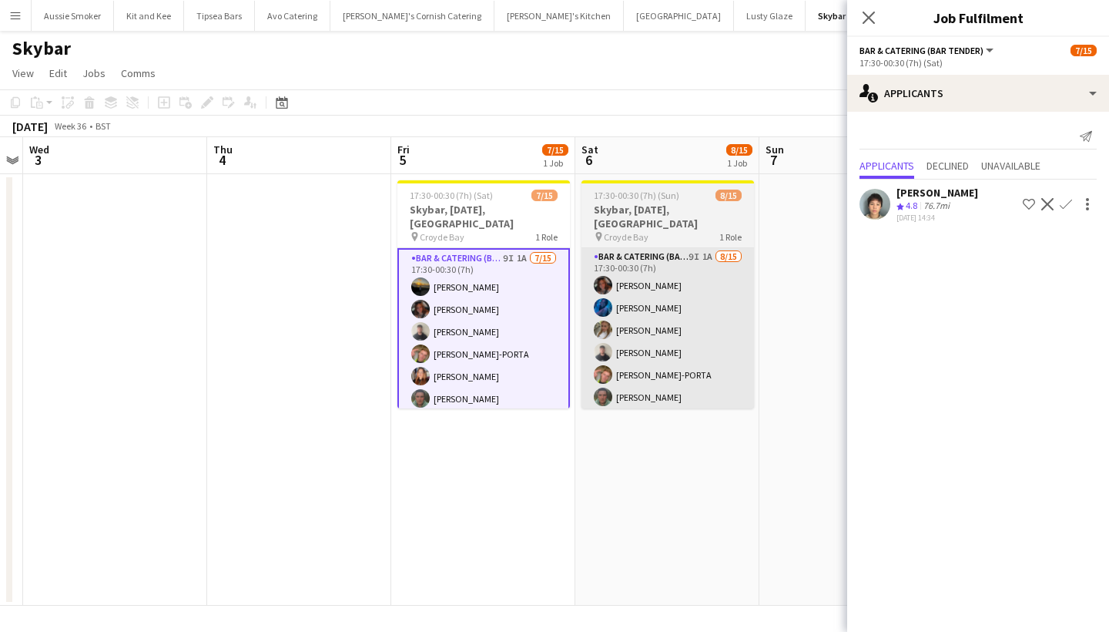
click at [736, 288] on app-card-role "Bar & Catering (Bar Tender) 9I 1A 8/15 17:30-00:30 (7h) Sophie Wilkinson Hannah…" at bounding box center [668, 430] width 173 height 365
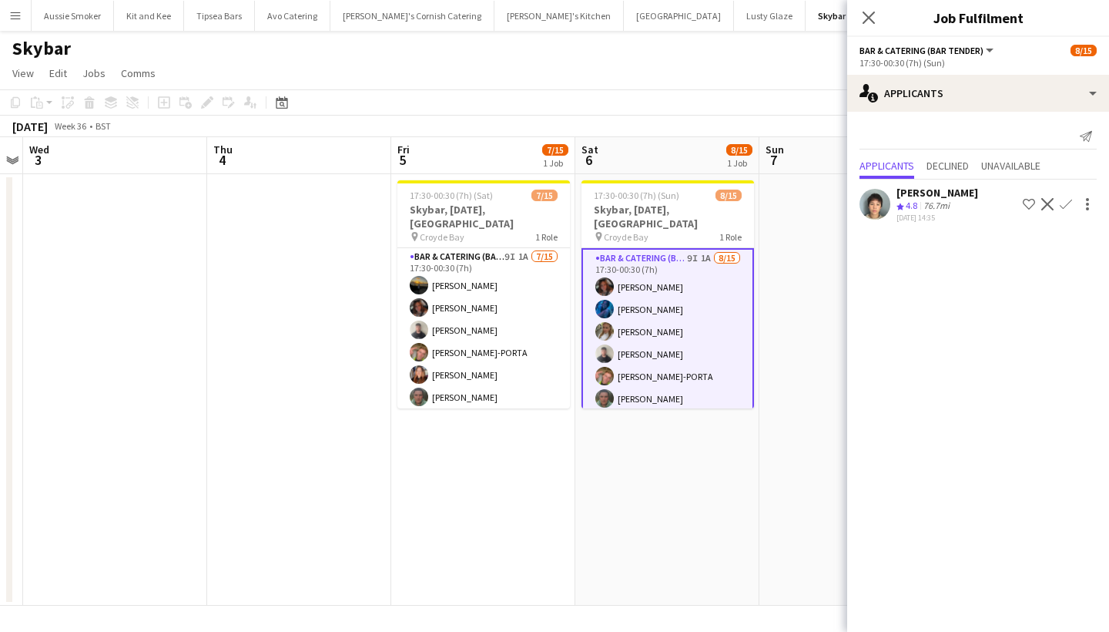
click at [1072, 202] on button "Confirm" at bounding box center [1066, 204] width 18 height 18
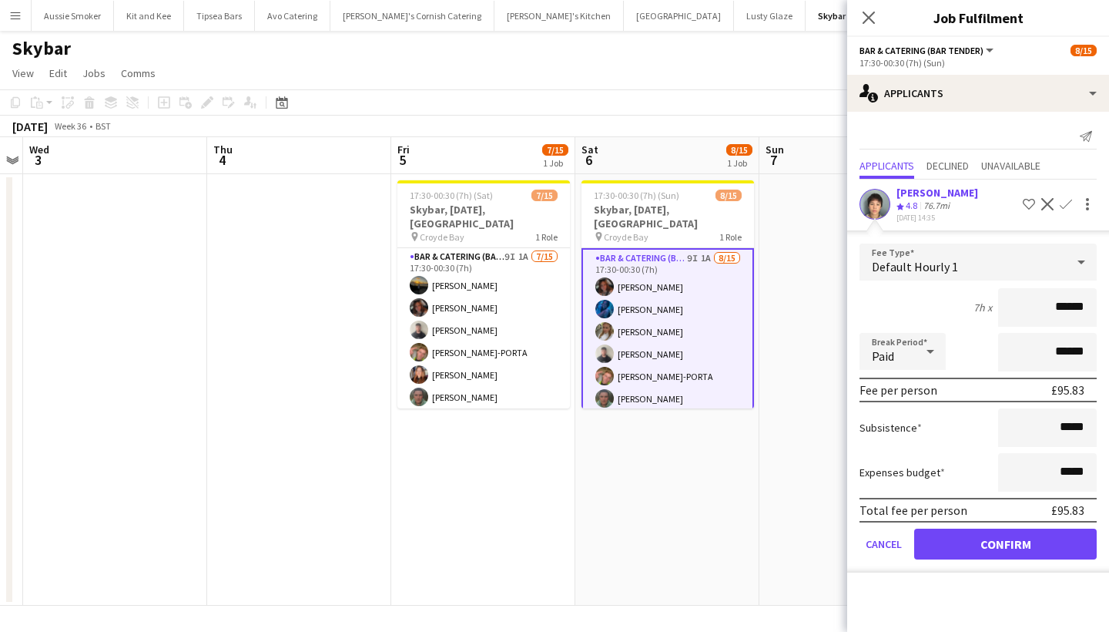
type input "******"
click at [1018, 534] on button "Confirm" at bounding box center [1005, 543] width 183 height 31
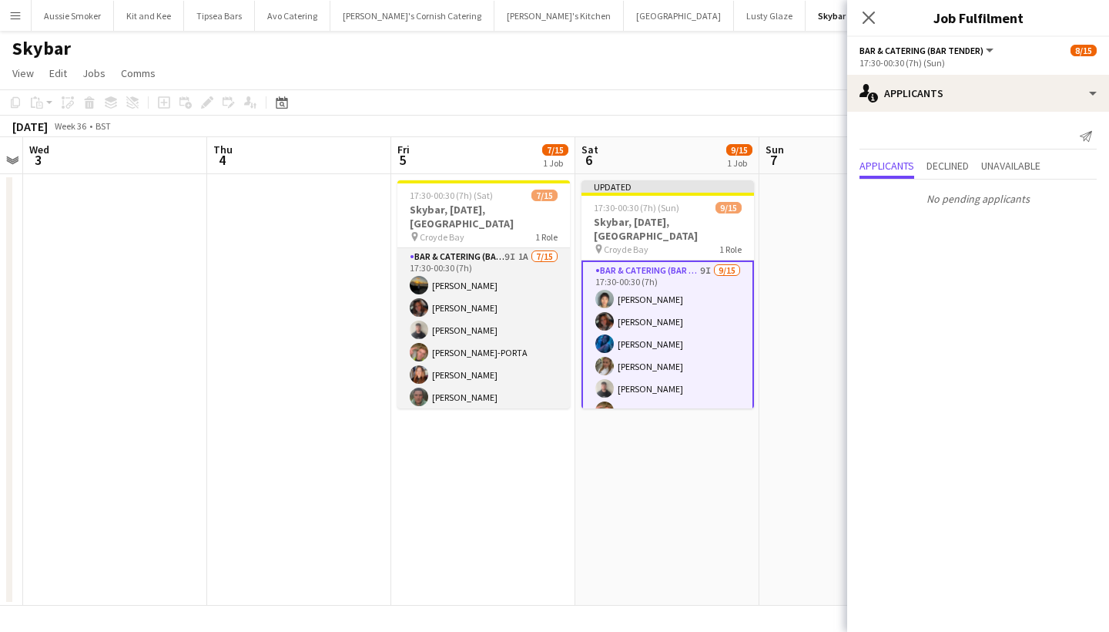
click at [470, 325] on app-card-role "Bar & Catering (Bar Tender) 9I 1A 7/15 17:30-00:30 (7h) Jack Grant Sophie Wilki…" at bounding box center [483, 430] width 173 height 365
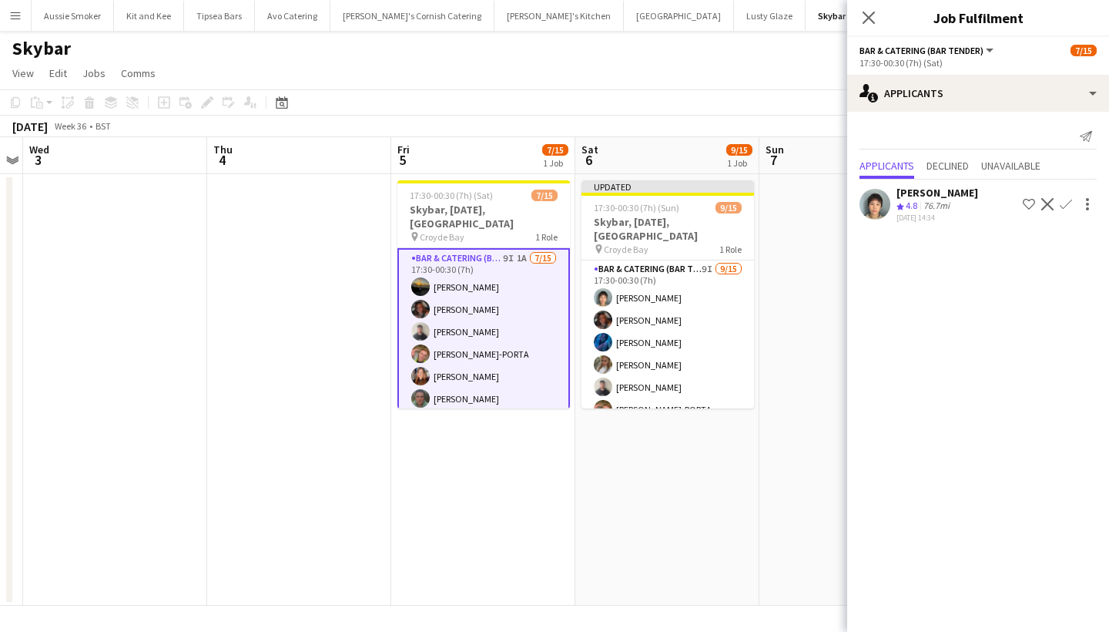
click at [1061, 203] on app-icon "Confirm" at bounding box center [1066, 204] width 12 height 12
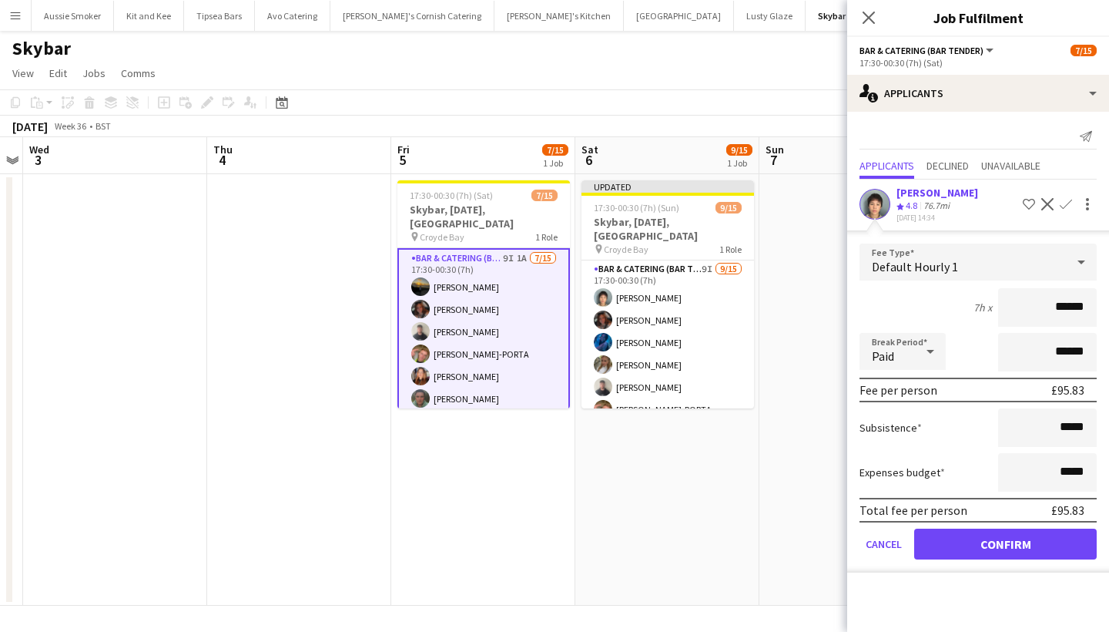
type input "******"
click at [1006, 545] on button "Confirm" at bounding box center [1005, 543] width 183 height 31
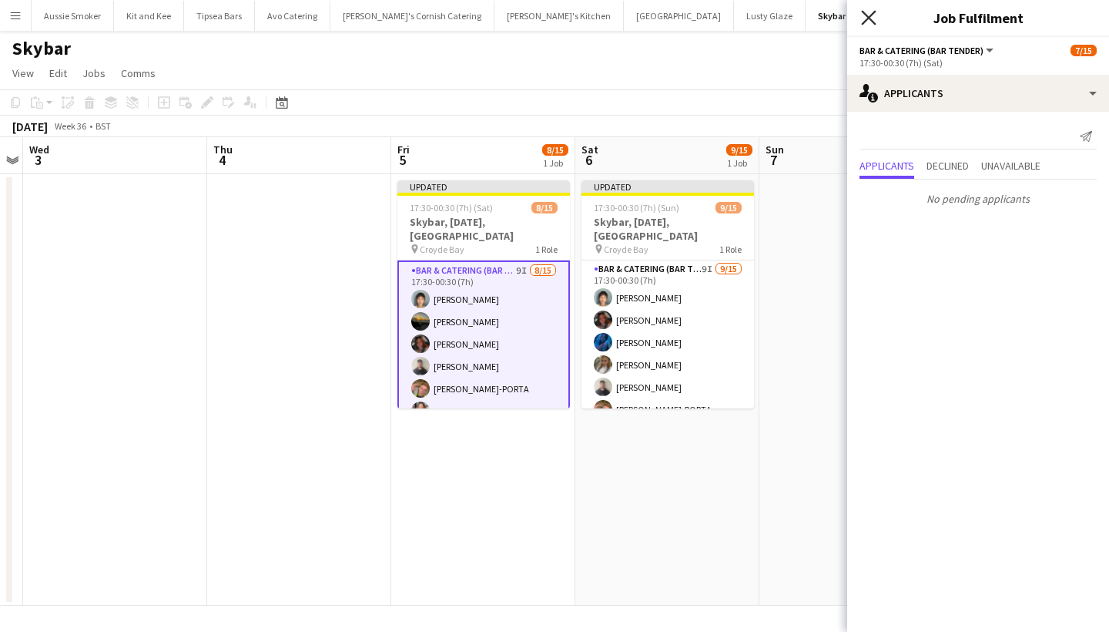
click at [865, 22] on icon at bounding box center [868, 17] width 15 height 15
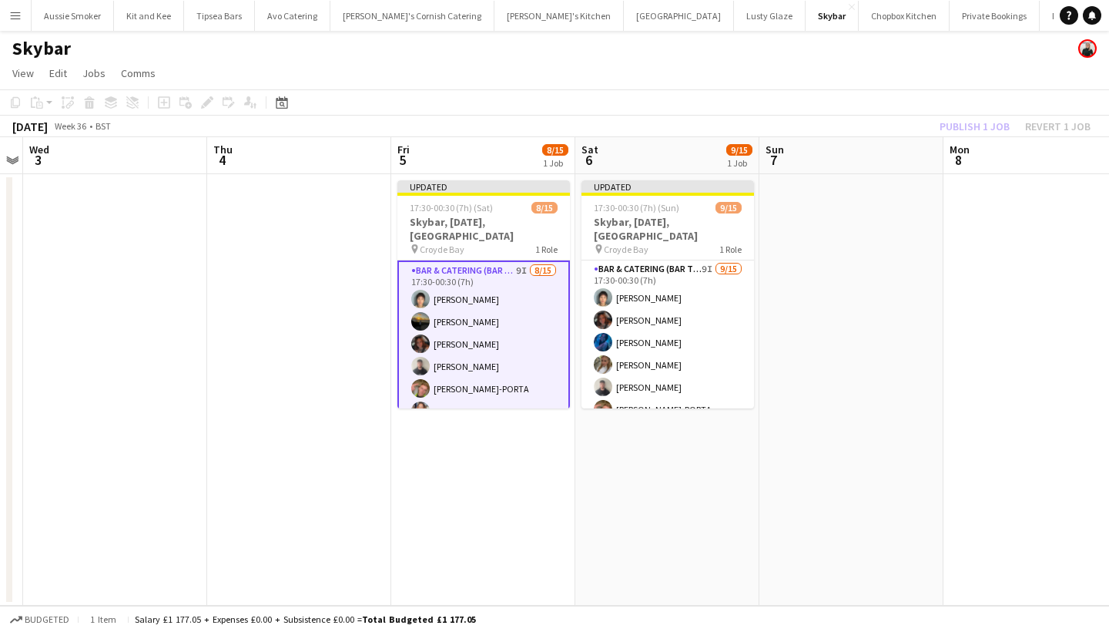
click at [972, 121] on div "Publish 1 job Revert 1 job" at bounding box center [1015, 126] width 188 height 20
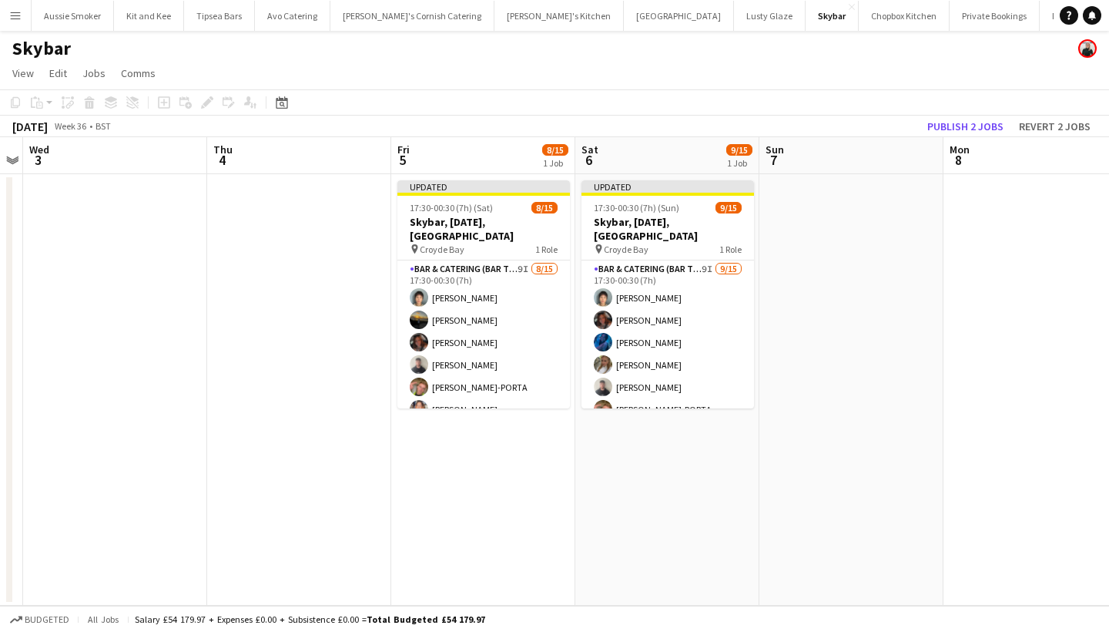
click at [972, 121] on button "Publish 2 jobs" at bounding box center [965, 126] width 89 height 20
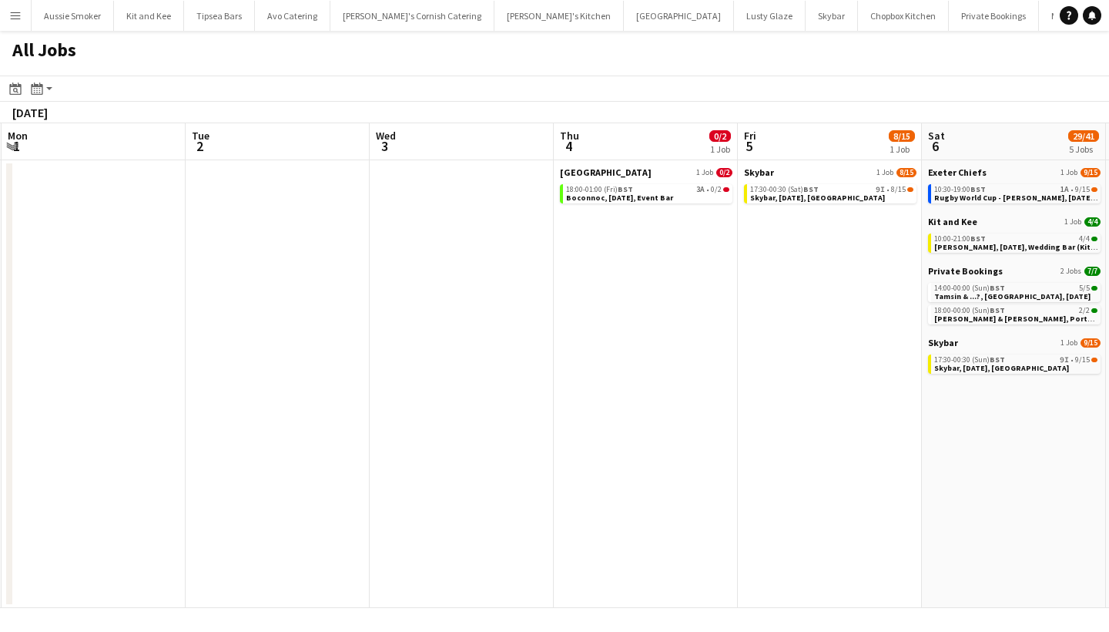
scroll to position [0, 554]
click at [665, 196] on span "Boconnoc, [DATE], Event Bar" at bounding box center [616, 198] width 107 height 10
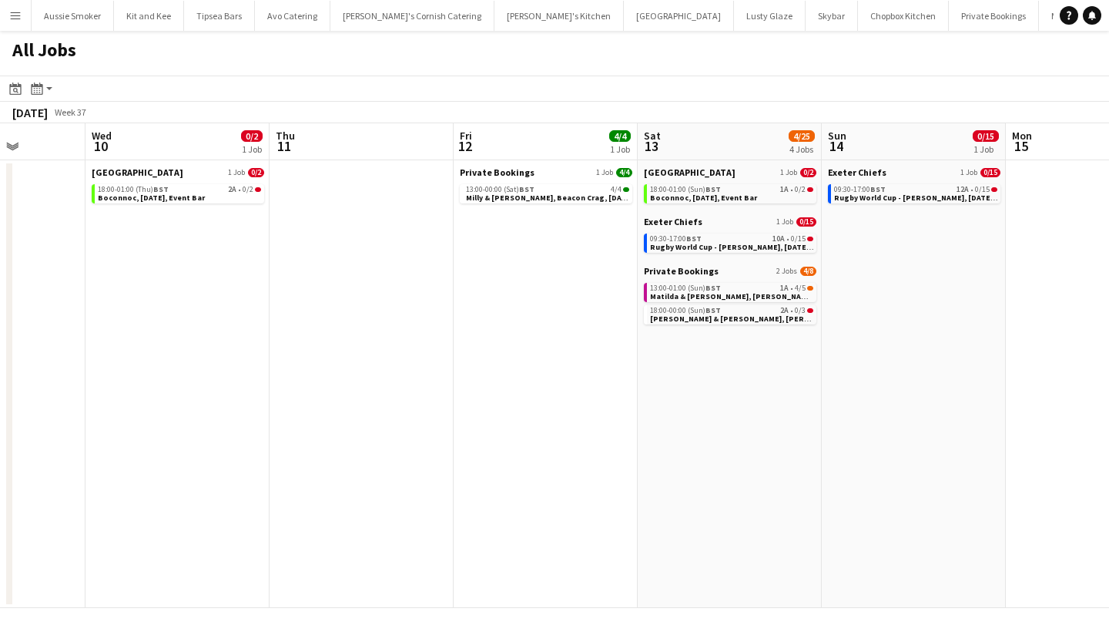
scroll to position [0, 457]
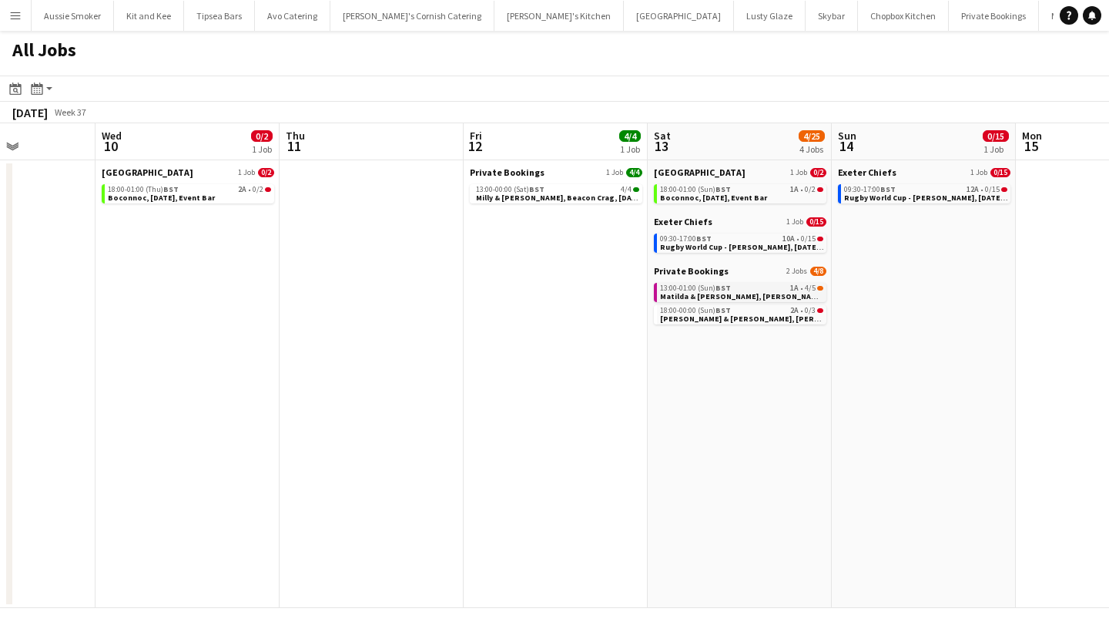
click at [762, 293] on span "Matilda & [PERSON_NAME], [PERSON_NAME],[DATE]" at bounding box center [755, 296] width 191 height 10
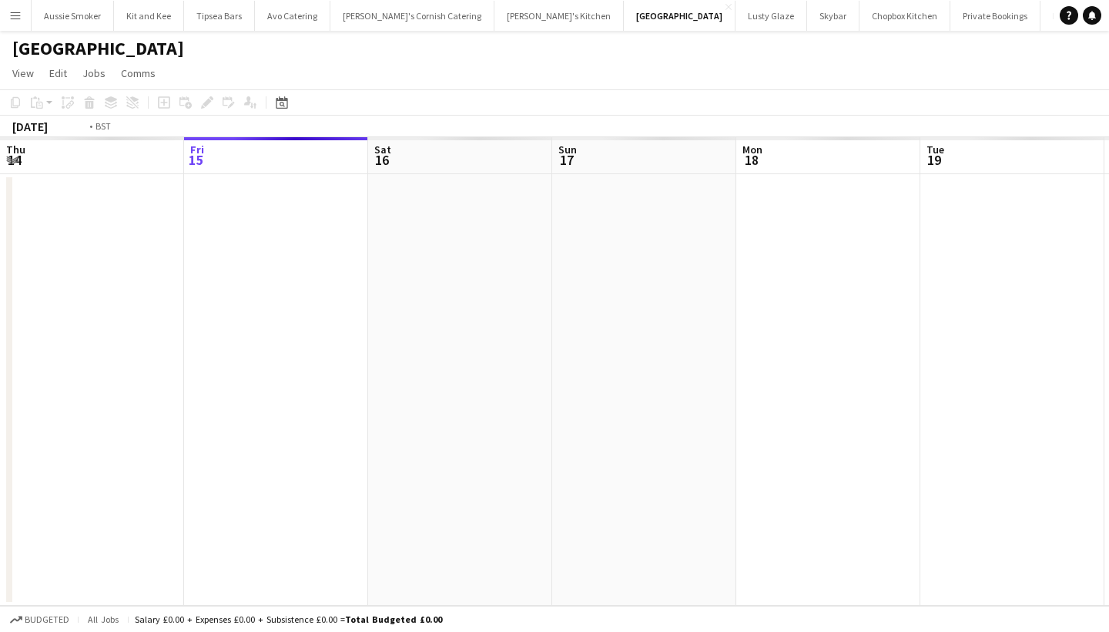
scroll to position [0, 529]
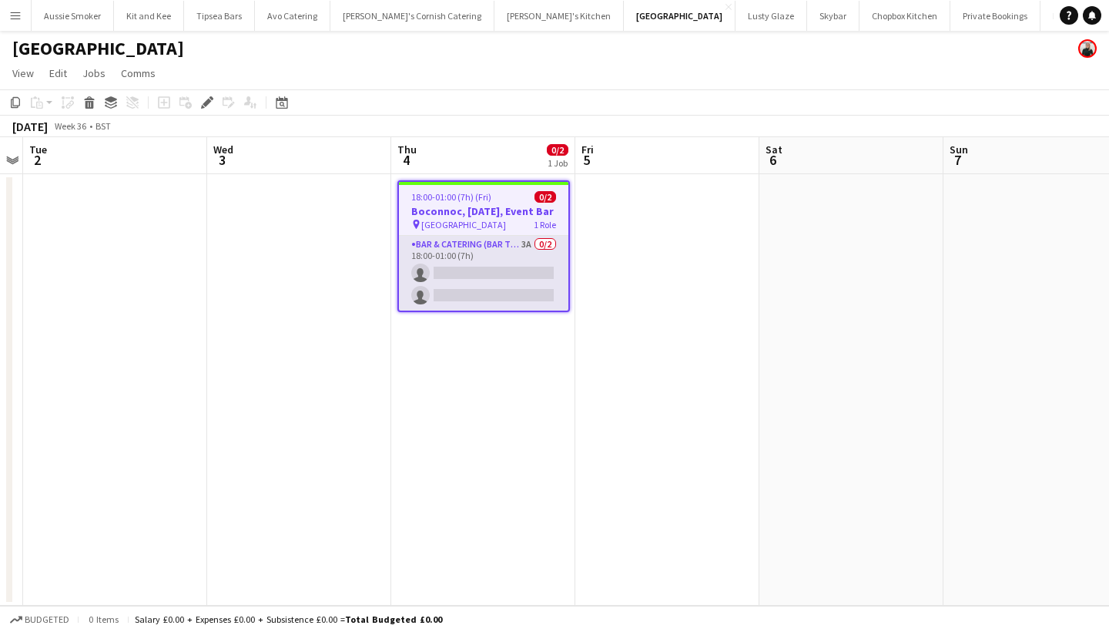
click at [510, 287] on app-card-role "Bar & Catering (Bar Tender) 3A 0/2 18:00-01:00 (7h) single-neutral-actions sing…" at bounding box center [483, 273] width 169 height 75
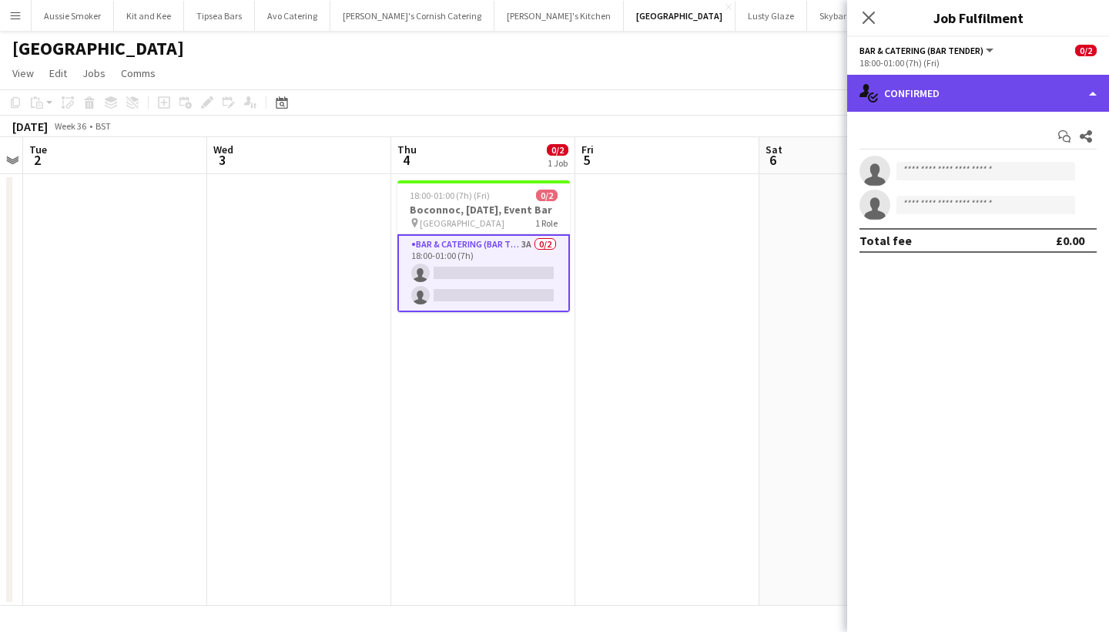
click at [914, 102] on div "single-neutral-actions-check-2 Confirmed" at bounding box center [978, 93] width 262 height 37
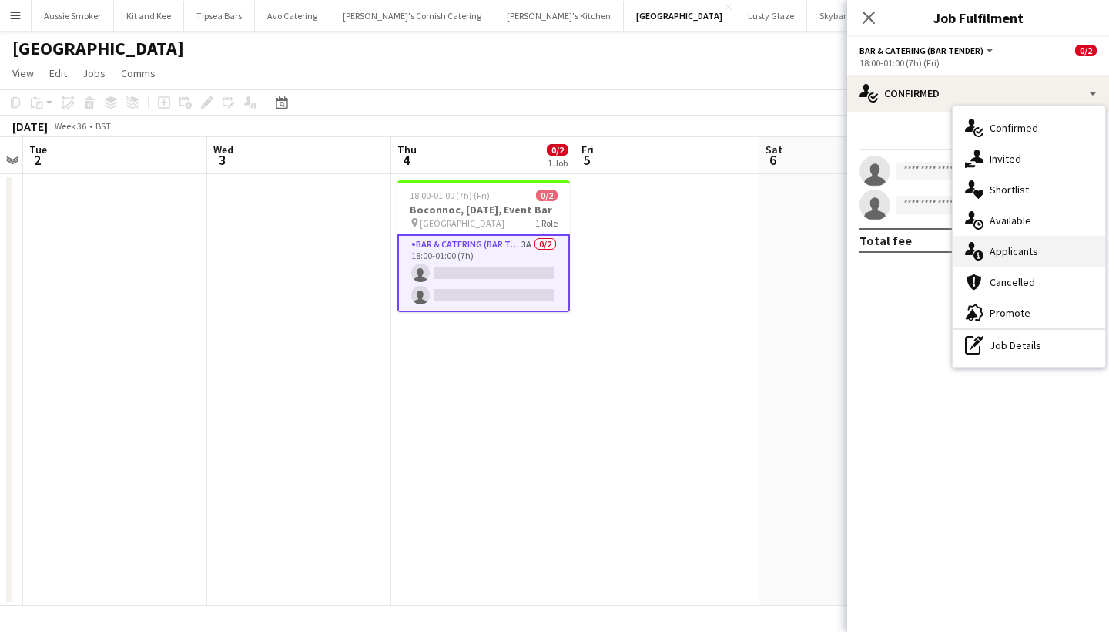
click at [1017, 255] on div "single-neutral-actions-information Applicants" at bounding box center [1029, 251] width 153 height 31
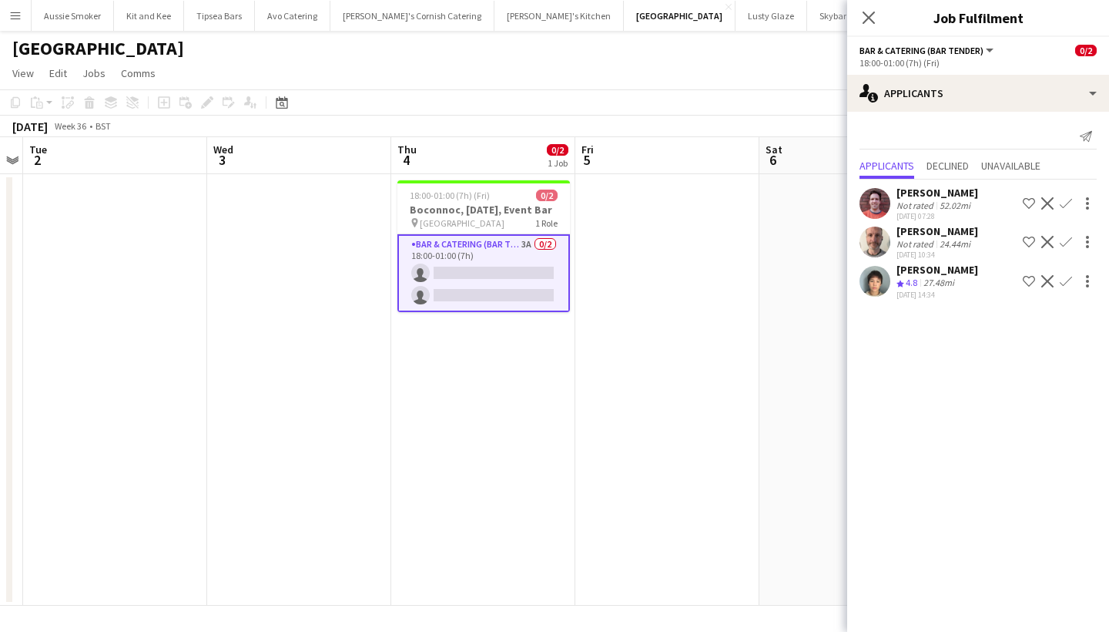
click at [1069, 242] on app-icon "Confirm" at bounding box center [1066, 242] width 12 height 12
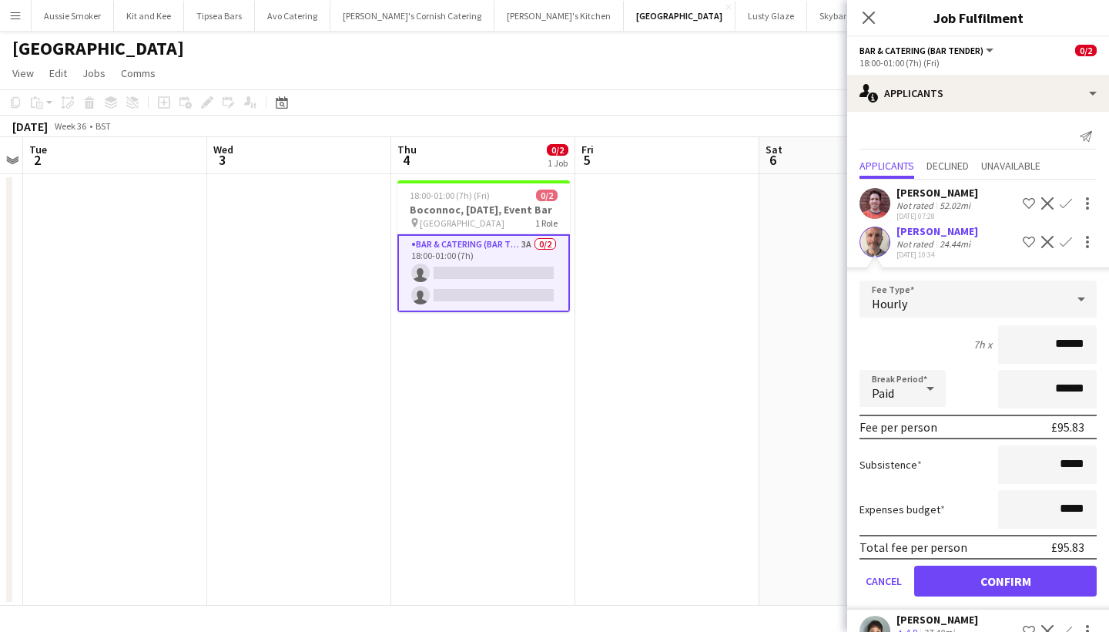
type input "******"
click at [973, 577] on button "Confirm" at bounding box center [1005, 580] width 183 height 31
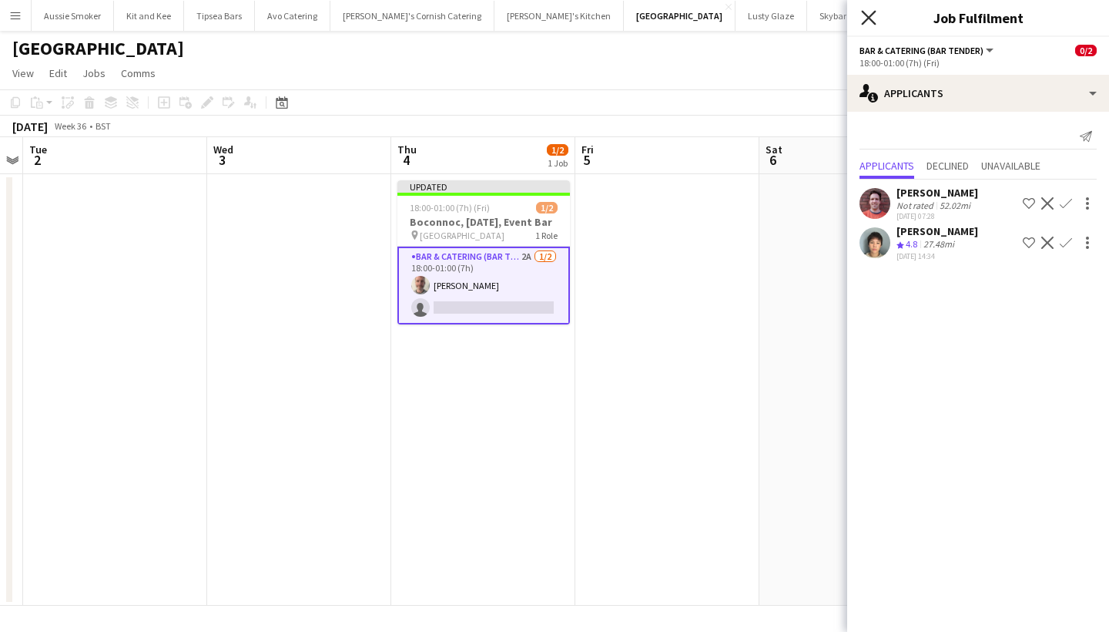
click at [864, 16] on icon "Close pop-in" at bounding box center [868, 17] width 15 height 15
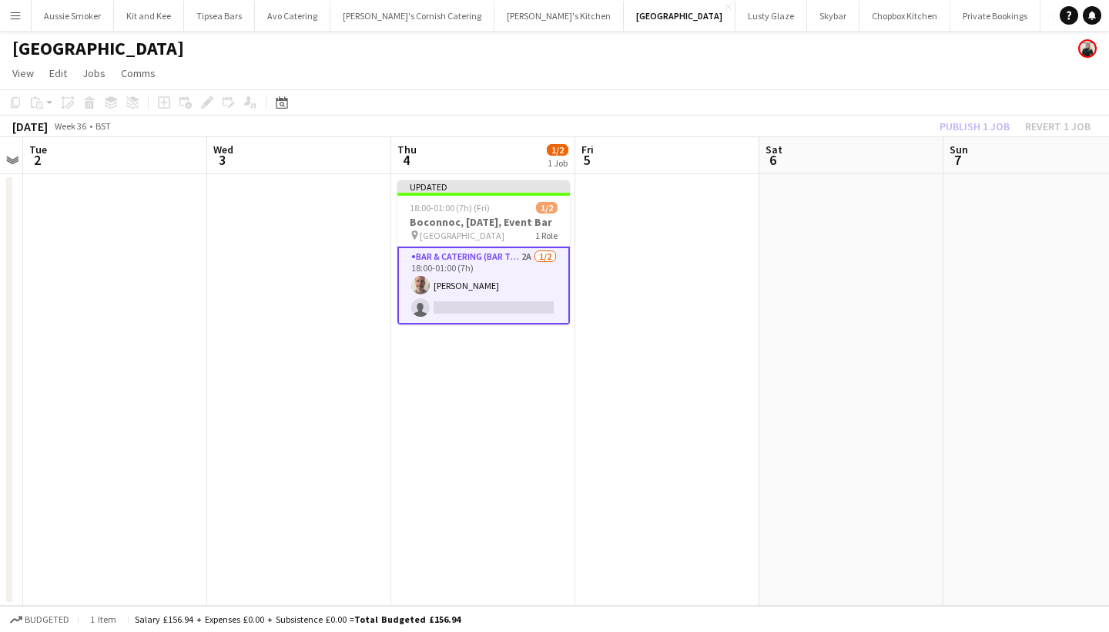
click at [951, 119] on div "Publish 1 job Revert 1 job" at bounding box center [1015, 126] width 188 height 20
click at [951, 119] on button "Publish 1 job" at bounding box center [974, 126] width 82 height 20
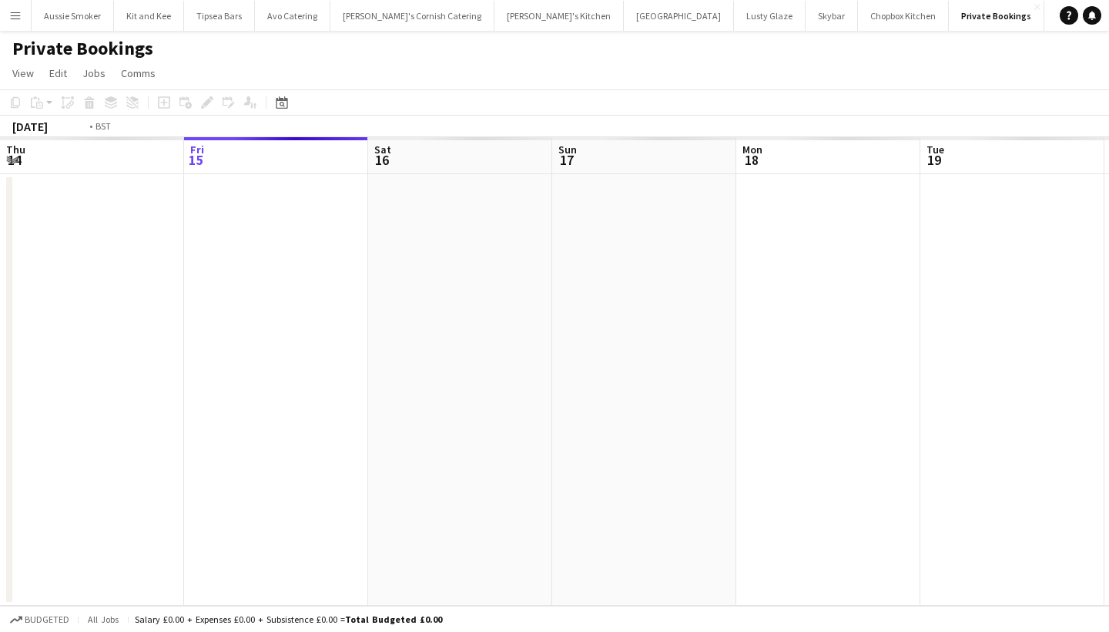
scroll to position [0, 529]
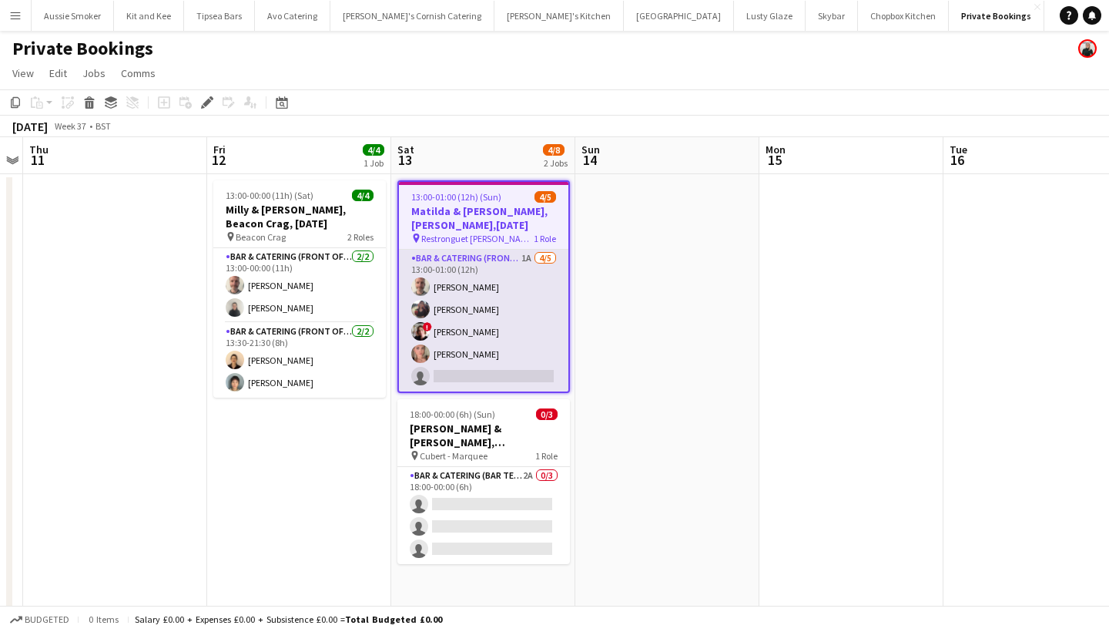
click at [510, 357] on app-card-role "Bar & Catering (Front of House) 1A [DATE] 13:00-01:00 (12h) [PERSON_NAME] ! [PE…" at bounding box center [483, 321] width 169 height 142
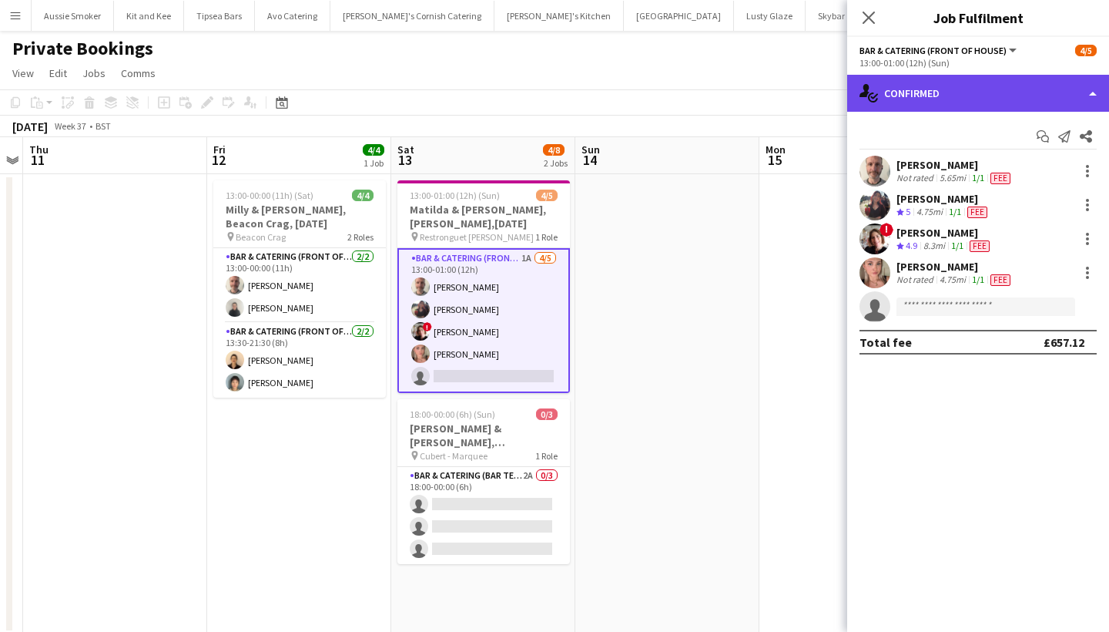
click at [957, 89] on div "single-neutral-actions-check-2 Confirmed" at bounding box center [978, 93] width 262 height 37
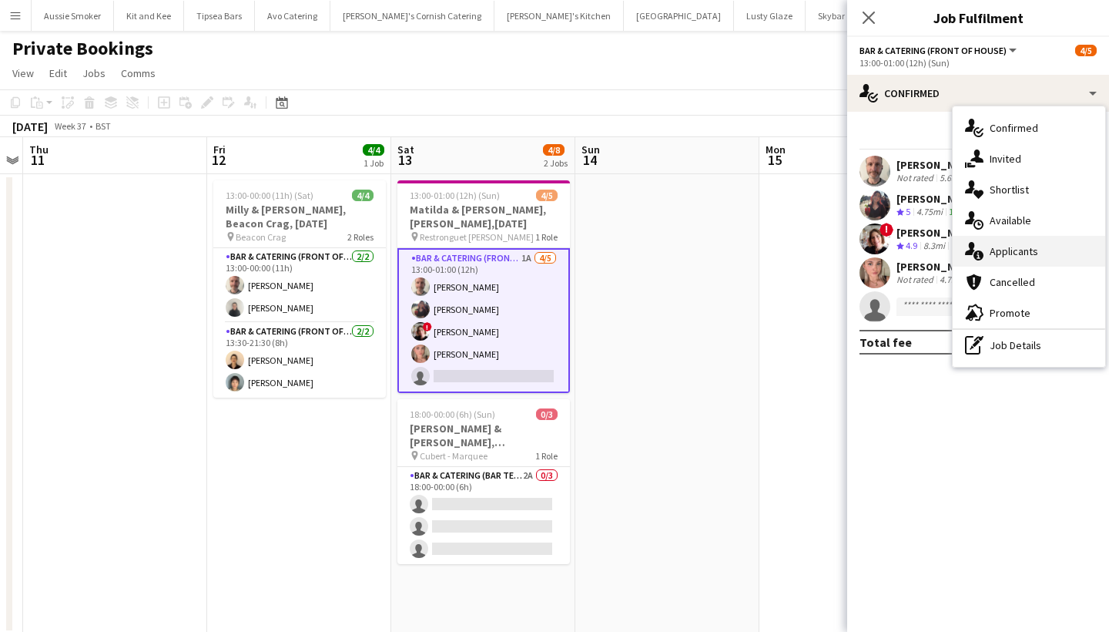
click at [1024, 253] on div "single-neutral-actions-information Applicants" at bounding box center [1029, 251] width 153 height 31
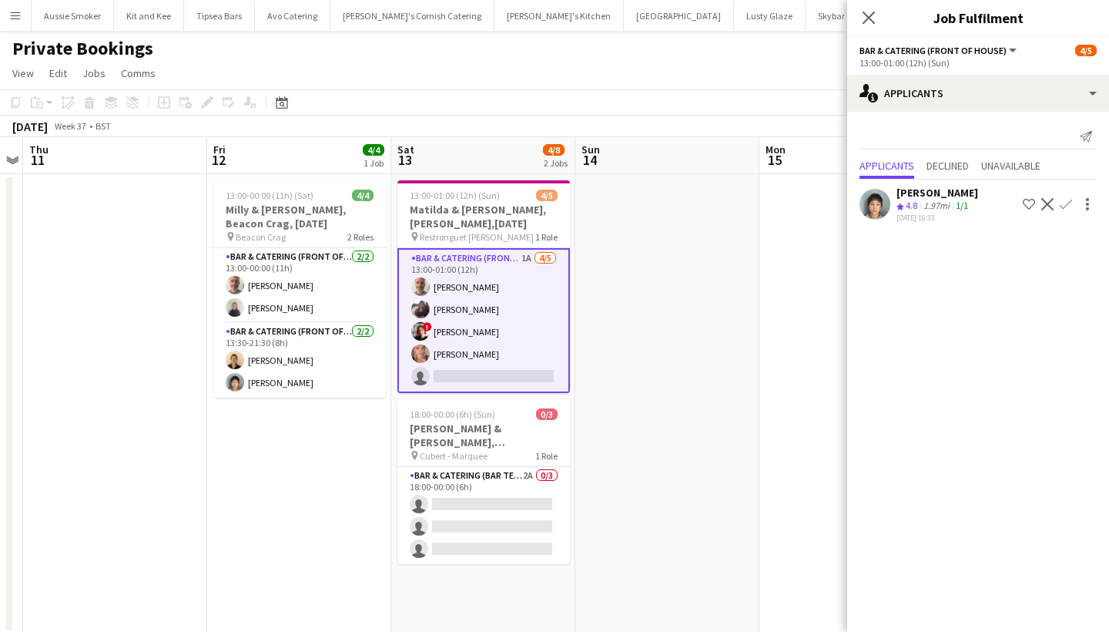
click at [1064, 205] on app-icon "Confirm" at bounding box center [1066, 204] width 12 height 12
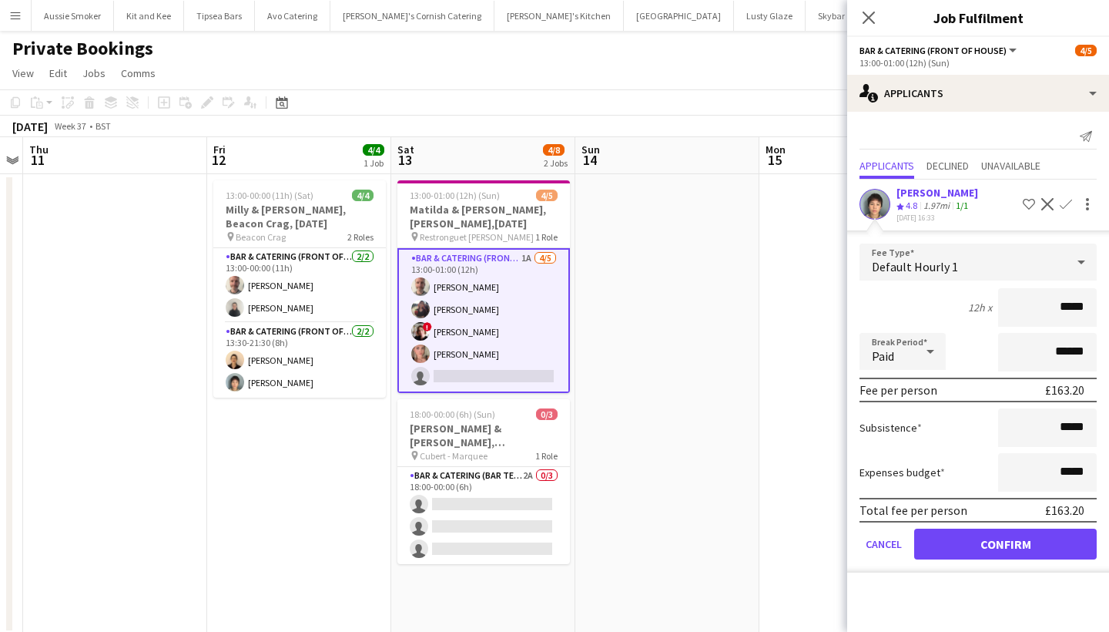
type input "******"
click at [1003, 545] on button "Confirm" at bounding box center [1005, 543] width 183 height 31
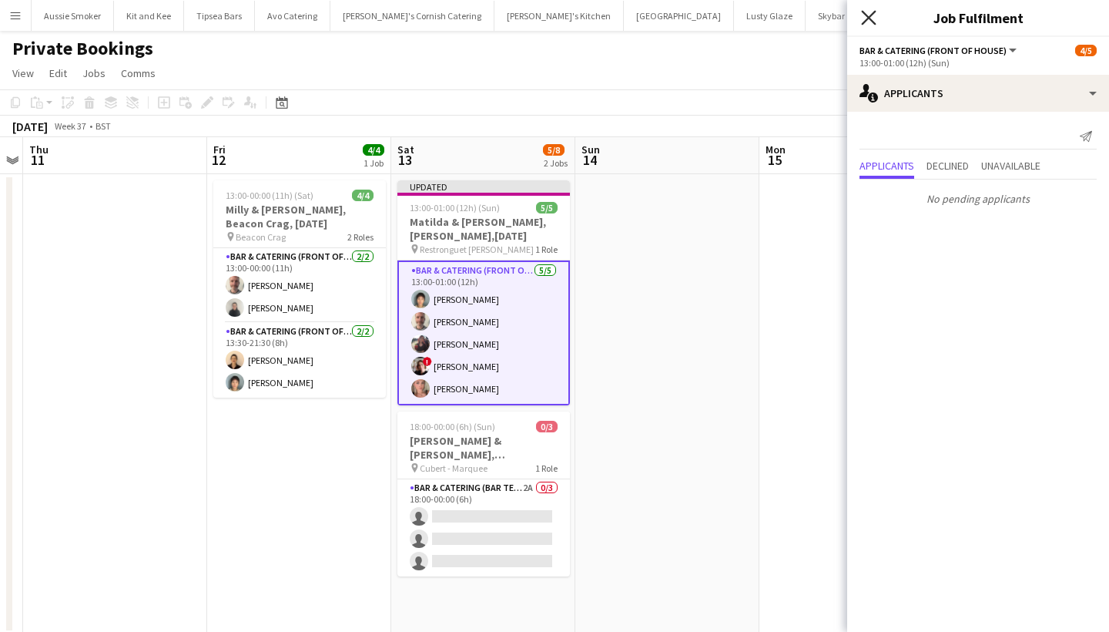
click at [866, 18] on icon "Close pop-in" at bounding box center [868, 17] width 15 height 15
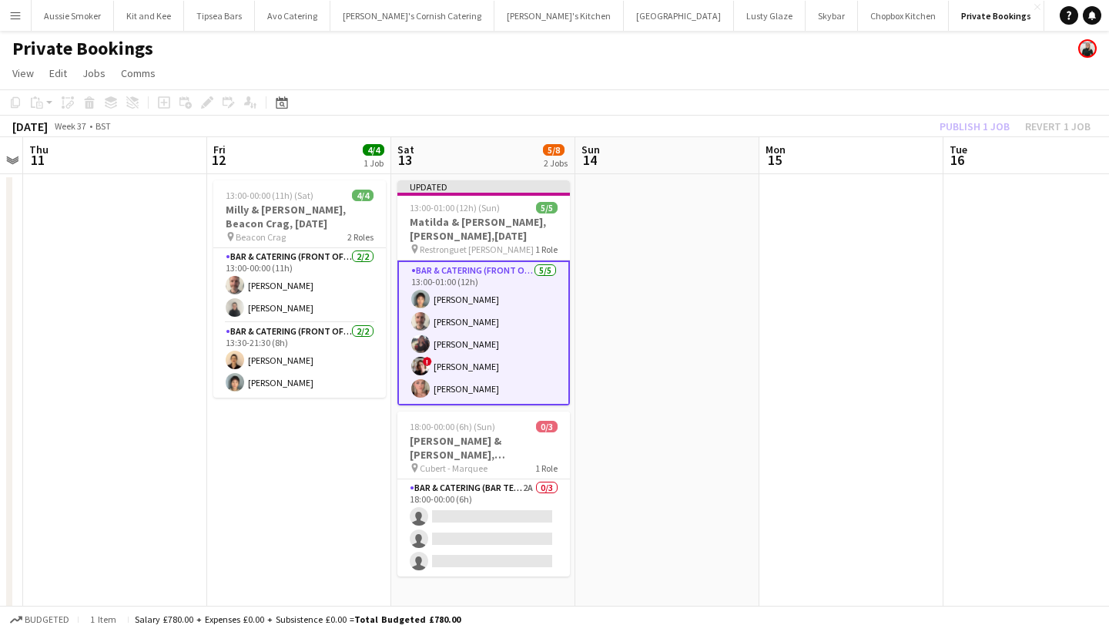
click at [957, 122] on div "Publish 1 job Revert 1 job" at bounding box center [1015, 126] width 188 height 20
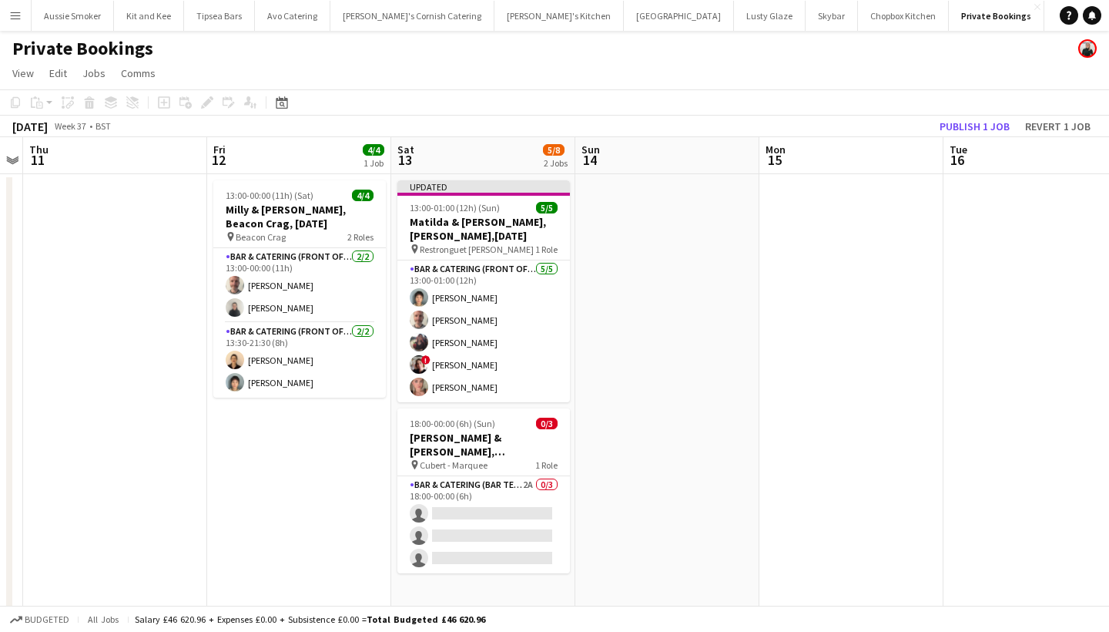
click at [957, 122] on button "Publish 1 job" at bounding box center [974, 126] width 82 height 20
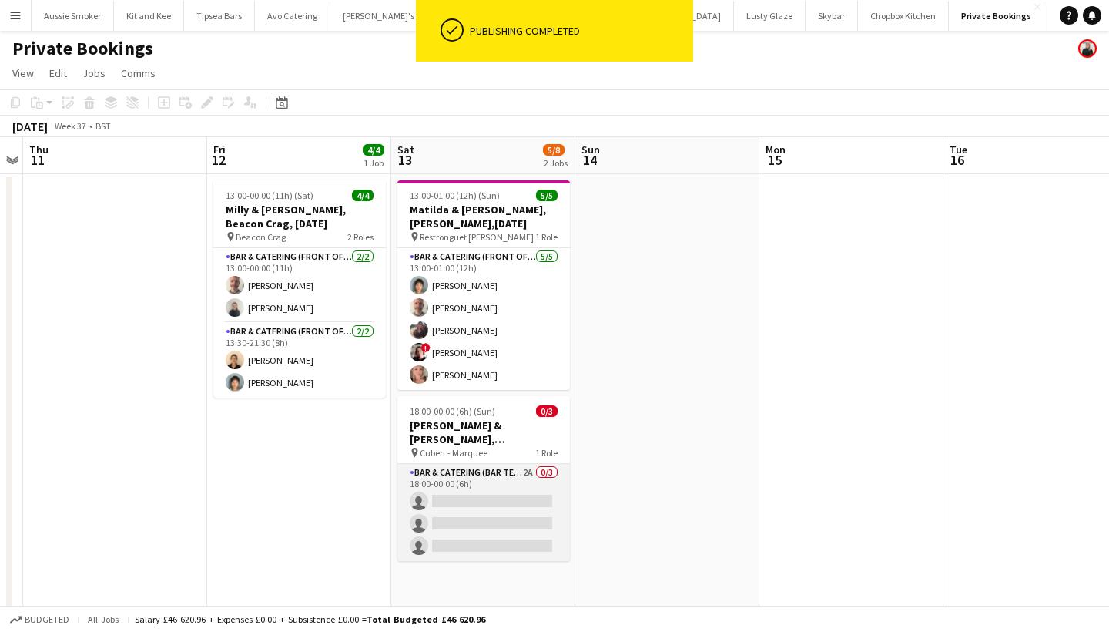
click at [509, 538] on app-card-role "Bar & Catering (Bar Tender) 2A 0/3 18:00-00:00 (6h) single-neutral-actions sing…" at bounding box center [483, 512] width 173 height 97
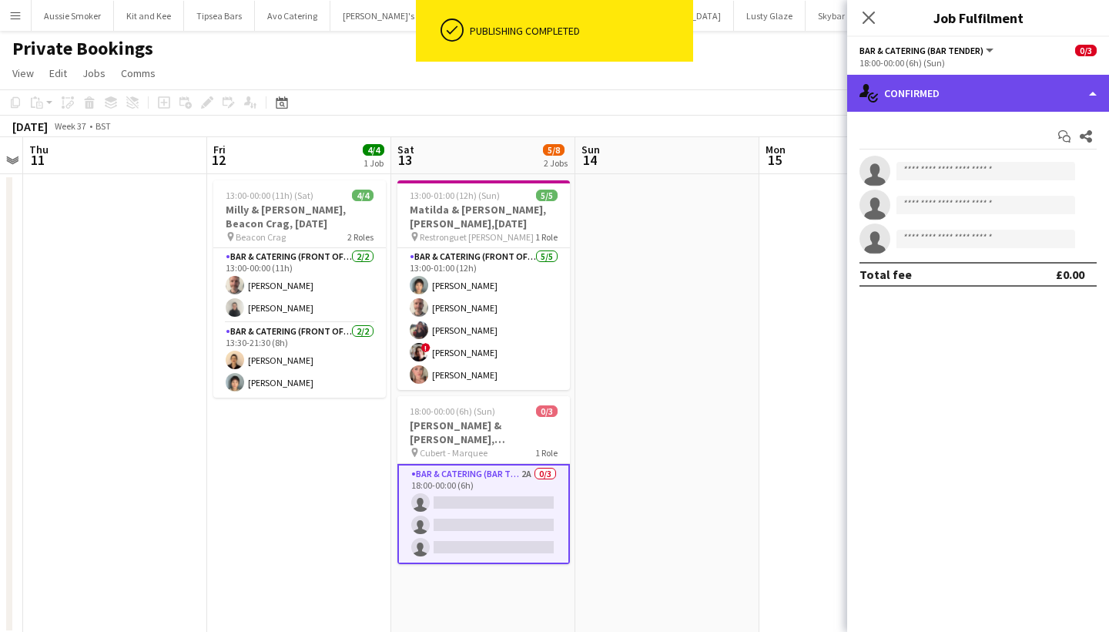
click at [950, 80] on div "single-neutral-actions-check-2 Confirmed" at bounding box center [978, 93] width 262 height 37
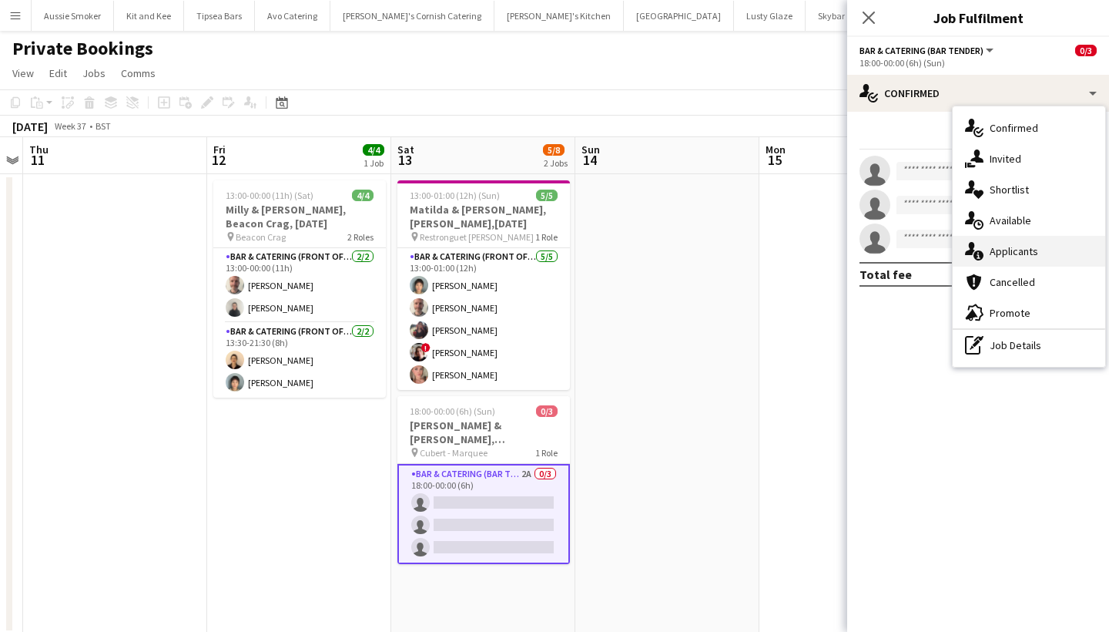
click at [1008, 263] on div "single-neutral-actions-information Applicants" at bounding box center [1029, 251] width 153 height 31
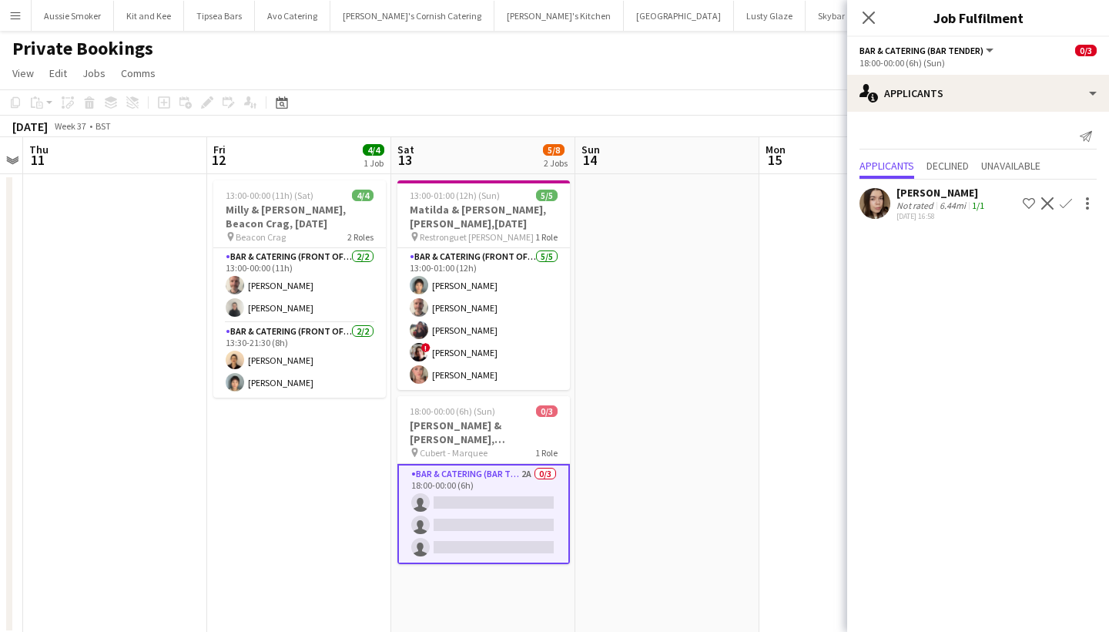
click at [1062, 201] on app-icon "Confirm" at bounding box center [1066, 203] width 12 height 12
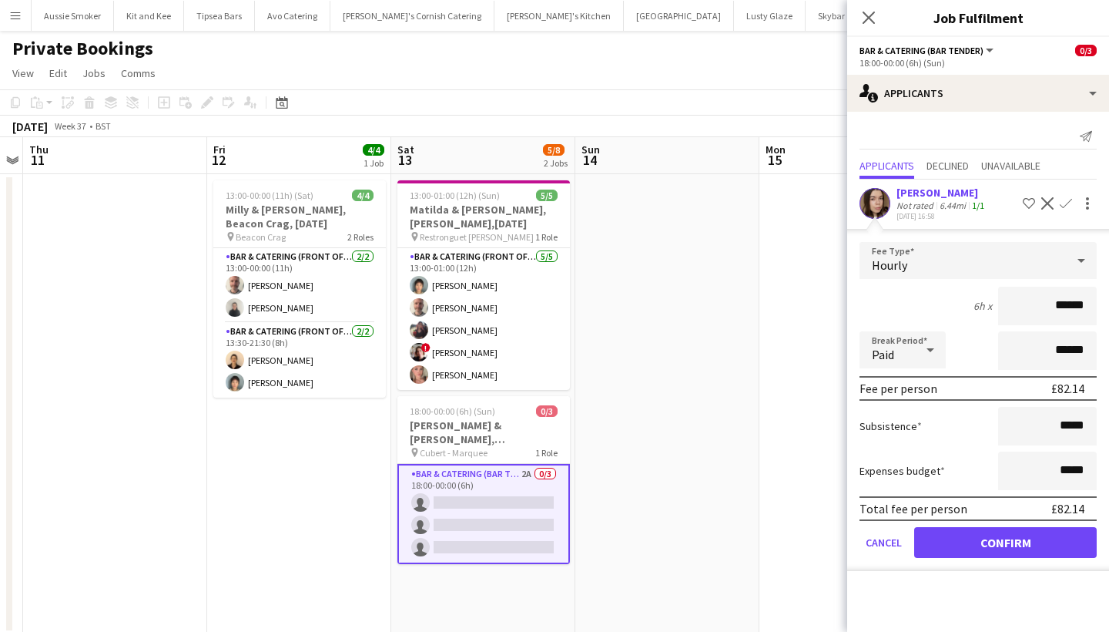
type input "******"
click at [988, 542] on button "Confirm" at bounding box center [1005, 542] width 183 height 31
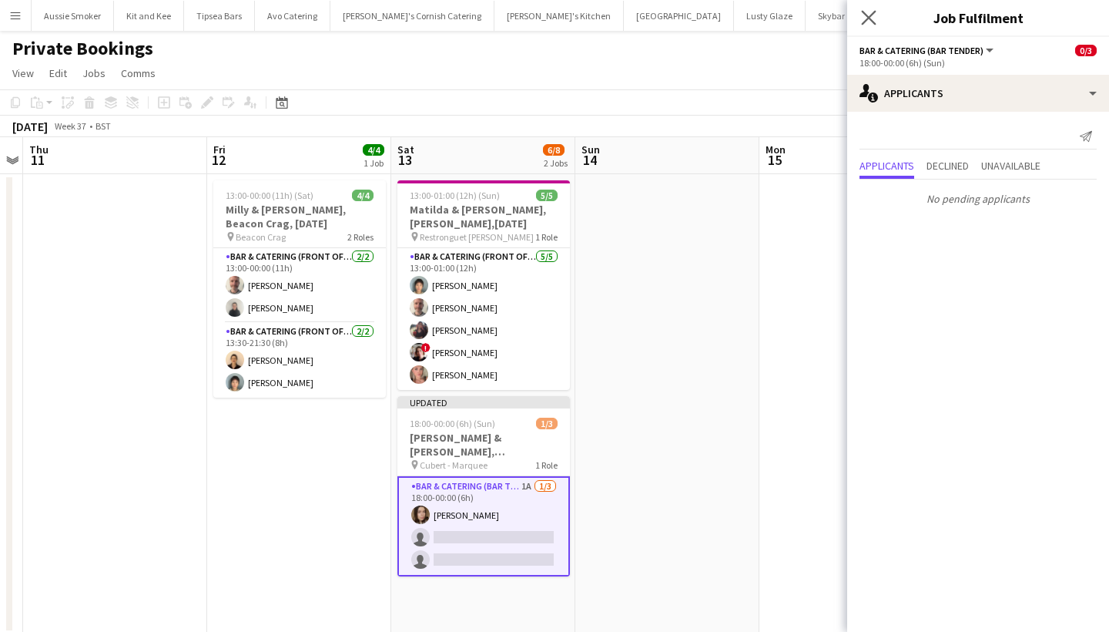
click at [860, 14] on app-icon "Close pop-in" at bounding box center [869, 18] width 22 height 22
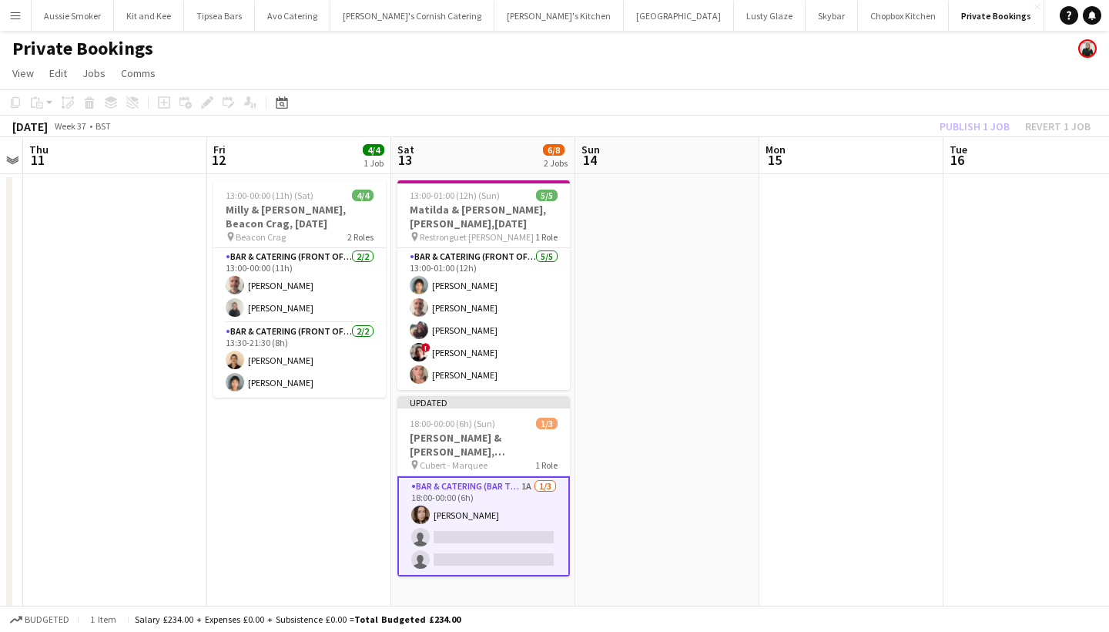
click at [994, 132] on div "Publish 1 job Revert 1 job" at bounding box center [1015, 126] width 188 height 20
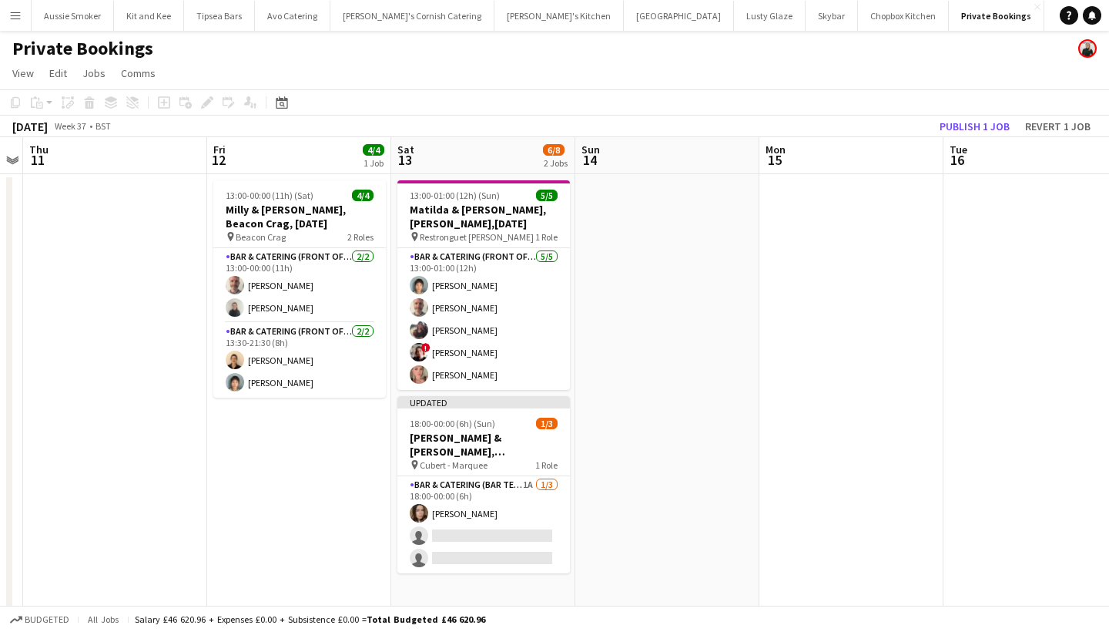
click at [994, 132] on button "Publish 1 job" at bounding box center [974, 126] width 82 height 20
